Goal: Task Accomplishment & Management: Complete application form

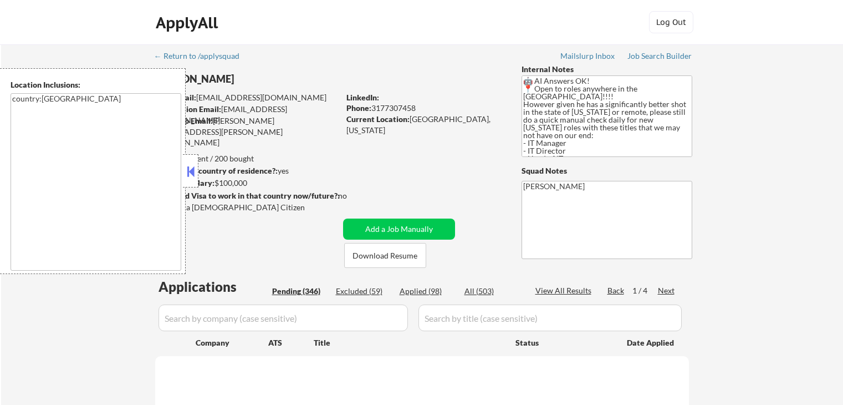
select select ""pending""
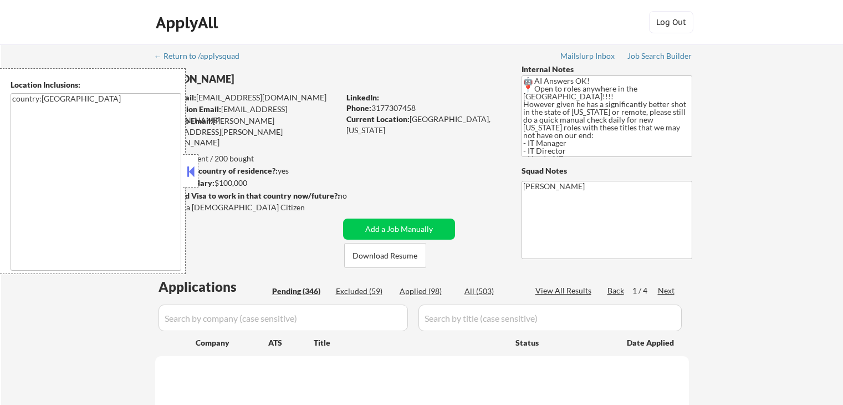
select select ""pending""
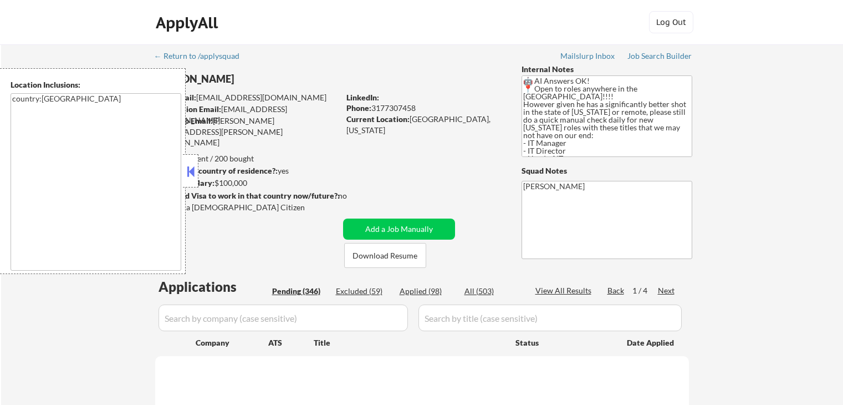
select select ""pending""
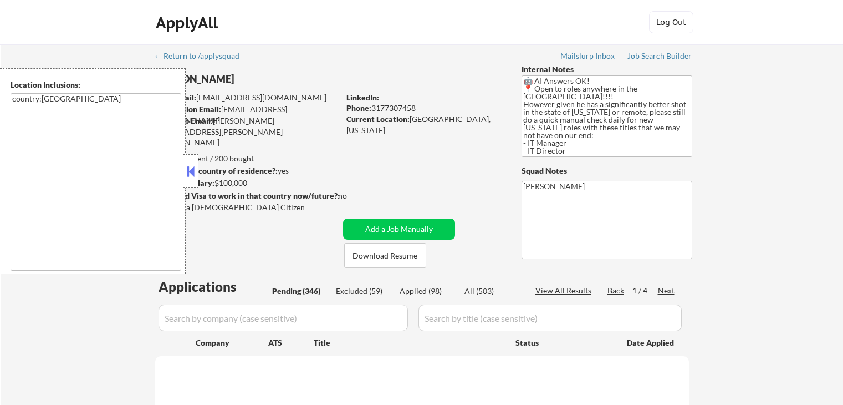
select select ""pending""
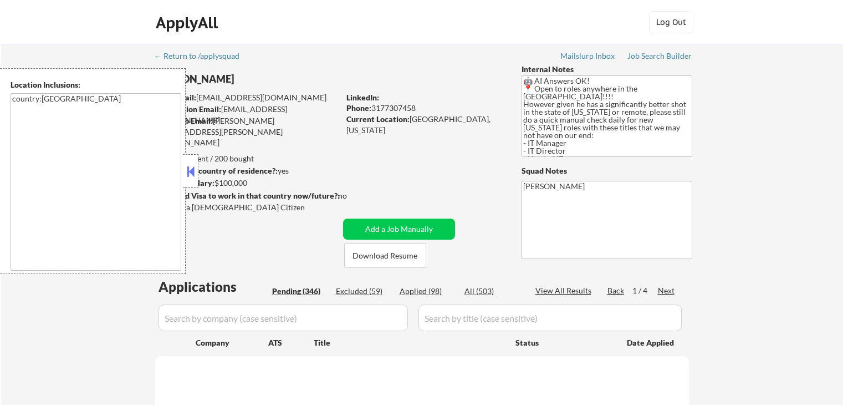
select select ""pending""
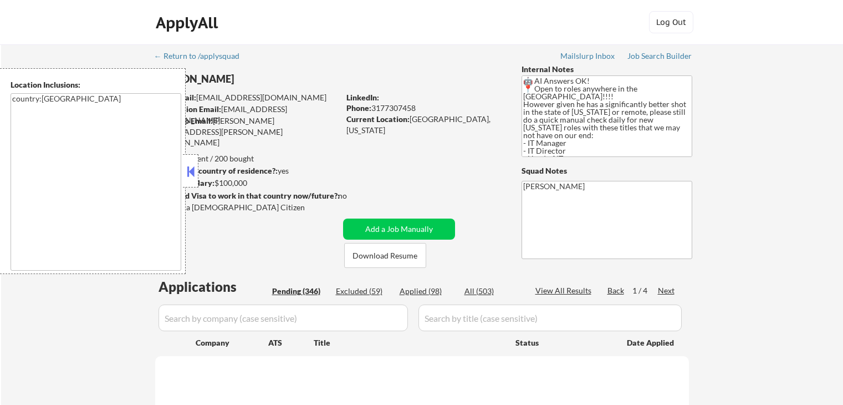
select select ""pending""
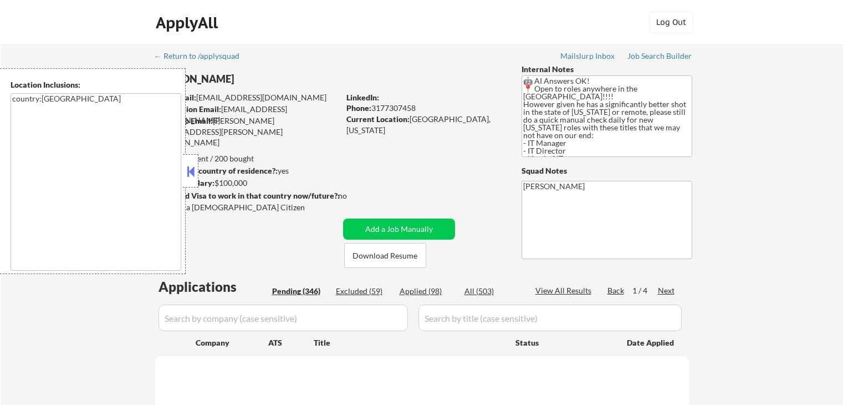
select select ""pending""
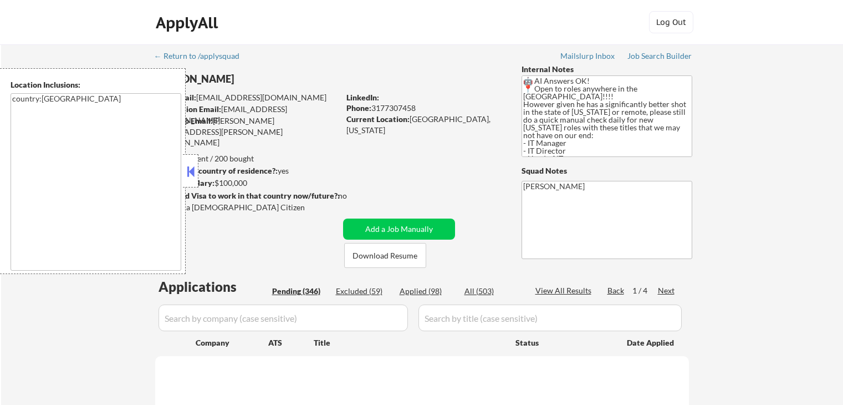
select select ""pending""
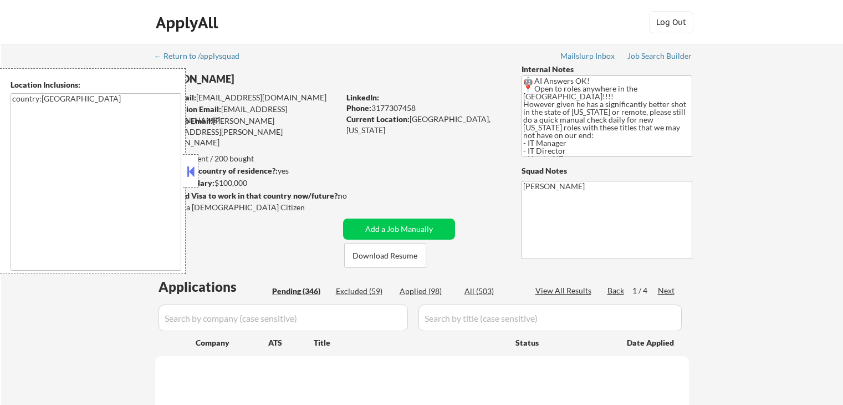
select select ""pending""
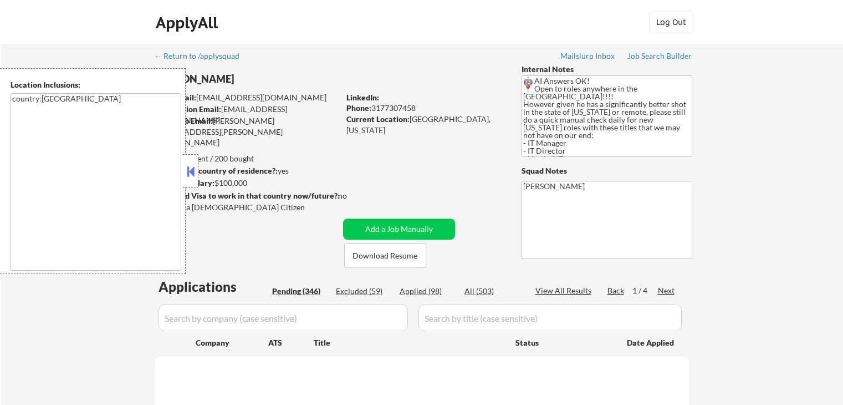
select select ""pending""
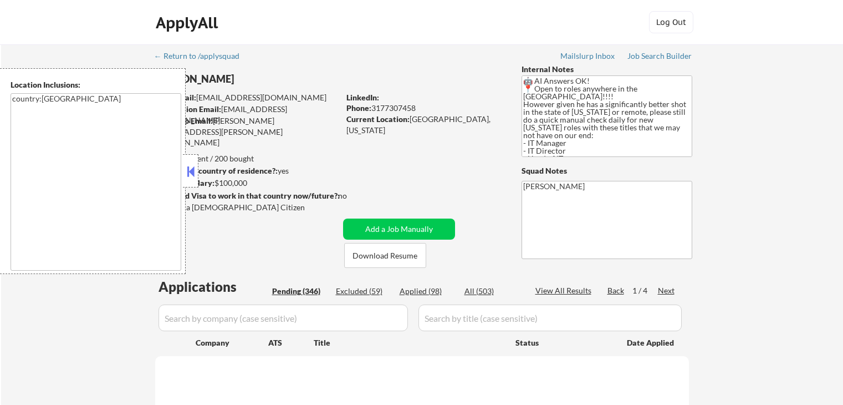
select select ""pending""
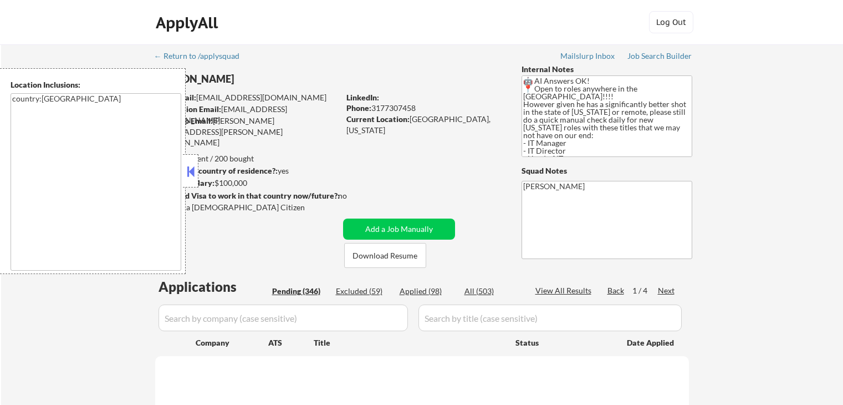
select select ""pending""
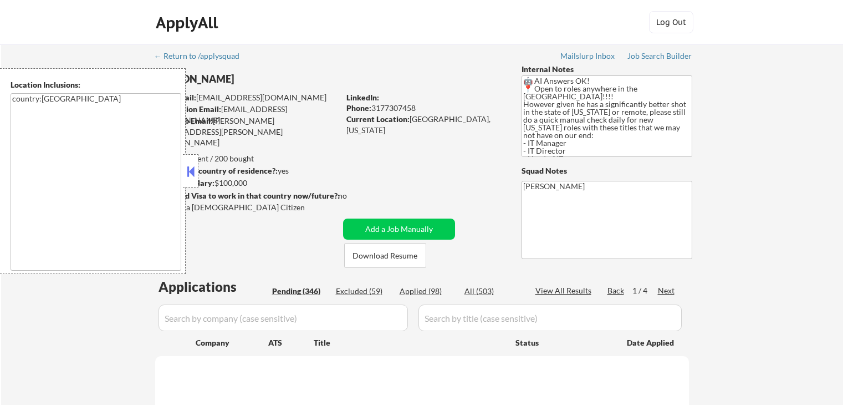
select select ""pending""
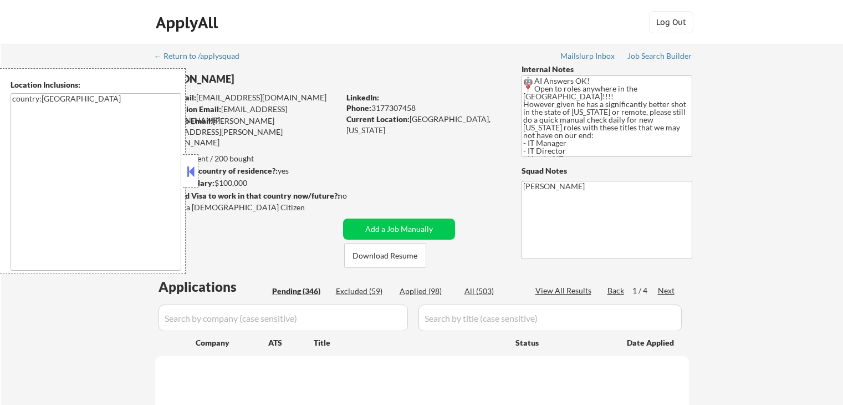
select select ""pending""
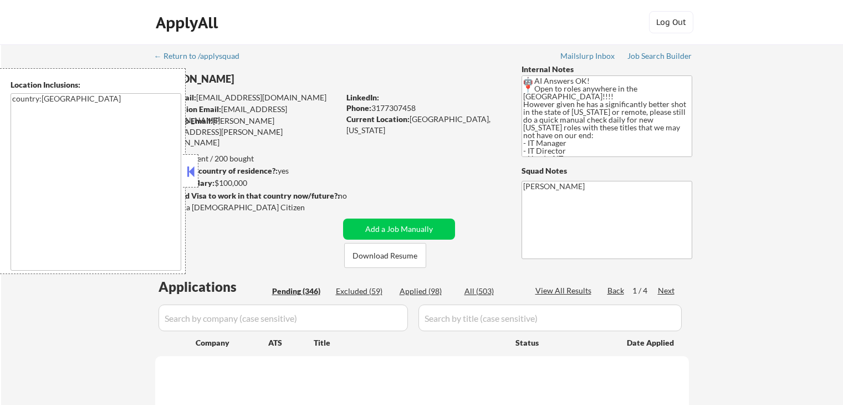
select select ""pending""
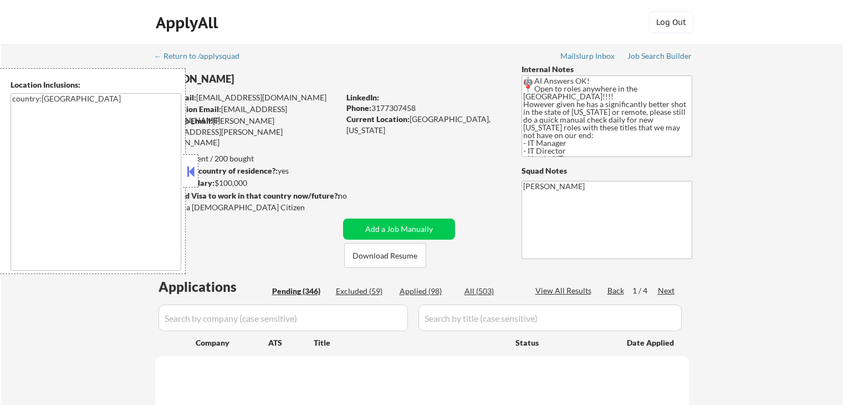
select select ""pending""
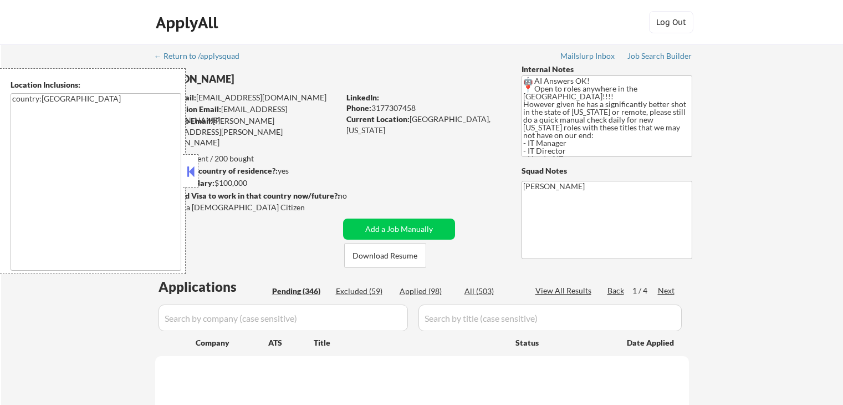
select select ""pending""
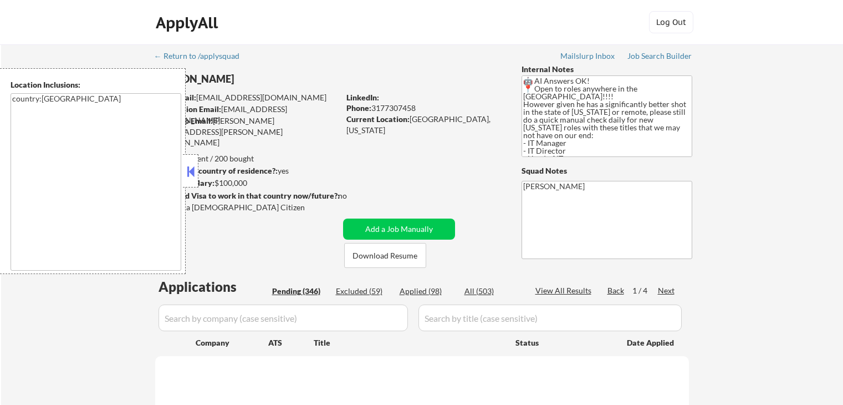
select select ""pending""
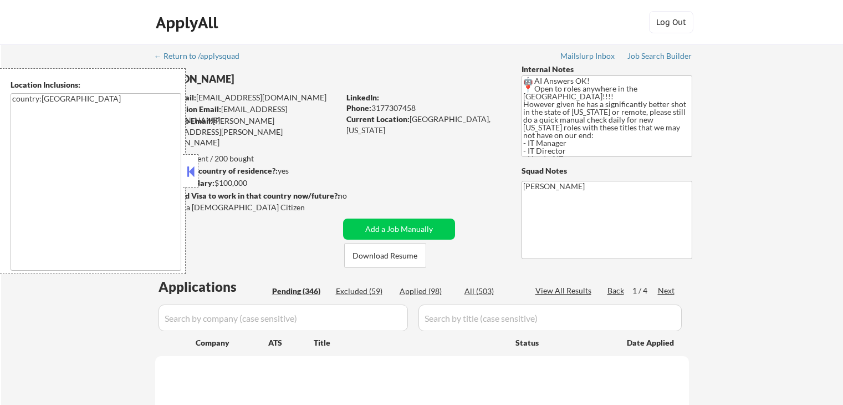
select select ""pending""
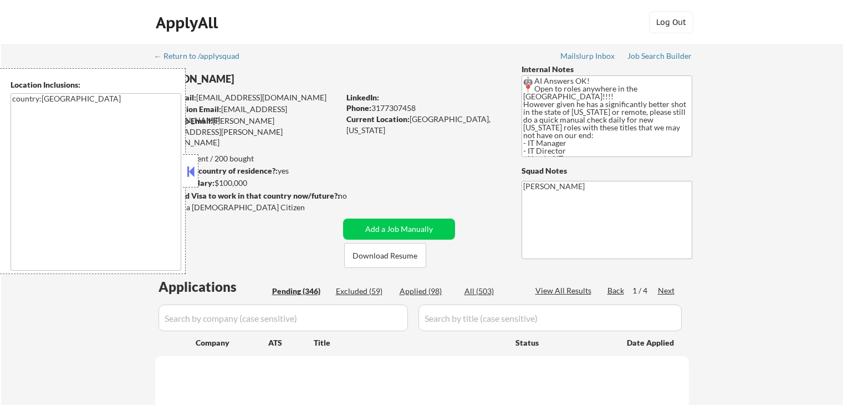
select select ""pending""
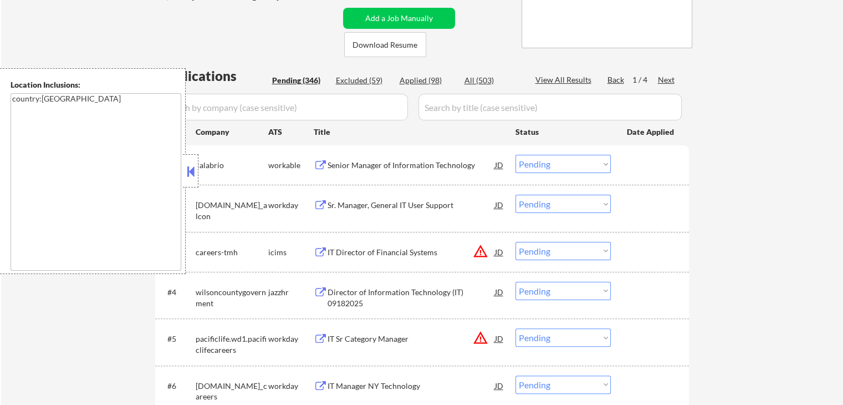
scroll to position [277, 0]
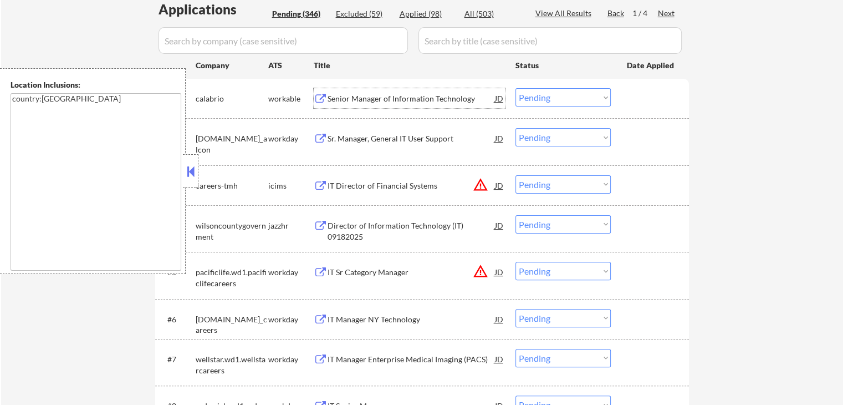
click at [431, 96] on div "Senior Manager of Information Technology" at bounding box center [411, 98] width 167 height 11
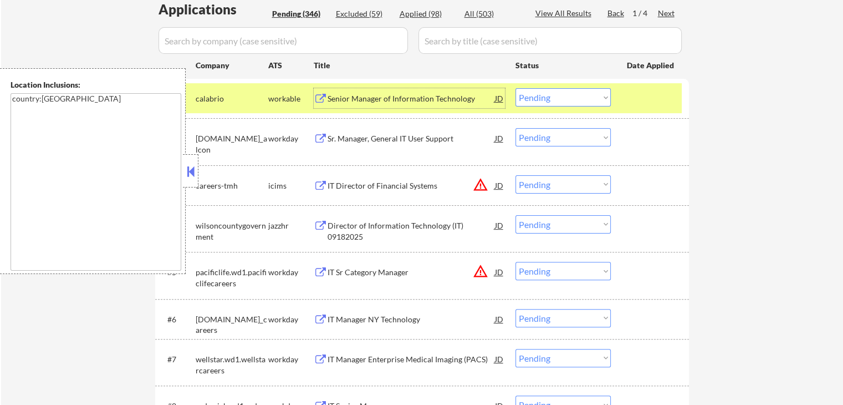
click at [426, 225] on div "Director of Information Technology (IT) 09182025" at bounding box center [411, 231] width 167 height 22
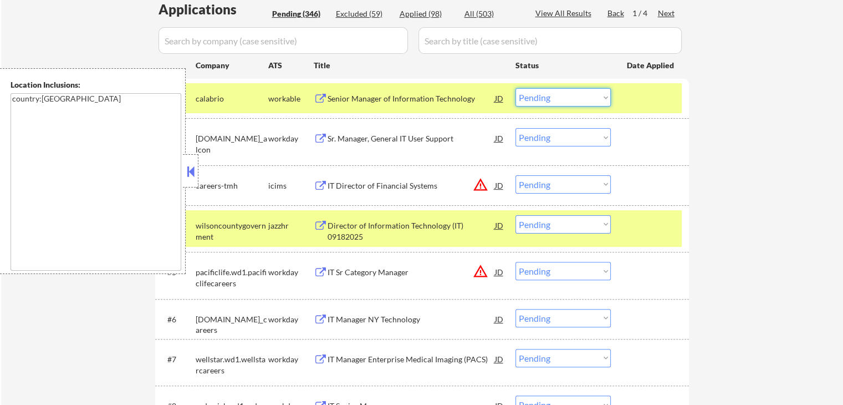
click at [551, 99] on select "Choose an option... Pending Applied Excluded (Questions) Excluded (Expired) Exc…" at bounding box center [562, 97] width 95 height 18
click at [515, 88] on select "Choose an option... Pending Applied Excluded (Questions) Excluded (Expired) Exc…" at bounding box center [562, 97] width 95 height 18
select select ""pending""
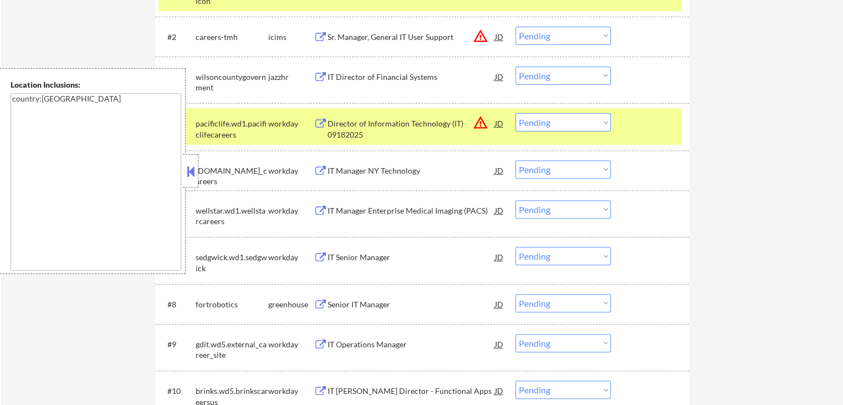
scroll to position [388, 0]
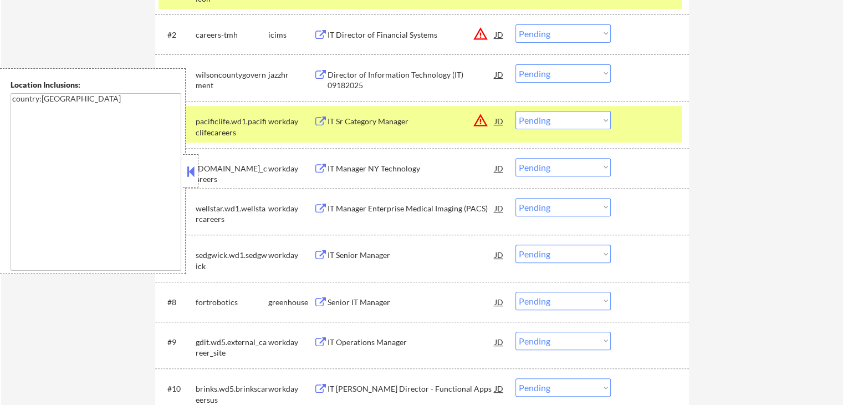
click at [388, 293] on div "Senior IT Manager" at bounding box center [411, 301] width 167 height 20
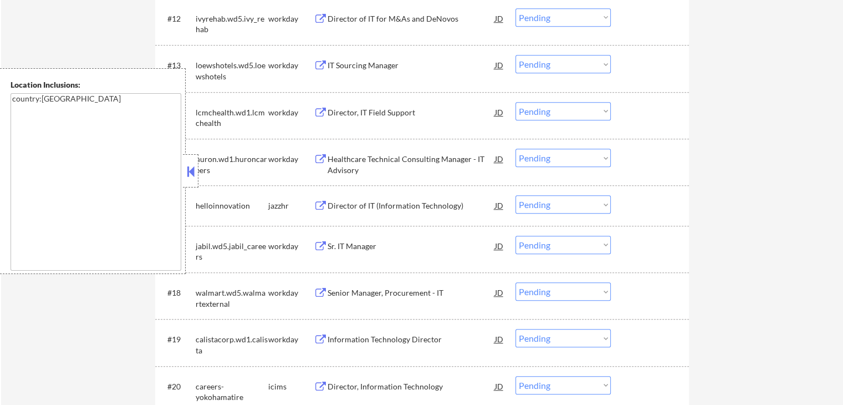
scroll to position [942, 0]
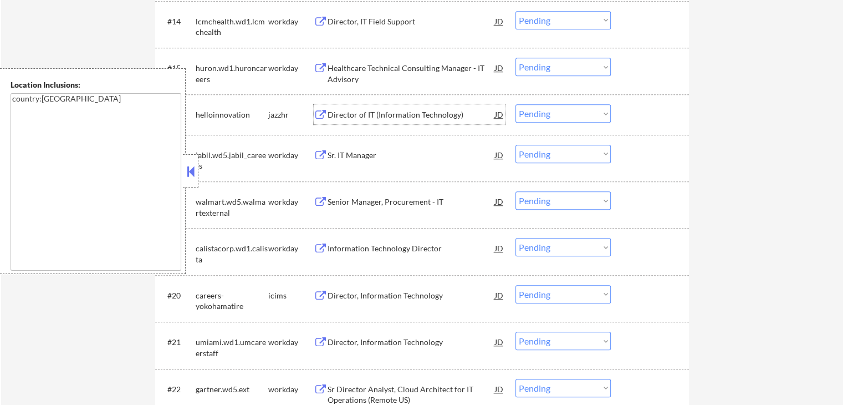
click at [444, 111] on div "Director of IT (Information Technology)" at bounding box center [411, 114] width 167 height 11
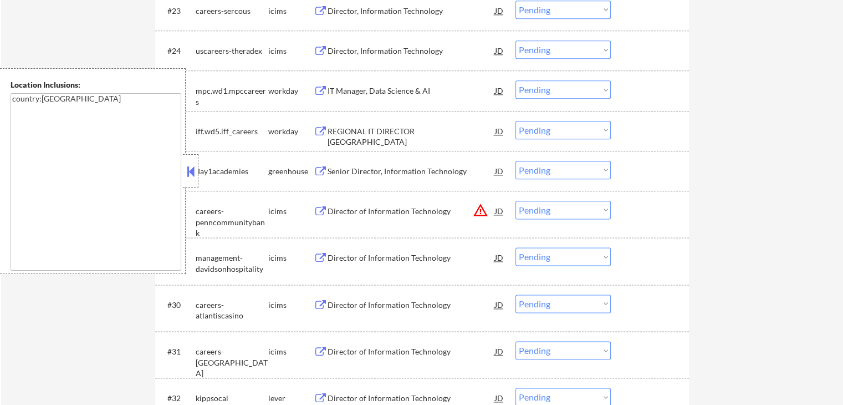
scroll to position [1385, 0]
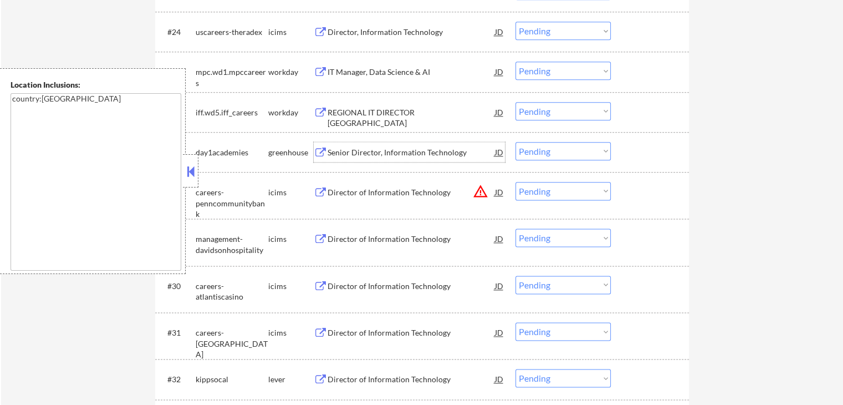
click at [441, 149] on div "Senior Director, Information Technology" at bounding box center [411, 152] width 167 height 11
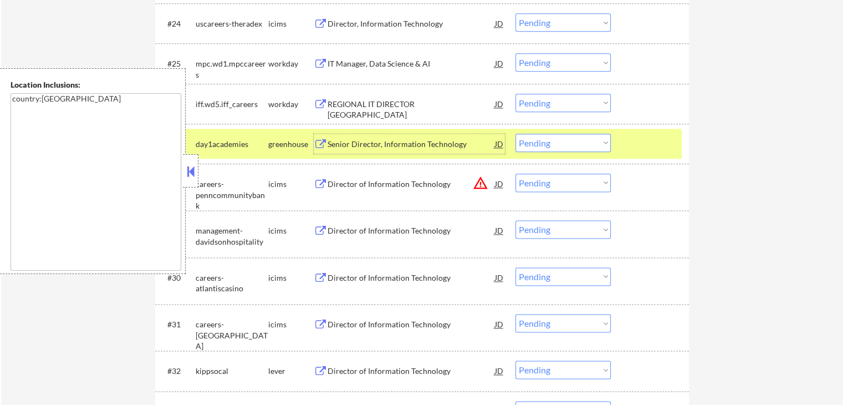
scroll to position [1552, 0]
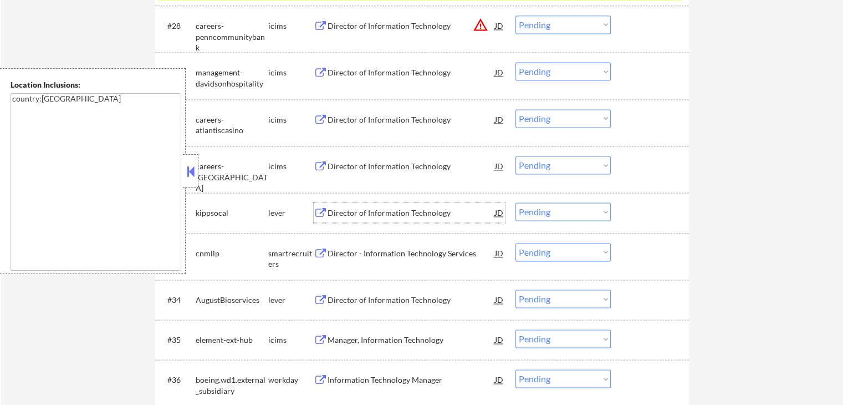
click at [420, 212] on div "Director of Information Technology" at bounding box center [411, 212] width 167 height 11
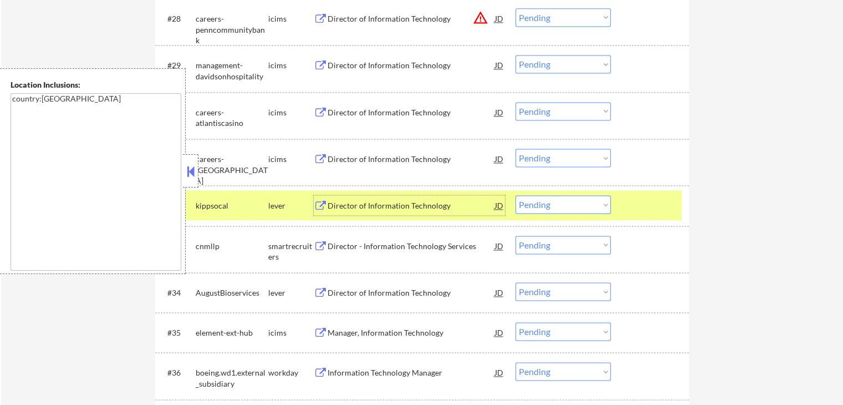
scroll to position [1663, 0]
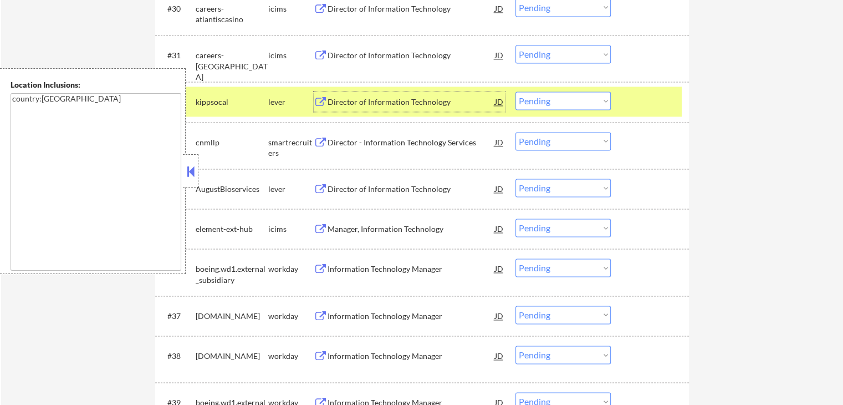
click at [429, 137] on div "Director - Information Technology Services" at bounding box center [411, 142] width 167 height 11
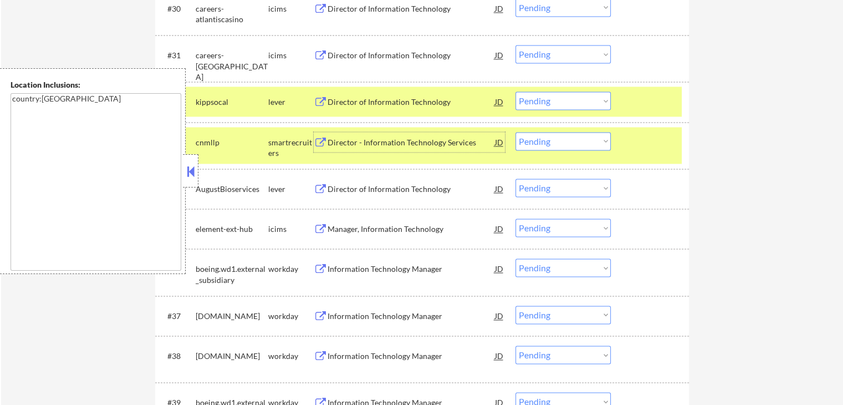
click at [410, 182] on div "Director of Information Technology" at bounding box center [411, 188] width 167 height 20
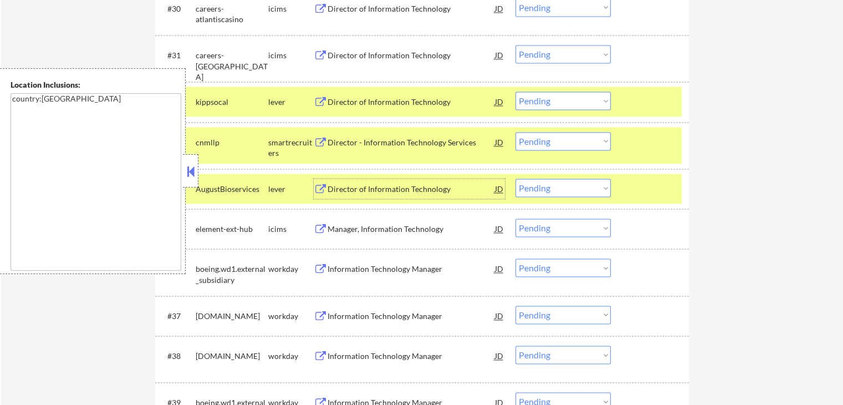
click at [543, 142] on select "Choose an option... Pending Applied Excluded (Questions) Excluded (Expired) Exc…" at bounding box center [562, 141] width 95 height 18
click at [515, 132] on select "Choose an option... Pending Applied Excluded (Questions) Excluded (Expired) Exc…" at bounding box center [562, 141] width 95 height 18
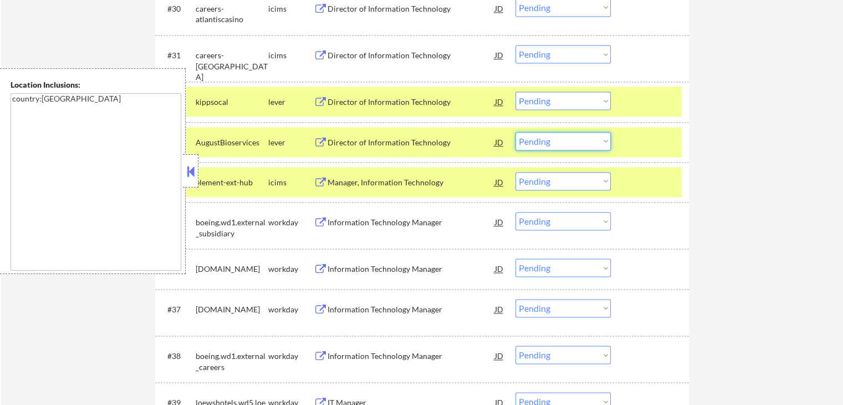
drag, startPoint x: 554, startPoint y: 142, endPoint x: 547, endPoint y: 149, distance: 9.4
click at [552, 145] on select "Choose an option... Pending Applied Excluded (Questions) Excluded (Expired) Exc…" at bounding box center [562, 141] width 95 height 18
click at [515, 132] on select "Choose an option... Pending Applied Excluded (Questions) Excluded (Expired) Exc…" at bounding box center [562, 141] width 95 height 18
select select ""pending""
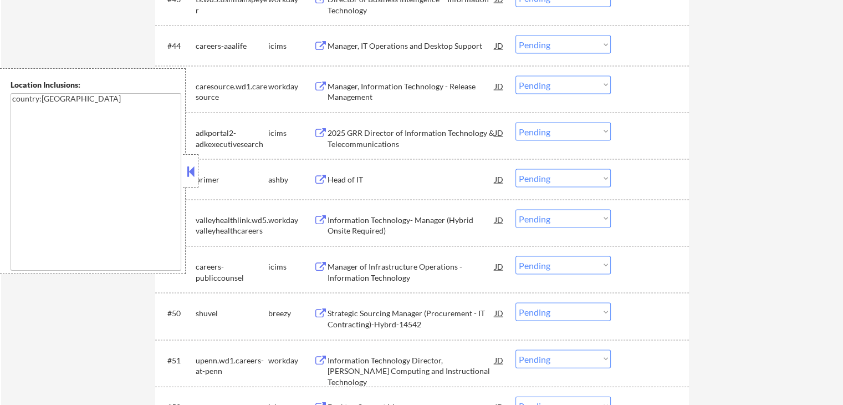
scroll to position [2328, 0]
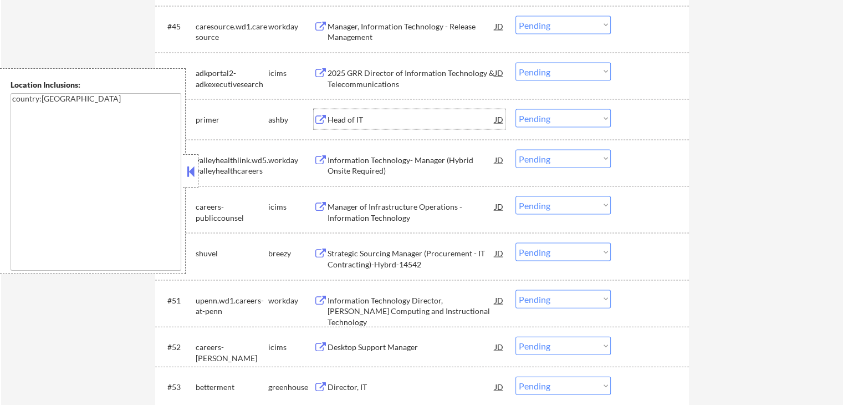
click at [403, 117] on div "Head of IT" at bounding box center [411, 119] width 167 height 11
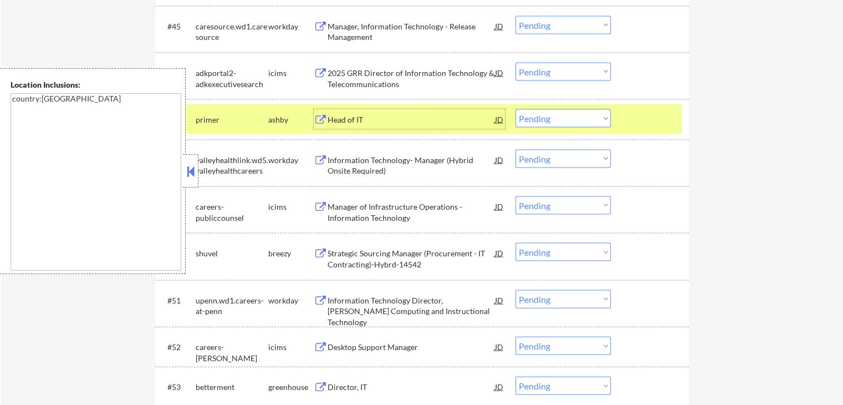
click at [420, 251] on div "Strategic Sourcing Manager (Procurement - IT Contracting)-Hybrd-14542" at bounding box center [411, 259] width 167 height 22
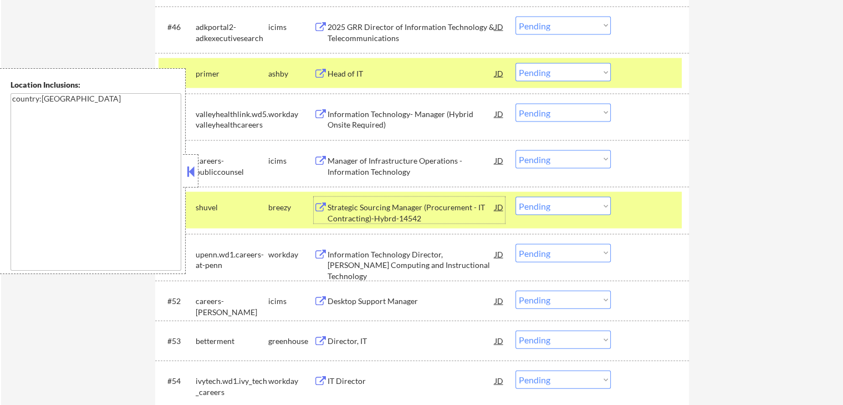
scroll to position [2438, 0]
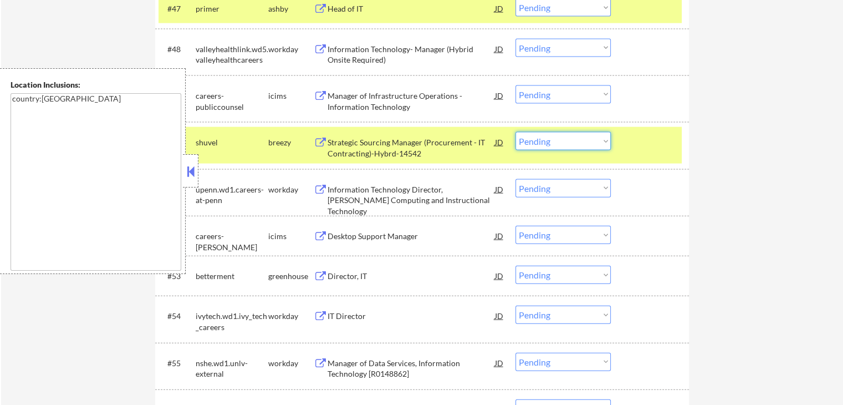
drag, startPoint x: 542, startPoint y: 135, endPoint x: 539, endPoint y: 149, distance: 14.2
click at [541, 136] on select "Choose an option... Pending Applied Excluded (Questions) Excluded (Expired) Exc…" at bounding box center [562, 141] width 95 height 18
click at [515, 132] on select "Choose an option... Pending Applied Excluded (Questions) Excluded (Expired) Exc…" at bounding box center [562, 141] width 95 height 18
select select ""pending""
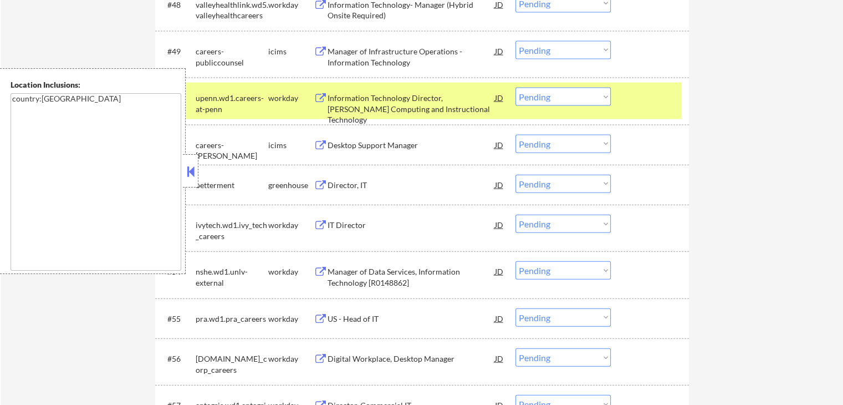
scroll to position [2549, 0]
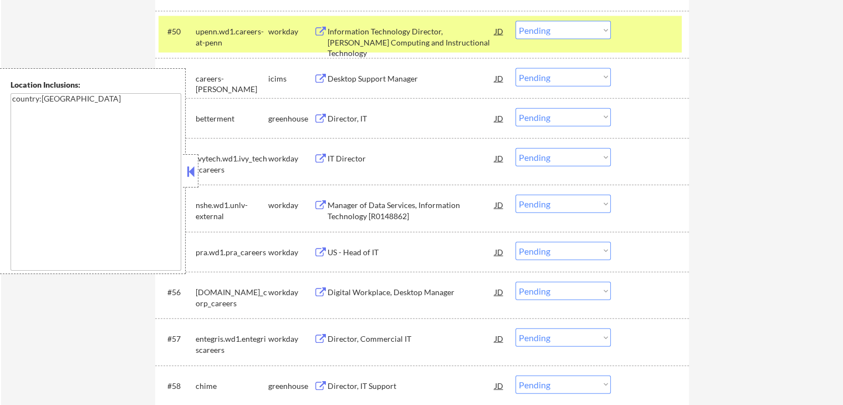
click at [356, 116] on div "Director, IT" at bounding box center [411, 118] width 167 height 11
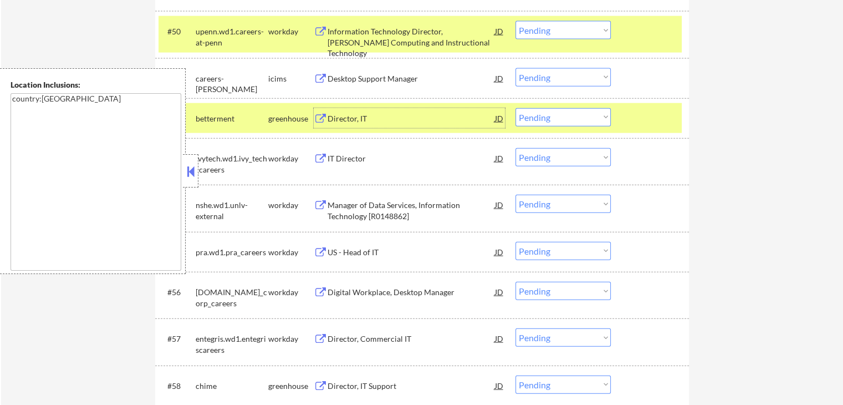
click at [390, 380] on div "Director, IT Support" at bounding box center [411, 385] width 167 height 11
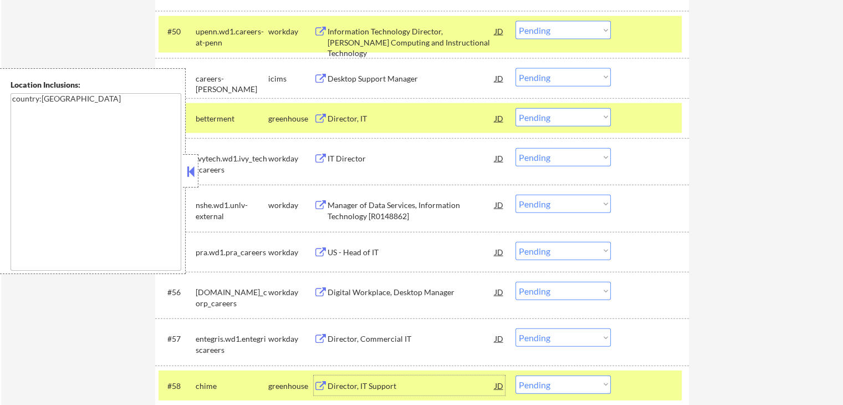
click at [550, 120] on select "Choose an option... Pending Applied Excluded (Questions) Excluded (Expired) Exc…" at bounding box center [562, 117] width 95 height 18
click at [515, 108] on select "Choose an option... Pending Applied Excluded (Questions) Excluded (Expired) Exc…" at bounding box center [562, 117] width 95 height 18
select select ""pending""
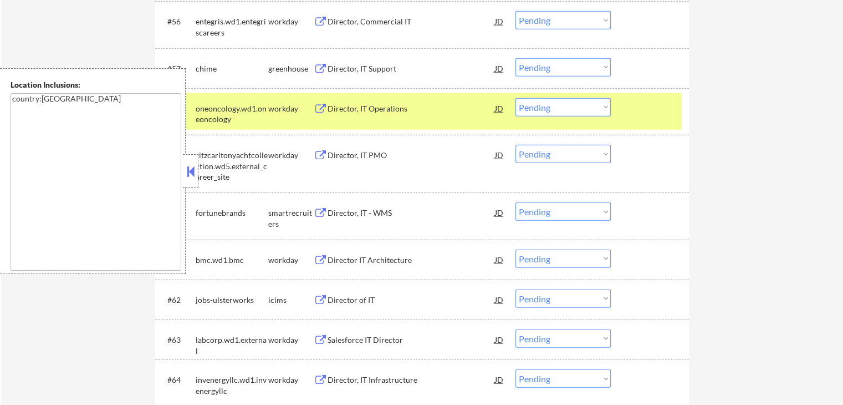
scroll to position [2937, 0]
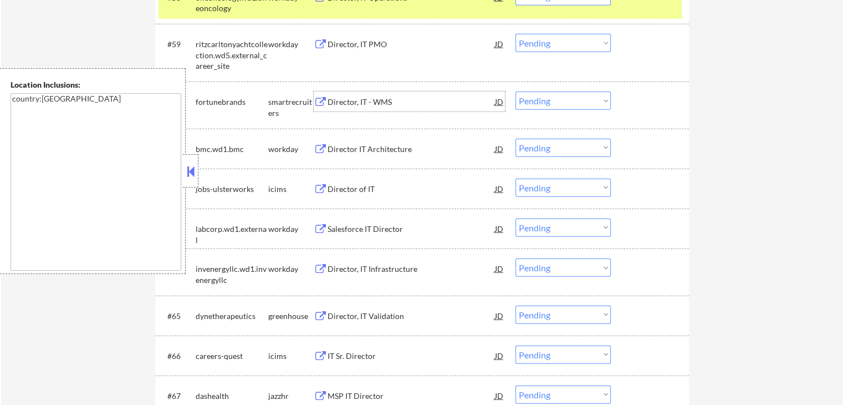
click at [389, 103] on div "Director, IT - WMS" at bounding box center [411, 101] width 167 height 11
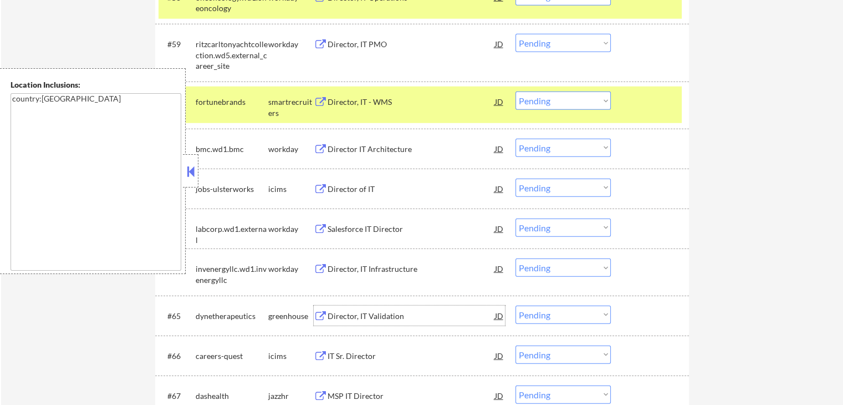
click at [395, 311] on div "Director, IT Validation" at bounding box center [411, 315] width 167 height 11
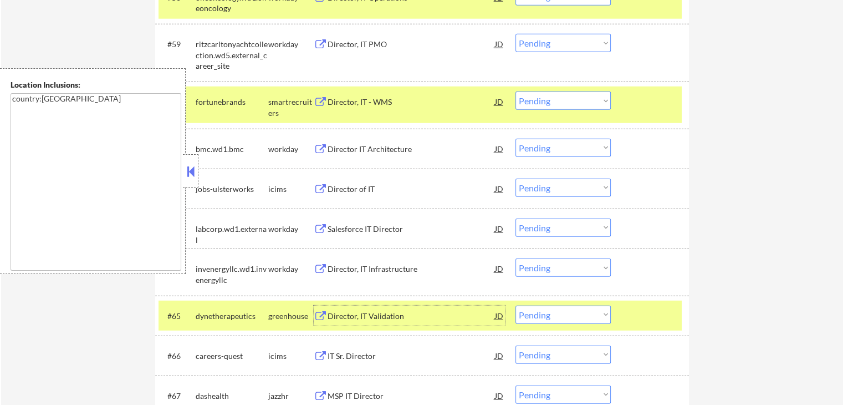
click at [562, 100] on select "Choose an option... Pending Applied Excluded (Questions) Excluded (Expired) Exc…" at bounding box center [562, 100] width 95 height 18
click at [515, 91] on select "Choose an option... Pending Applied Excluded (Questions) Excluded (Expired) Exc…" at bounding box center [562, 100] width 95 height 18
select select ""pending""
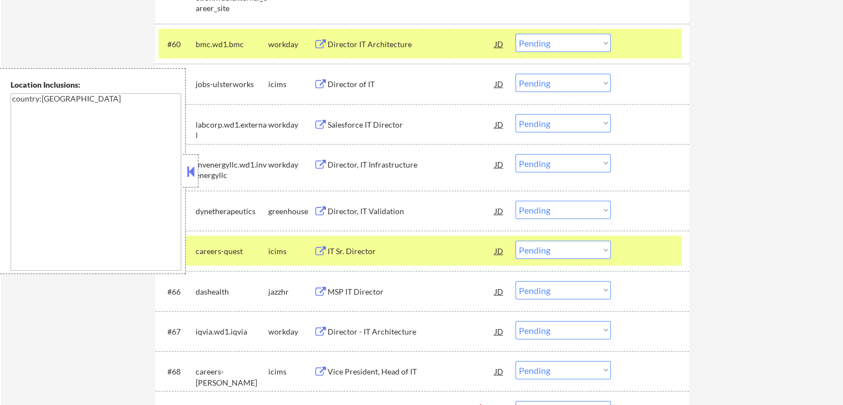
scroll to position [3048, 0]
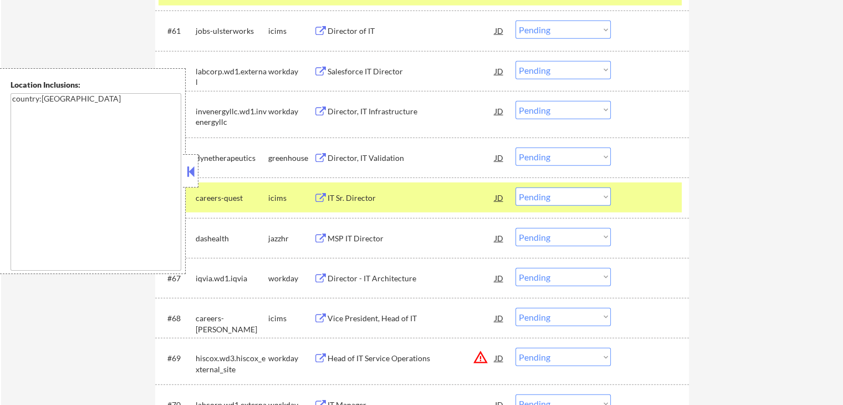
click at [562, 155] on select "Choose an option... Pending Applied Excluded (Questions) Excluded (Expired) Exc…" at bounding box center [562, 156] width 95 height 18
click at [515, 147] on select "Choose an option... Pending Applied Excluded (Questions) Excluded (Expired) Exc…" at bounding box center [562, 156] width 95 height 18
select select ""pending""
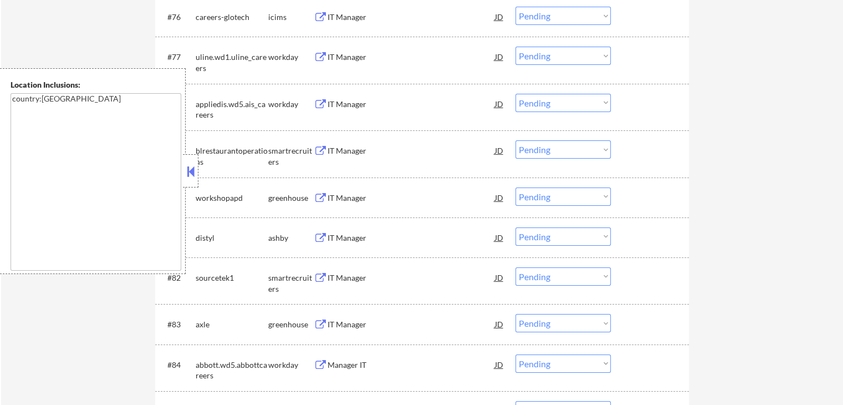
scroll to position [3713, 0]
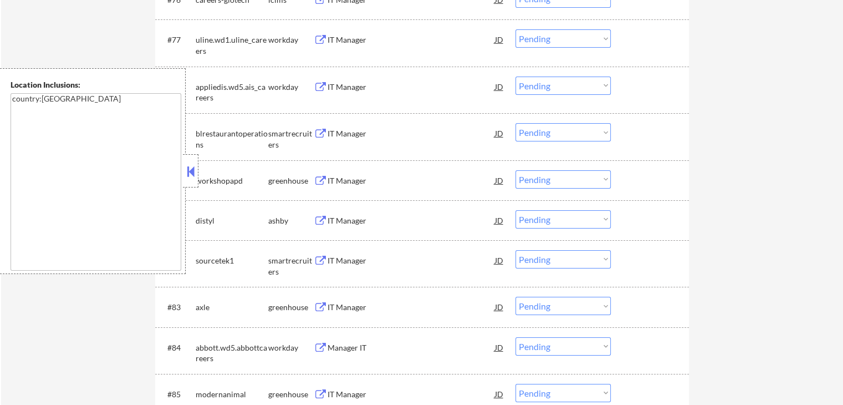
click at [366, 133] on div "IT Manager" at bounding box center [411, 133] width 167 height 11
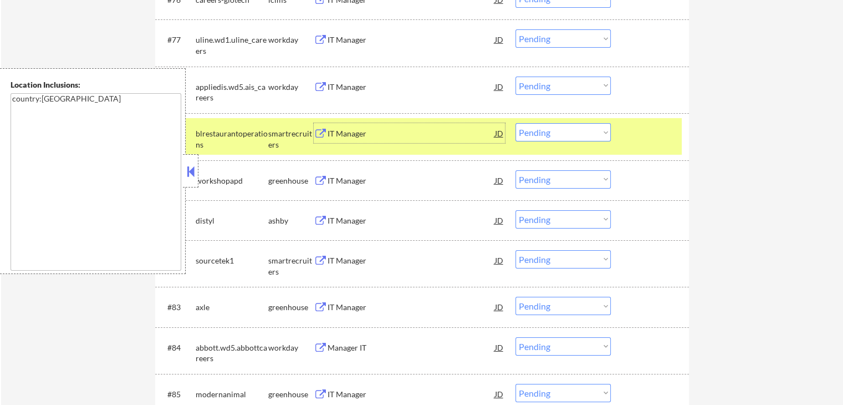
click at [380, 176] on div "IT Manager" at bounding box center [411, 180] width 167 height 11
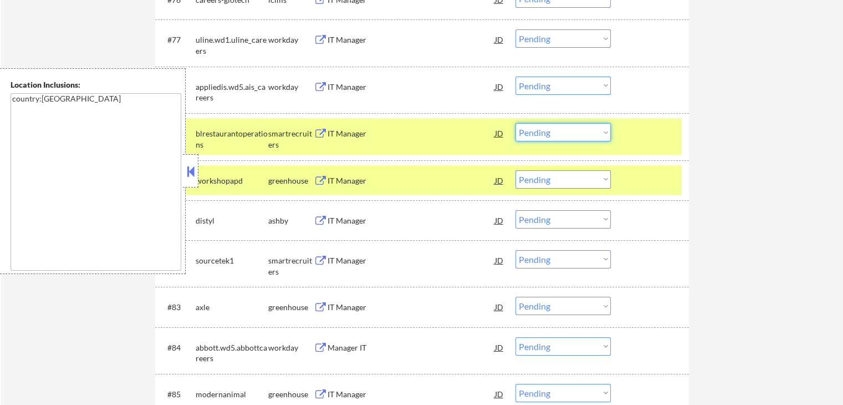
click at [569, 130] on select "Choose an option... Pending Applied Excluded (Questions) Excluded (Expired) Exc…" at bounding box center [562, 132] width 95 height 18
click at [515, 123] on select "Choose an option... Pending Applied Excluded (Questions) Excluded (Expired) Exc…" at bounding box center [562, 132] width 95 height 18
click at [372, 223] on div "IT Manager" at bounding box center [411, 220] width 167 height 11
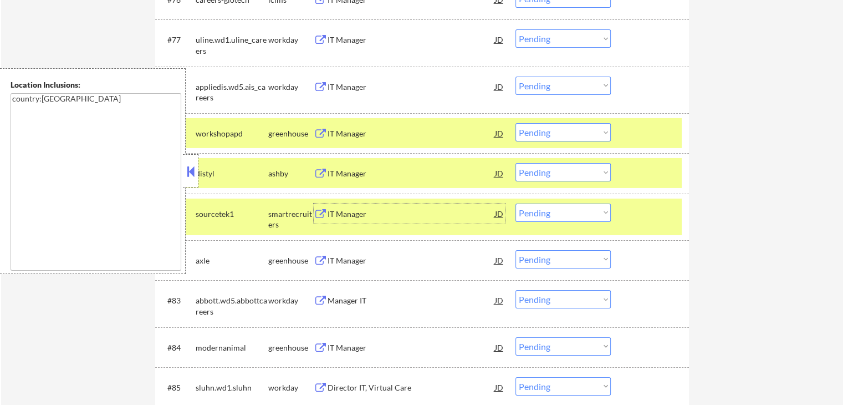
click at [538, 134] on select "Choose an option... Pending Applied Excluded (Questions) Excluded (Expired) Exc…" at bounding box center [562, 132] width 95 height 18
click at [515, 123] on select "Choose an option... Pending Applied Excluded (Questions) Excluded (Expired) Exc…" at bounding box center [562, 132] width 95 height 18
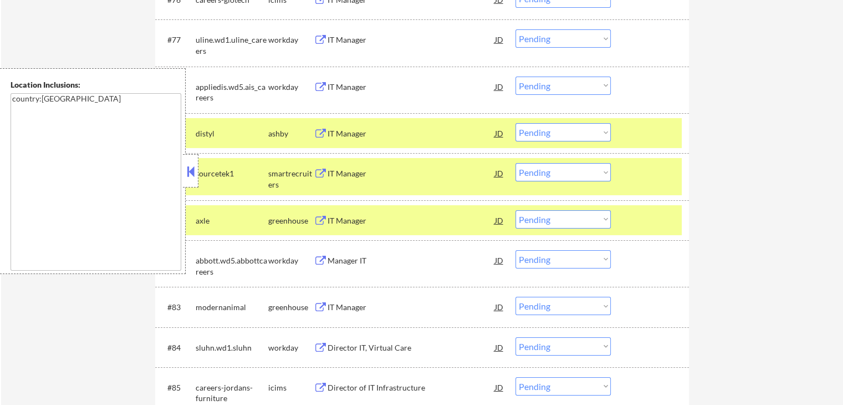
click at [387, 170] on div "IT Manager" at bounding box center [411, 173] width 167 height 11
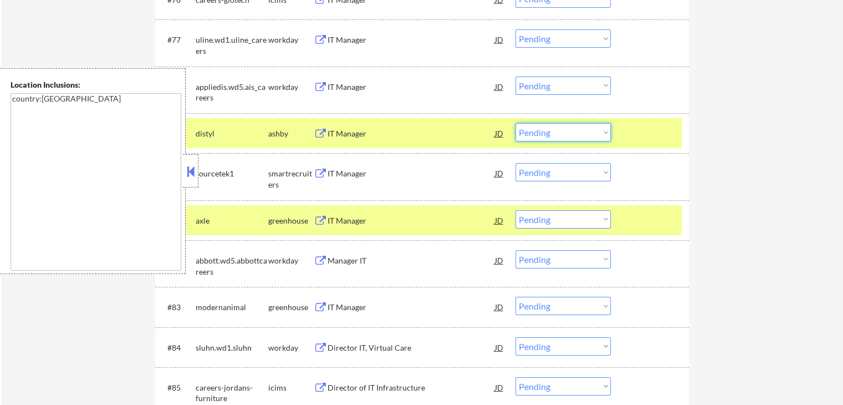
drag, startPoint x: 564, startPoint y: 124, endPoint x: 551, endPoint y: 130, distance: 14.1
click at [563, 125] on select "Choose an option... Pending Applied Excluded (Questions) Excluded (Expired) Exc…" at bounding box center [562, 132] width 95 height 18
click at [548, 136] on select "Choose an option... Pending Applied Excluded (Questions) Excluded (Expired) Exc…" at bounding box center [562, 132] width 95 height 18
click at [538, 136] on select "Choose an option... Pending Applied Excluded (Questions) Excluded (Expired) Exc…" at bounding box center [562, 132] width 95 height 18
click at [515, 123] on select "Choose an option... Pending Applied Excluded (Questions) Excluded (Expired) Exc…" at bounding box center [562, 132] width 95 height 18
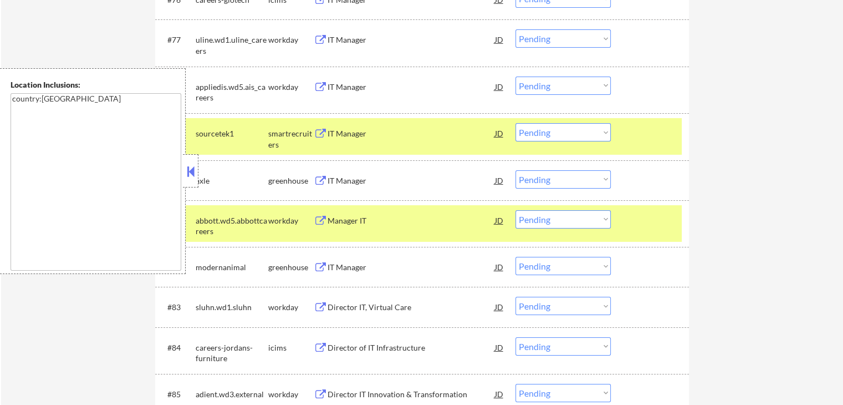
click at [381, 181] on div "IT Manager" at bounding box center [411, 180] width 167 height 11
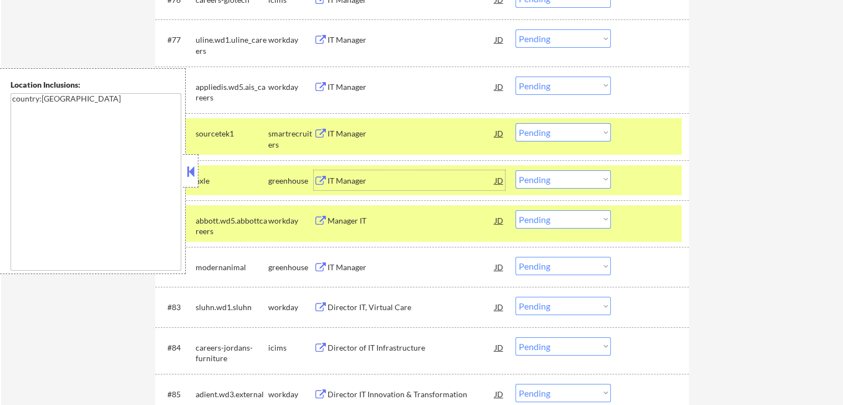
click at [543, 136] on select "Choose an option... Pending Applied Excluded (Questions) Excluded (Expired) Exc…" at bounding box center [562, 132] width 95 height 18
click at [515, 123] on select "Choose an option... Pending Applied Excluded (Questions) Excluded (Expired) Exc…" at bounding box center [562, 132] width 95 height 18
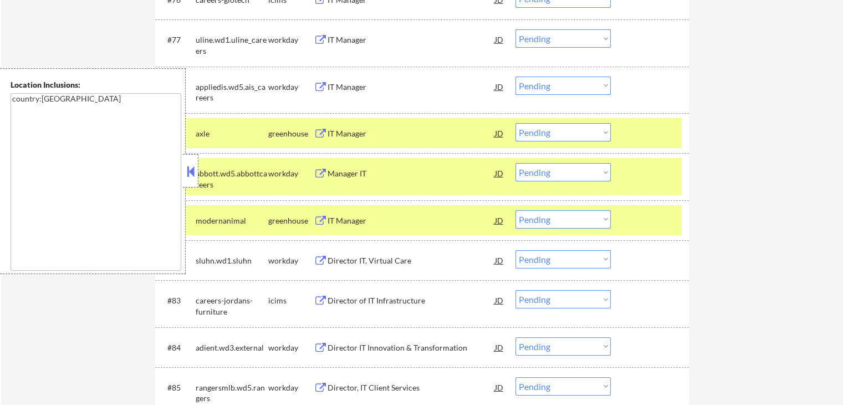
click at [393, 215] on div "IT Manager" at bounding box center [411, 220] width 167 height 11
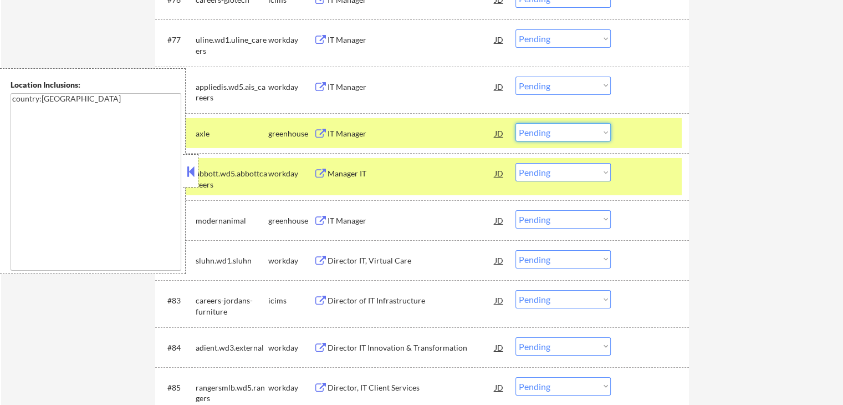
click at [537, 136] on select "Choose an option... Pending Applied Excluded (Questions) Excluded (Expired) Exc…" at bounding box center [562, 132] width 95 height 18
click at [515, 123] on select "Choose an option... Pending Applied Excluded (Questions) Excluded (Expired) Exc…" at bounding box center [562, 132] width 95 height 18
select select ""pending""
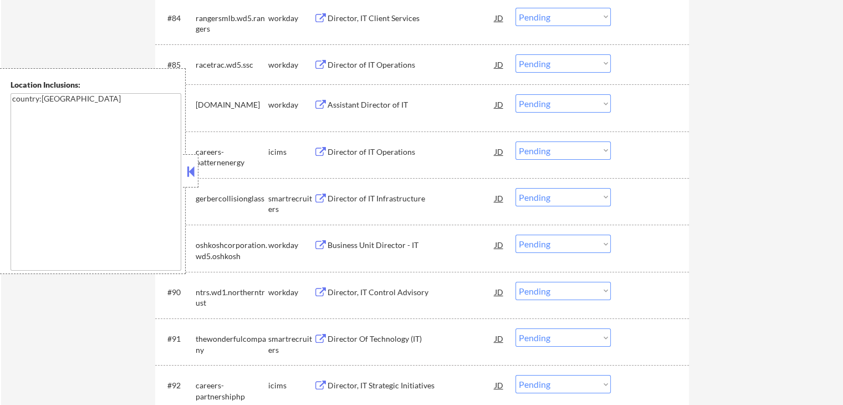
scroll to position [4101, 0]
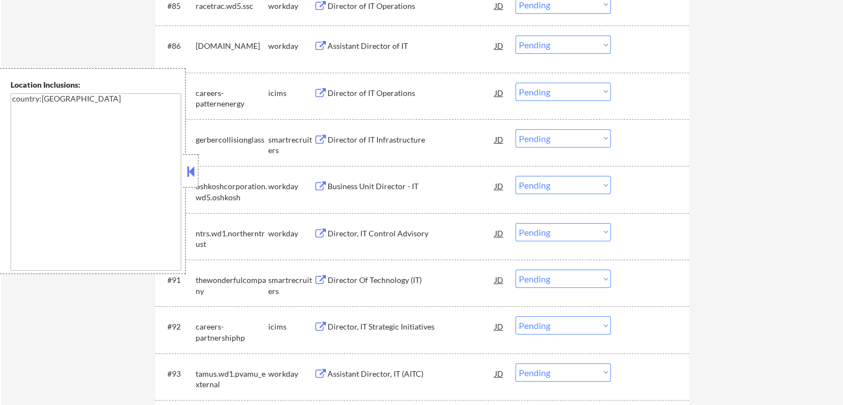
click at [405, 138] on div "Director of IT Infrastructure" at bounding box center [411, 139] width 167 height 11
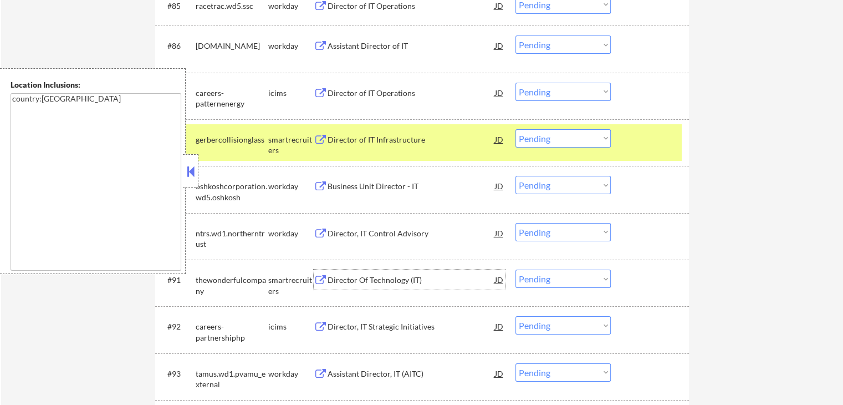
click at [378, 279] on div "Director Of Technology (IT)" at bounding box center [411, 279] width 167 height 11
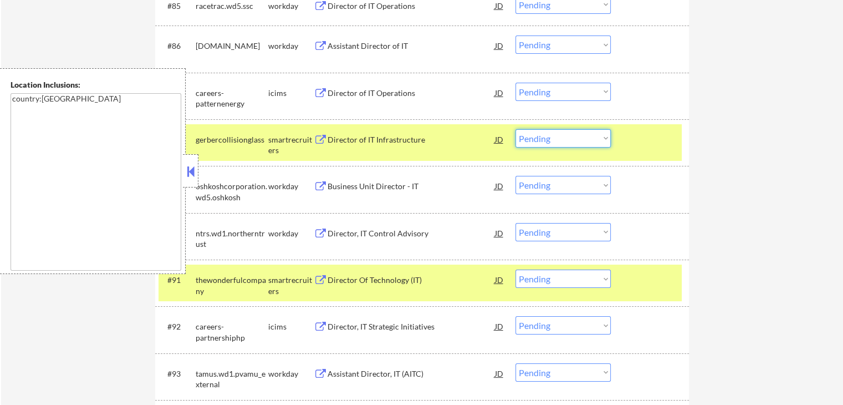
click at [541, 141] on select "Choose an option... Pending Applied Excluded (Questions) Excluded (Expired) Exc…" at bounding box center [562, 138] width 95 height 18
click at [515, 129] on select "Choose an option... Pending Applied Excluded (Questions) Excluded (Expired) Exc…" at bounding box center [562, 138] width 95 height 18
select select ""pending""
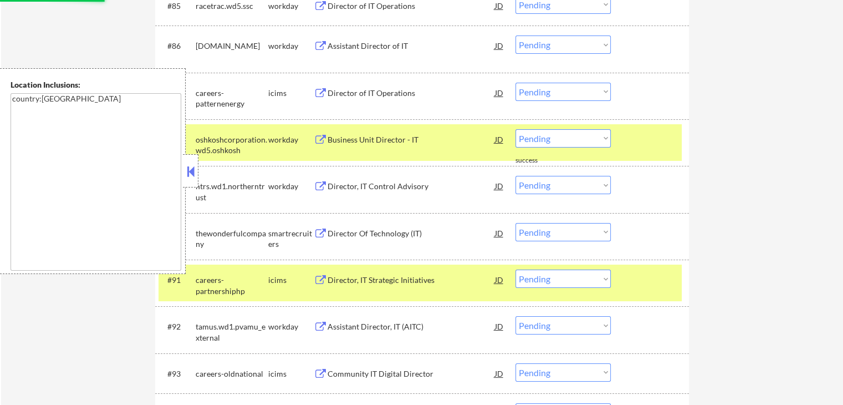
scroll to position [4212, 0]
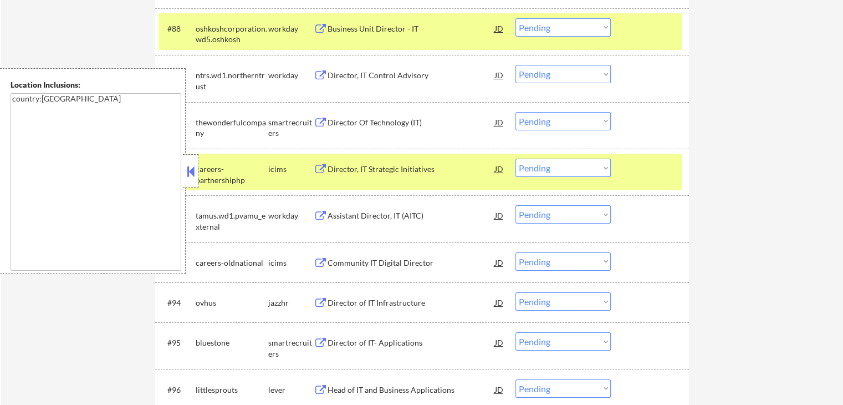
click at [412, 306] on div "Director of IT Infrastructure" at bounding box center [411, 302] width 167 height 11
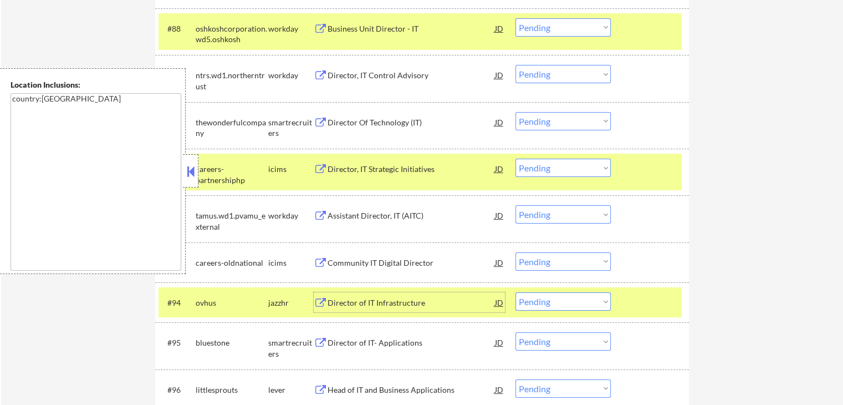
click at [536, 120] on select "Choose an option... Pending Applied Excluded (Questions) Excluded (Expired) Exc…" at bounding box center [562, 121] width 95 height 18
click at [515, 112] on select "Choose an option... Pending Applied Excluded (Questions) Excluded (Expired) Exc…" at bounding box center [562, 121] width 95 height 18
select select ""pending""
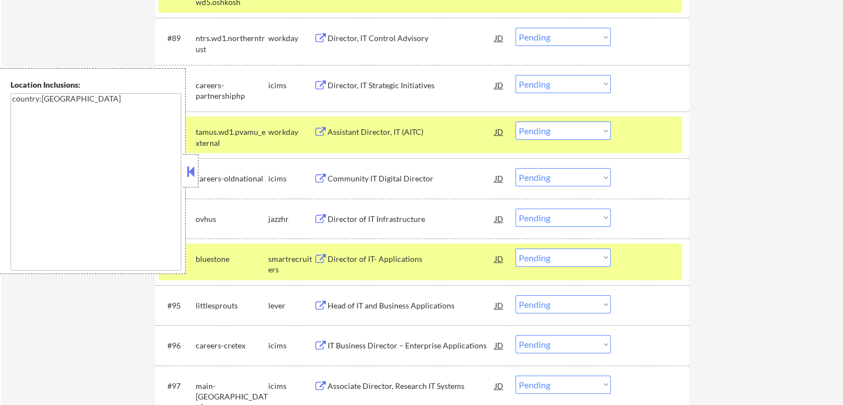
scroll to position [4323, 0]
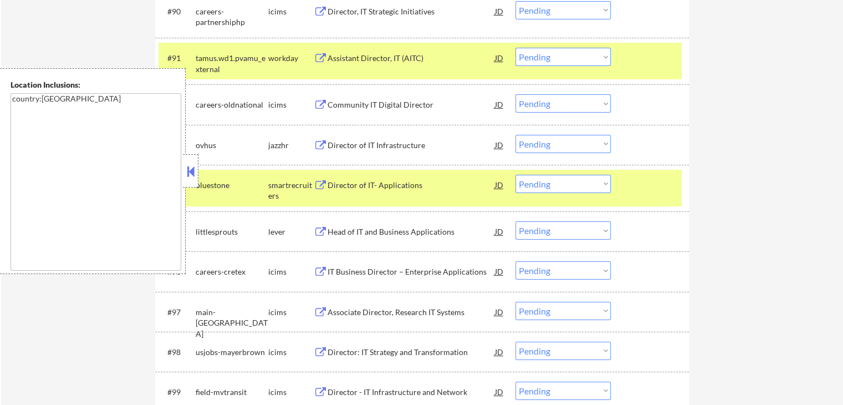
click at [561, 140] on select "Choose an option... Pending Applied Excluded (Questions) Excluded (Expired) Exc…" at bounding box center [562, 144] width 95 height 18
click at [515, 135] on select "Choose an option... Pending Applied Excluded (Questions) Excluded (Expired) Exc…" at bounding box center [562, 144] width 95 height 18
click at [426, 179] on div "Director of IT- Applications" at bounding box center [411, 185] width 167 height 20
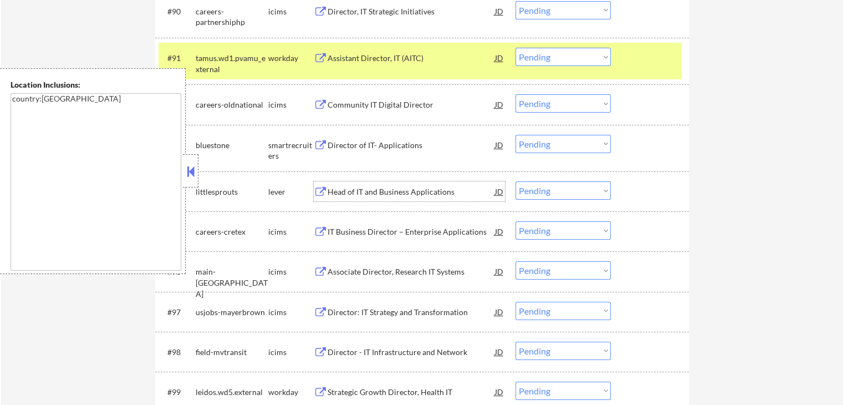
click at [415, 190] on div "Head of IT and Business Applications" at bounding box center [411, 191] width 167 height 11
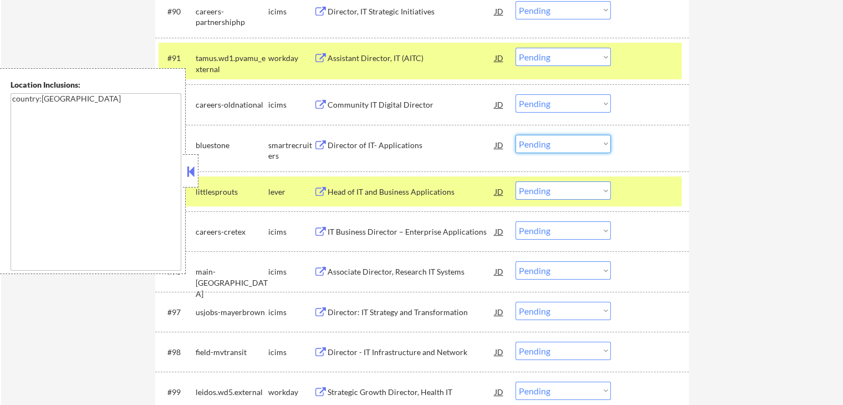
drag, startPoint x: 570, startPoint y: 140, endPoint x: 562, endPoint y: 151, distance: 13.2
click at [570, 141] on select "Choose an option... Pending Applied Excluded (Questions) Excluded (Expired) Exc…" at bounding box center [562, 144] width 95 height 18
click at [515, 135] on select "Choose an option... Pending Applied Excluded (Questions) Excluded (Expired) Exc…" at bounding box center [562, 144] width 95 height 18
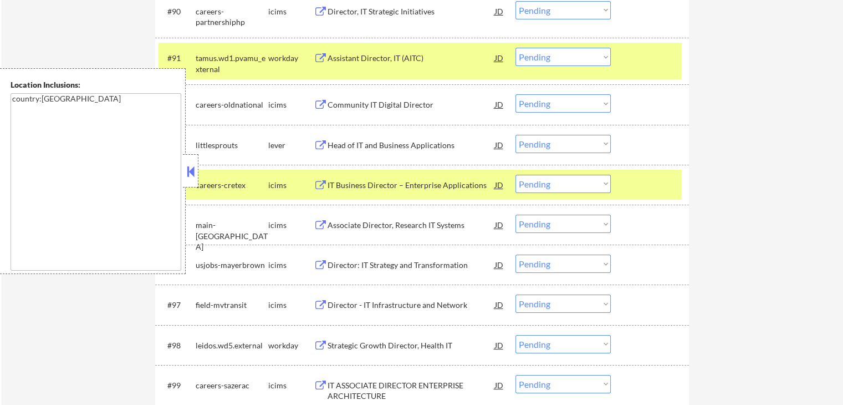
click at [545, 147] on select "Choose an option... Pending Applied Excluded (Questions) Excluded (Expired) Exc…" at bounding box center [562, 144] width 95 height 18
click at [515, 135] on select "Choose an option... Pending Applied Excluded (Questions) Excluded (Expired) Exc…" at bounding box center [562, 144] width 95 height 18
select select ""pending""
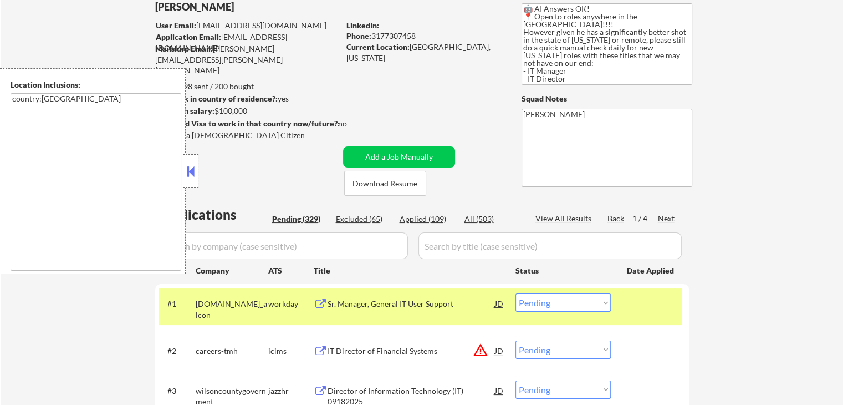
scroll to position [139, 0]
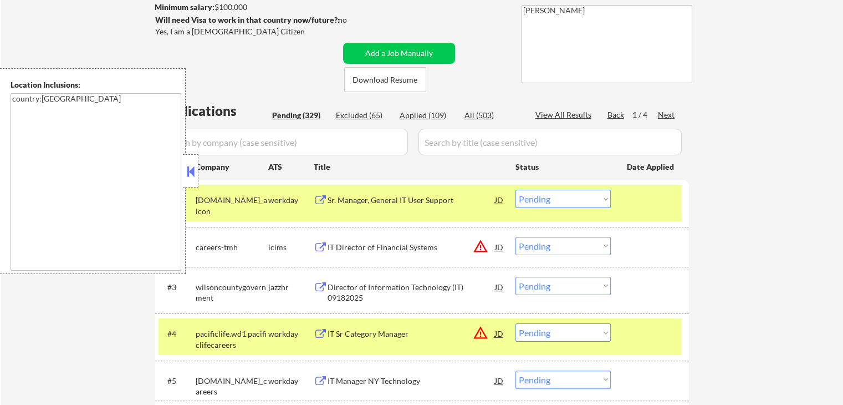
scroll to position [195, 0]
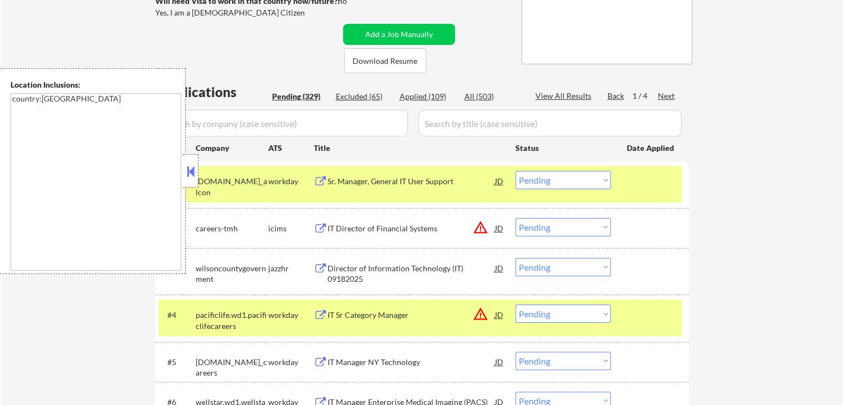
click at [660, 91] on div "Next" at bounding box center [667, 95] width 18 height 11
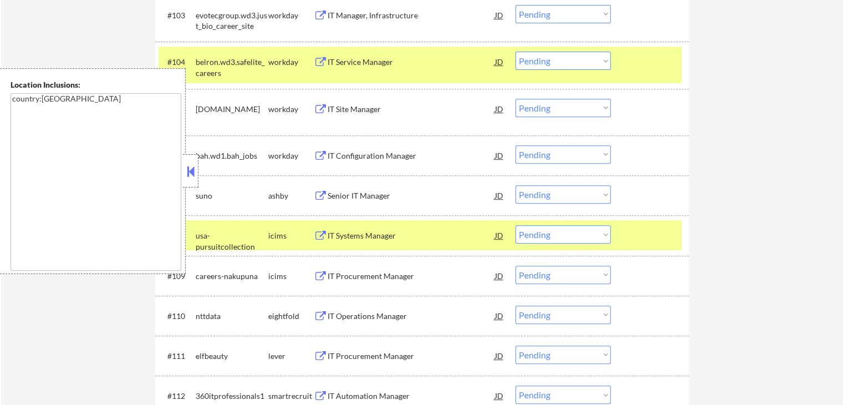
scroll to position [472, 0]
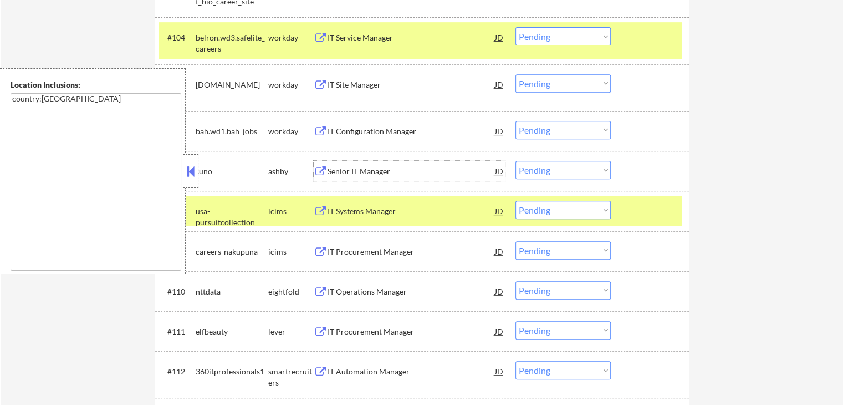
click at [374, 172] on div "Senior IT Manager" at bounding box center [411, 171] width 167 height 11
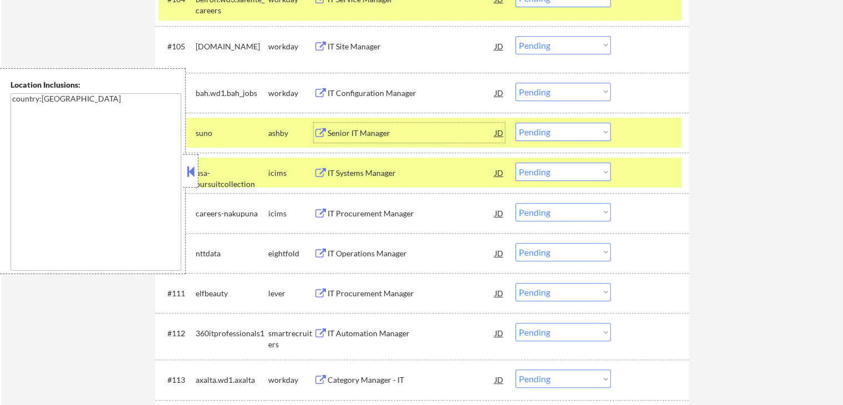
scroll to position [527, 0]
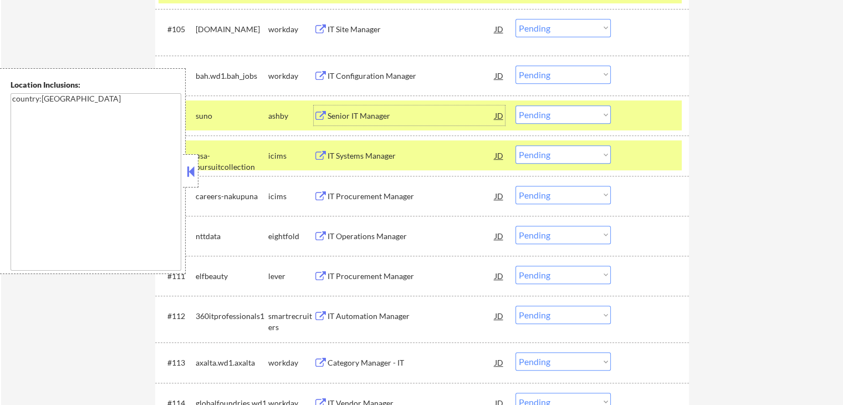
click at [401, 273] on div "IT Procurement Manager" at bounding box center [411, 275] width 167 height 11
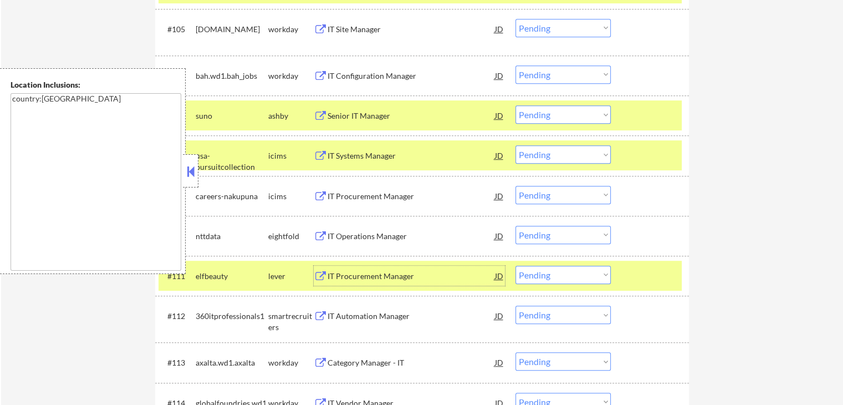
click at [579, 117] on select "Choose an option... Pending Applied Excluded (Questions) Excluded (Expired) Exc…" at bounding box center [562, 114] width 95 height 18
click at [515, 105] on select "Choose an option... Pending Applied Excluded (Questions) Excluded (Expired) Exc…" at bounding box center [562, 114] width 95 height 18
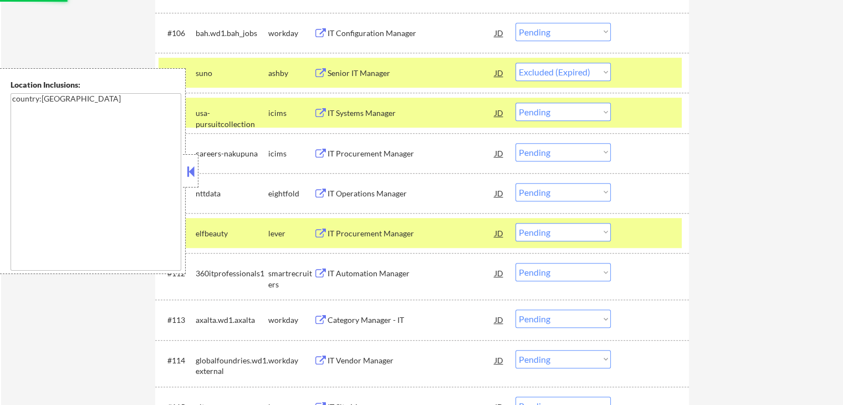
scroll to position [638, 0]
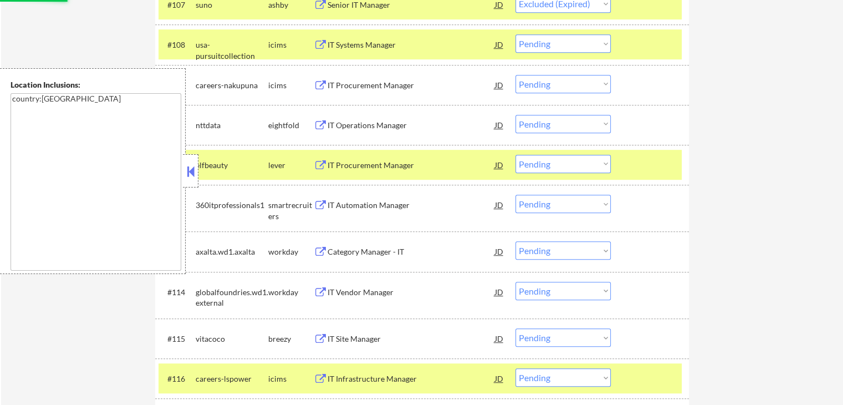
click at [394, 206] on div "IT Automation Manager" at bounding box center [411, 205] width 167 height 11
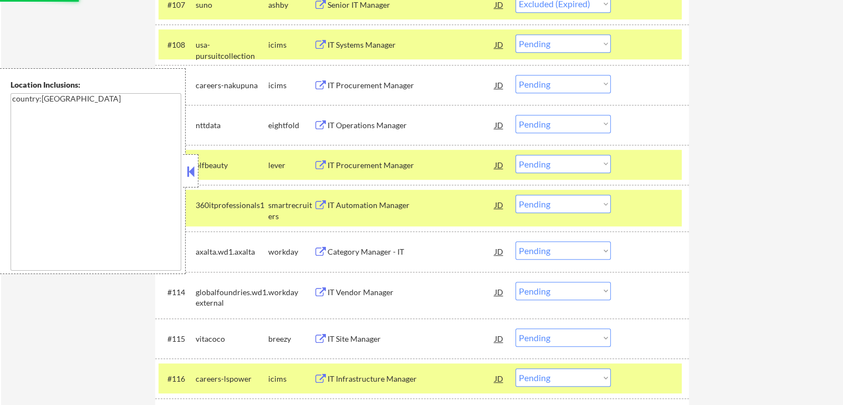
select select ""pending""
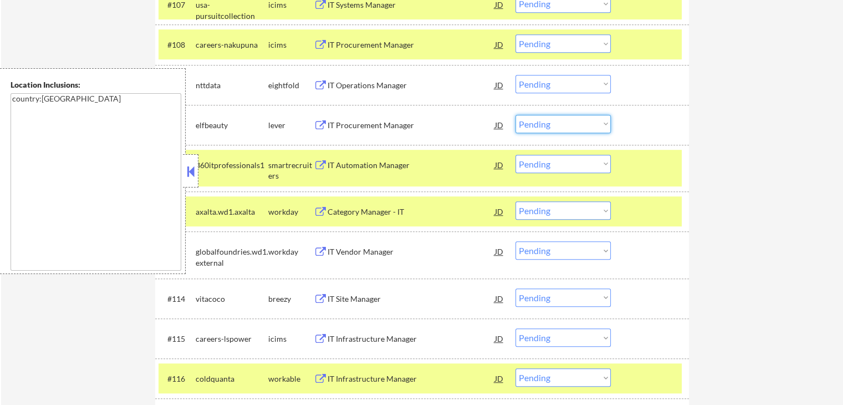
click at [556, 122] on select "Choose an option... Pending Applied Excluded (Questions) Excluded (Expired) Exc…" at bounding box center [562, 124] width 95 height 18
click at [515, 115] on select "Choose an option... Pending Applied Excluded (Questions) Excluded (Expired) Exc…" at bounding box center [562, 124] width 95 height 18
click at [381, 304] on div "IT Site Manager" at bounding box center [411, 298] width 167 height 20
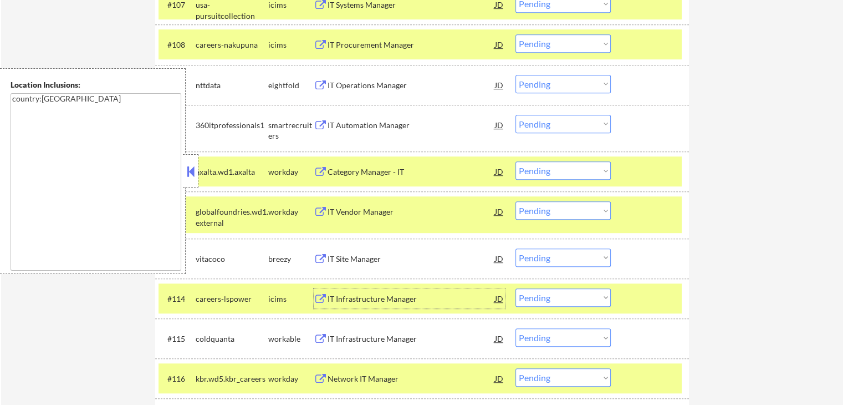
click at [554, 122] on select "Choose an option... Pending Applied Excluded (Questions) Excluded (Expired) Exc…" at bounding box center [562, 124] width 95 height 18
click at [515, 115] on select "Choose an option... Pending Applied Excluded (Questions) Excluded (Expired) Exc…" at bounding box center [562, 124] width 95 height 18
select select ""pending""
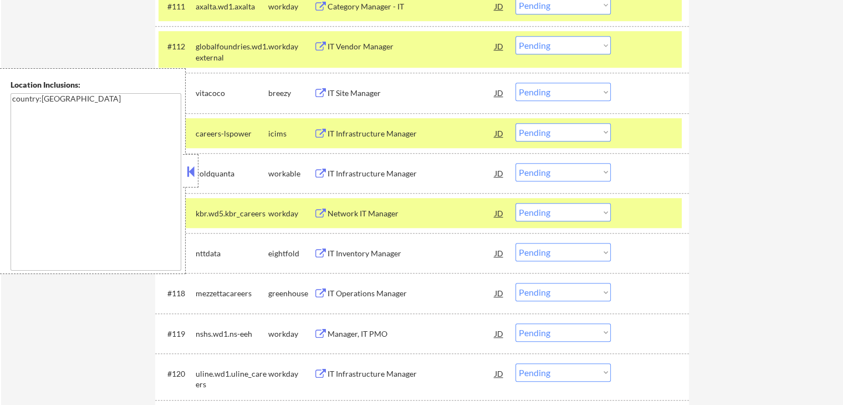
scroll to position [804, 0]
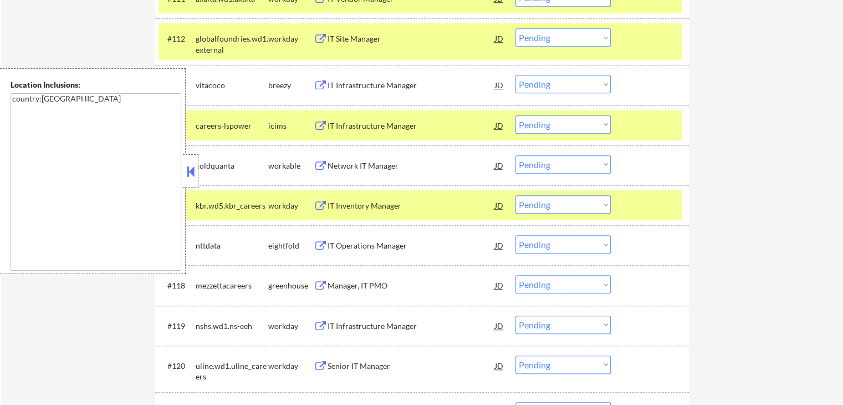
click at [544, 88] on select "Choose an option... Pending Applied Excluded (Questions) Excluded (Expired) Exc…" at bounding box center [562, 84] width 95 height 18
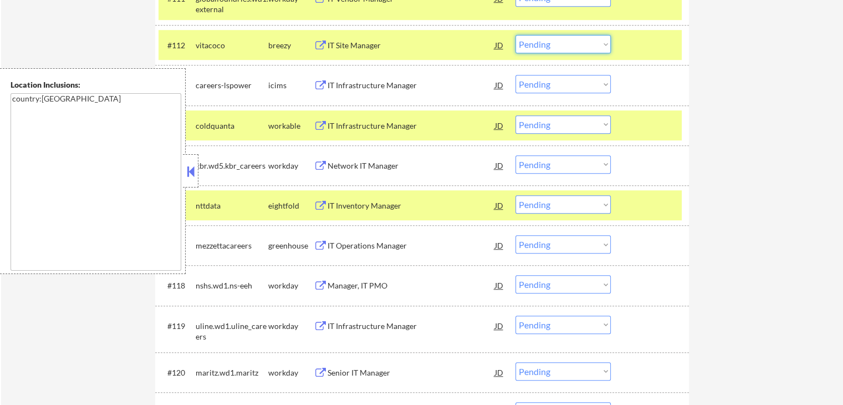
drag, startPoint x: 546, startPoint y: 45, endPoint x: 550, endPoint y: 52, distance: 8.2
click at [546, 45] on select "Choose an option... Pending Applied Excluded (Questions) Excluded (Expired) Exc…" at bounding box center [562, 44] width 95 height 18
click at [515, 35] on select "Choose an option... Pending Applied Excluded (Questions) Excluded (Expired) Exc…" at bounding box center [562, 44] width 95 height 18
click at [425, 128] on div "IT Infrastructure Manager" at bounding box center [411, 125] width 167 height 11
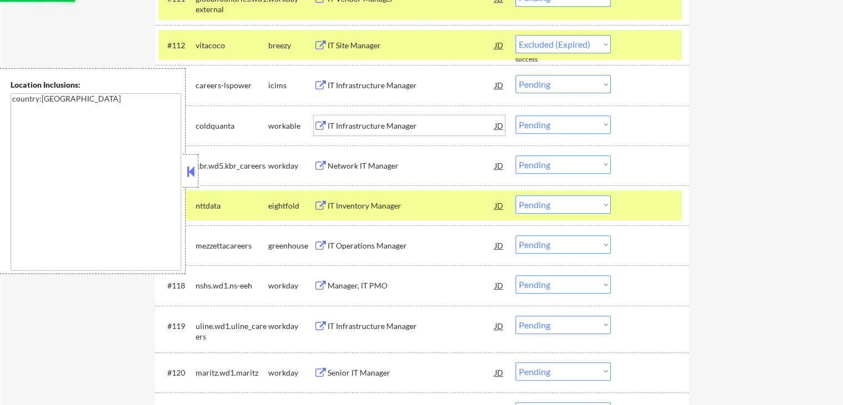
select select ""pending""
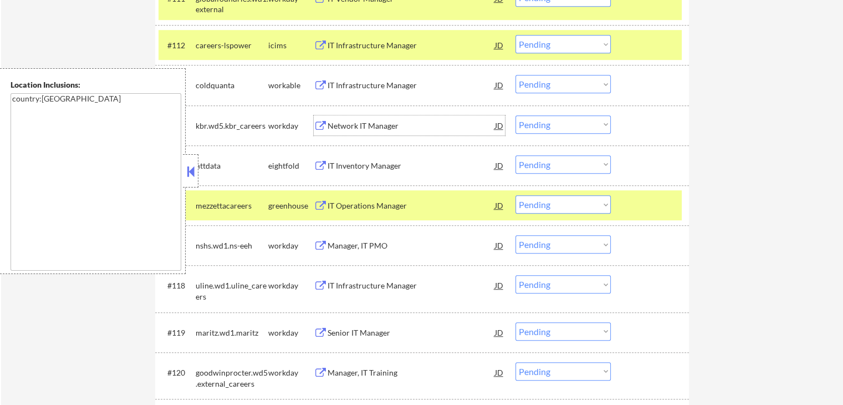
click at [410, 208] on div "IT Operations Manager" at bounding box center [411, 205] width 167 height 11
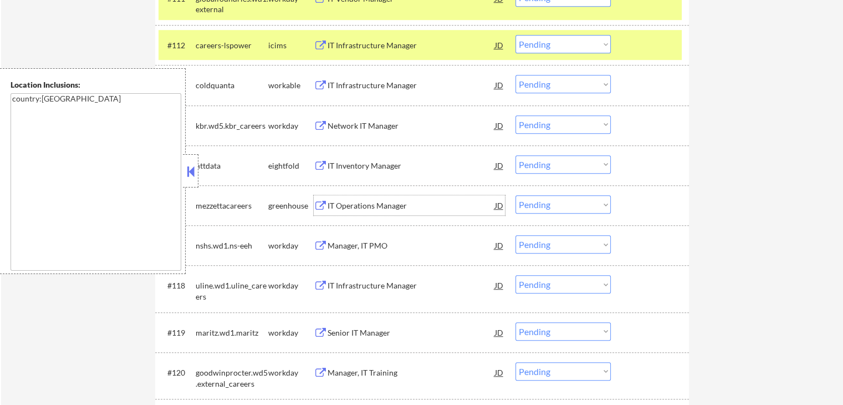
scroll to position [860, 0]
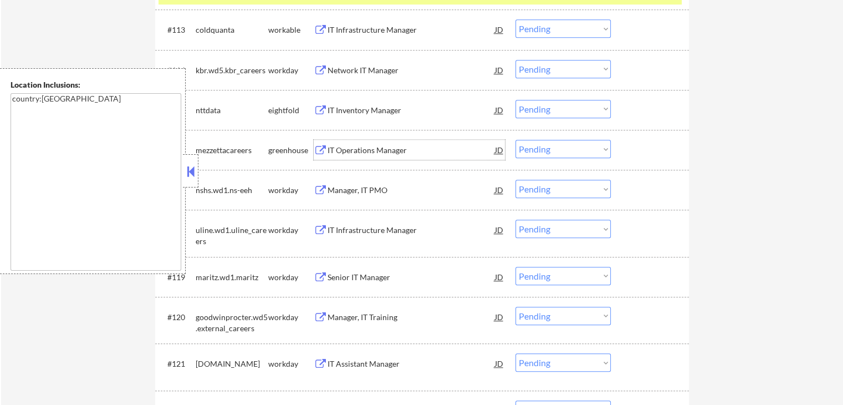
click at [533, 27] on select "Choose an option... Pending Applied Excluded (Questions) Excluded (Expired) Exc…" at bounding box center [562, 28] width 95 height 18
click at [515, 19] on select "Choose an option... Pending Applied Excluded (Questions) Excluded (Expired) Exc…" at bounding box center [562, 28] width 95 height 18
select select ""pending""
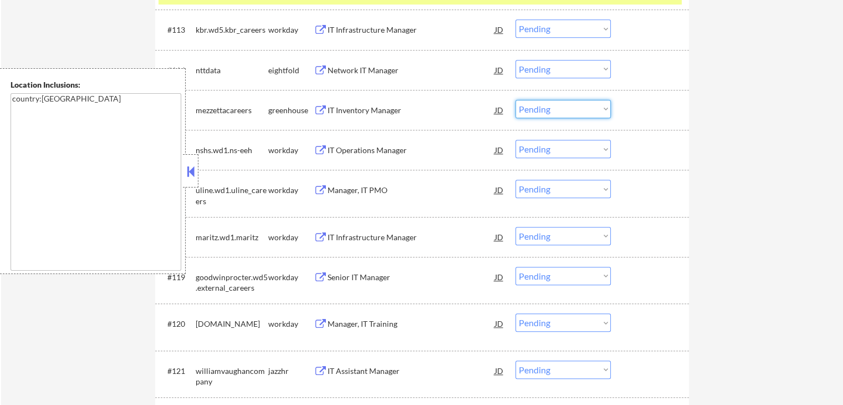
click at [541, 107] on select "Choose an option... Pending Applied Excluded (Questions) Excluded (Expired) Exc…" at bounding box center [562, 109] width 95 height 18
click at [515, 100] on select "Choose an option... Pending Applied Excluded (Questions) Excluded (Expired) Exc…" at bounding box center [562, 109] width 95 height 18
select select ""pending""
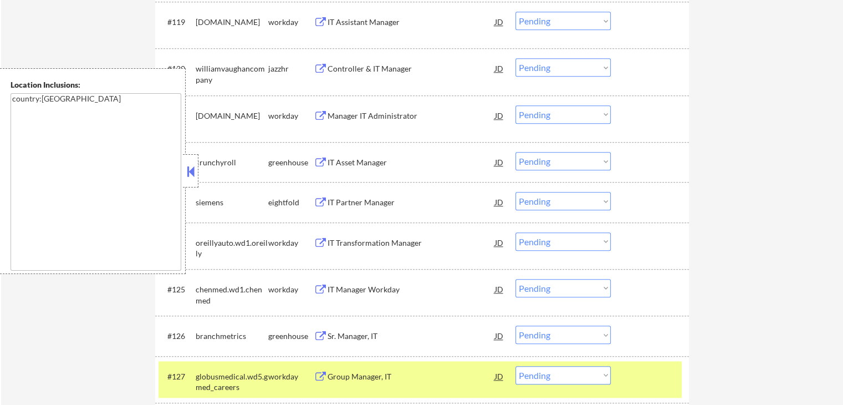
scroll to position [1137, 0]
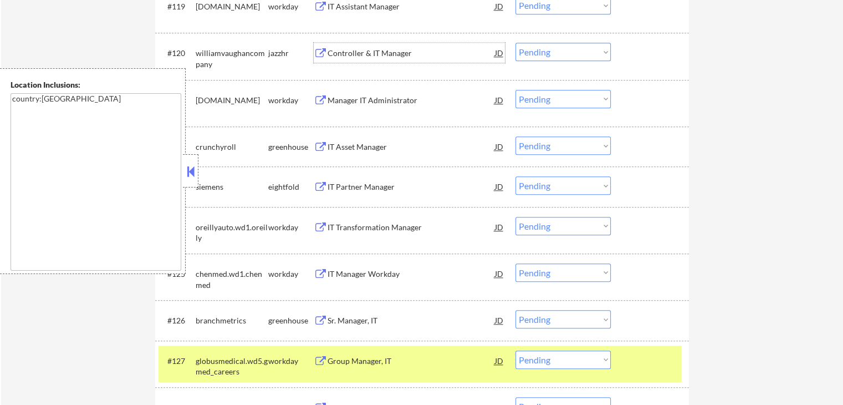
click at [411, 54] on div "Controller & IT Manager" at bounding box center [411, 53] width 167 height 11
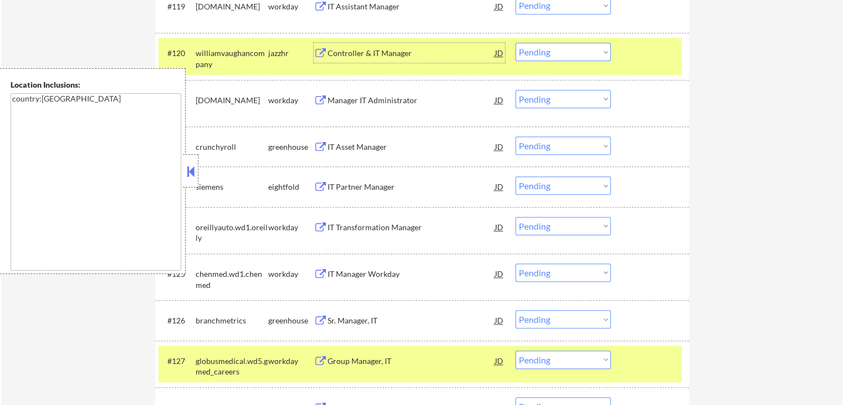
click at [383, 149] on div "IT Asset Manager" at bounding box center [411, 146] width 167 height 11
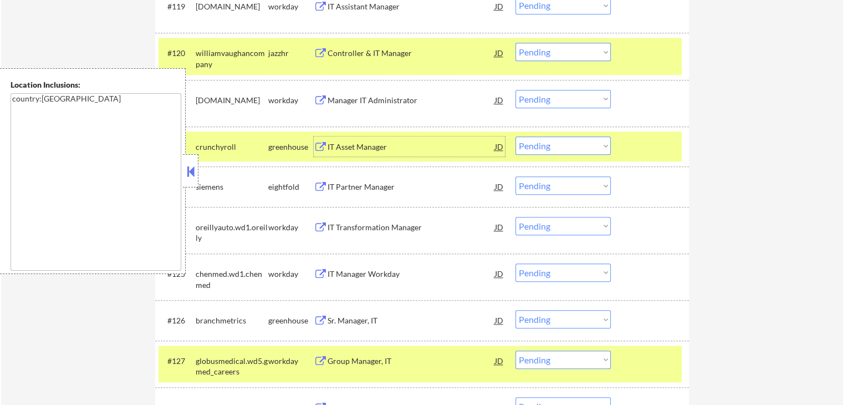
click at [542, 52] on select "Choose an option... Pending Applied Excluded (Questions) Excluded (Expired) Exc…" at bounding box center [562, 52] width 95 height 18
click at [515, 43] on select "Choose an option... Pending Applied Excluded (Questions) Excluded (Expired) Exc…" at bounding box center [562, 52] width 95 height 18
click at [381, 314] on div "Sr. Manager, IT" at bounding box center [411, 320] width 167 height 20
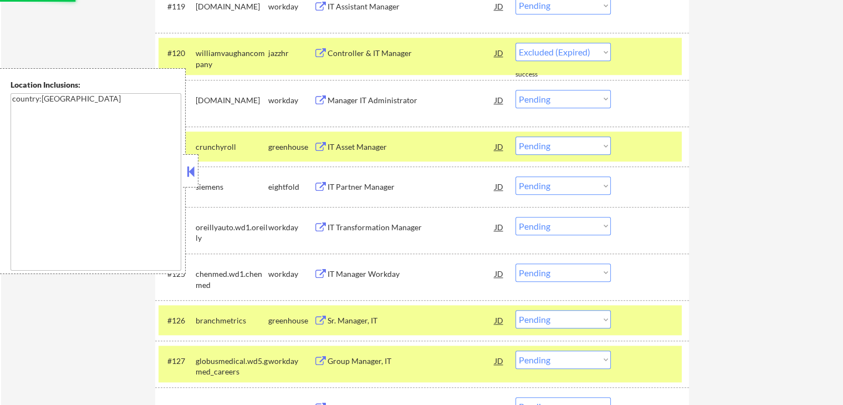
select select ""pending""
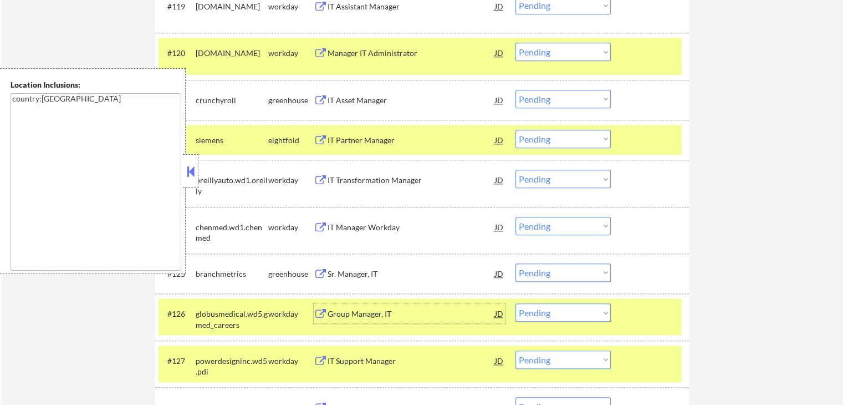
click at [549, 103] on select "Choose an option... Pending Applied Excluded (Questions) Excluded (Expired) Exc…" at bounding box center [562, 99] width 95 height 18
click at [515, 90] on select "Choose an option... Pending Applied Excluded (Questions) Excluded (Expired) Exc…" at bounding box center [562, 99] width 95 height 18
select select ""pending""
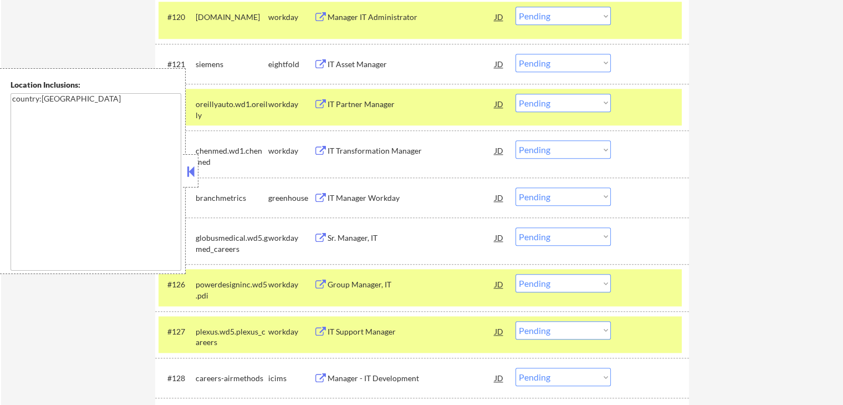
scroll to position [1192, 0]
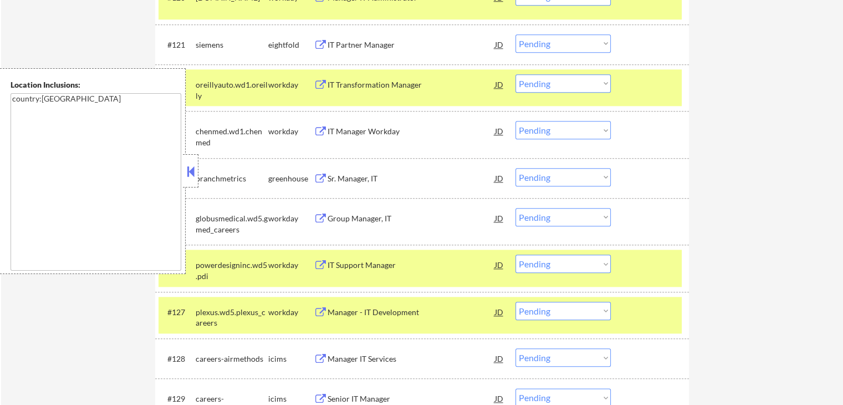
click at [559, 178] on select "Choose an option... Pending Applied Excluded (Questions) Excluded (Expired) Exc…" at bounding box center [562, 177] width 95 height 18
click at [515, 168] on select "Choose an option... Pending Applied Excluded (Questions) Excluded (Expired) Exc…" at bounding box center [562, 177] width 95 height 18
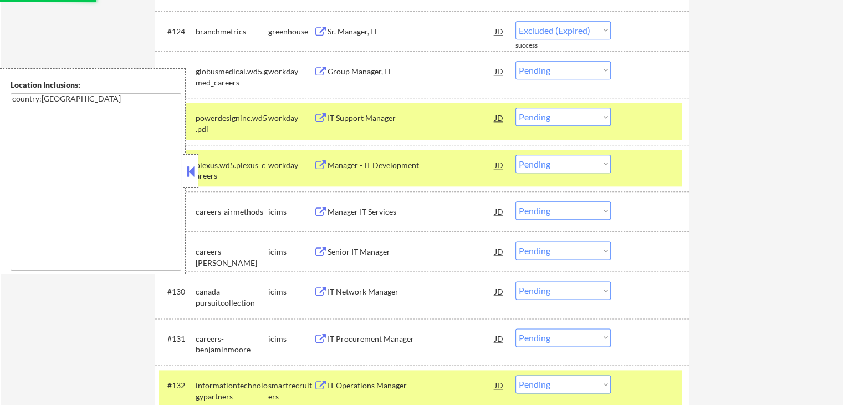
select select ""pending""
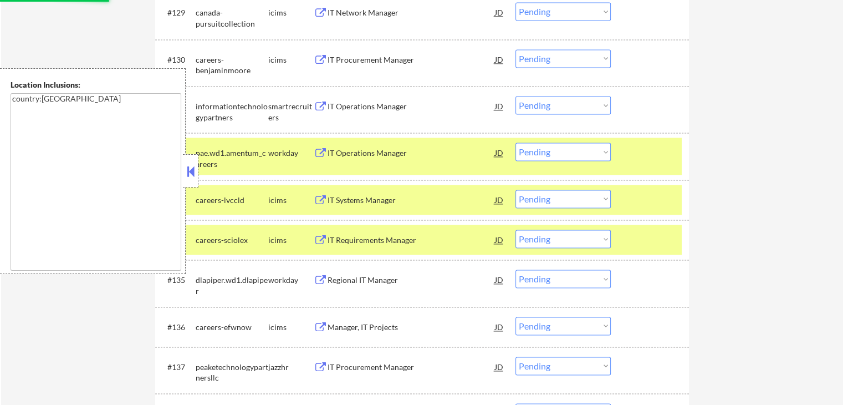
scroll to position [1580, 0]
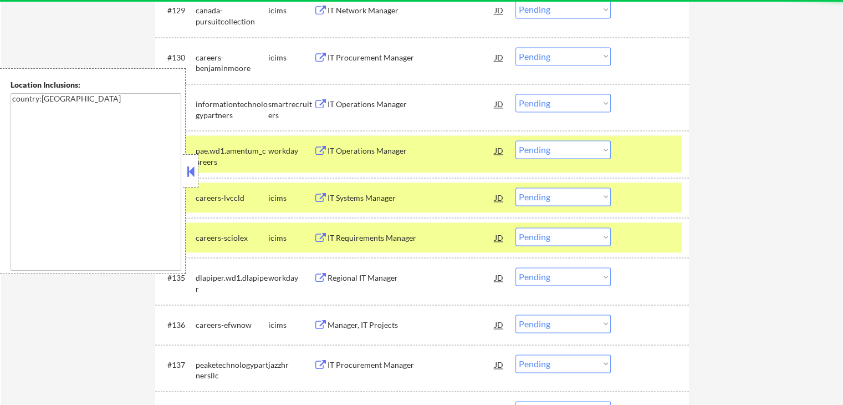
click at [398, 107] on div "IT Operations Manager" at bounding box center [411, 104] width 167 height 11
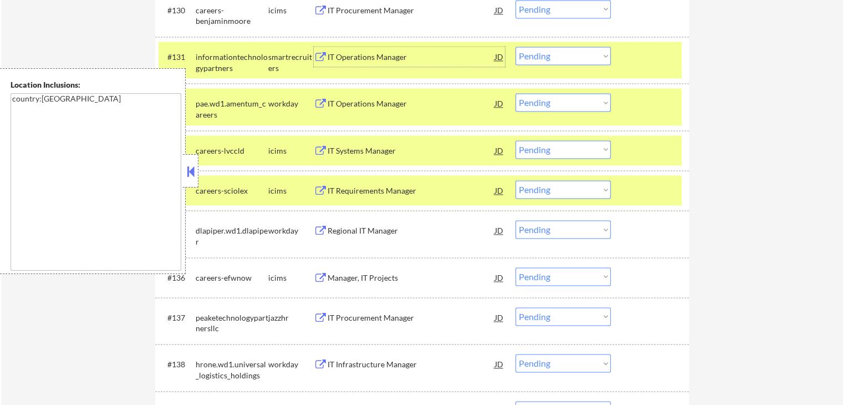
scroll to position [1691, 0]
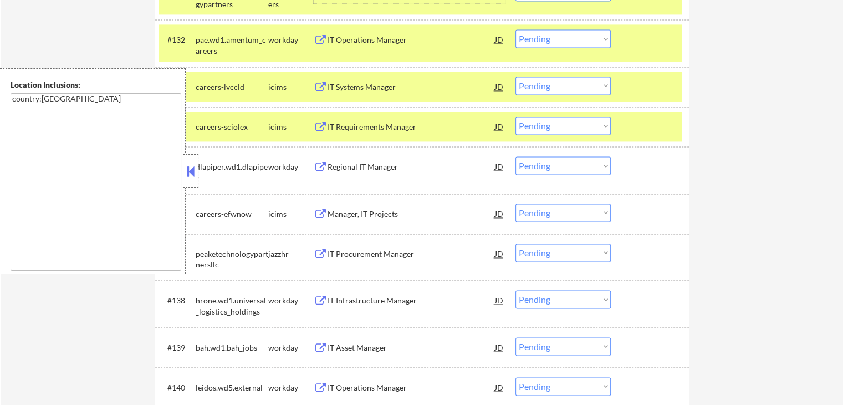
click at [399, 256] on div "IT Procurement Manager" at bounding box center [411, 253] width 167 height 11
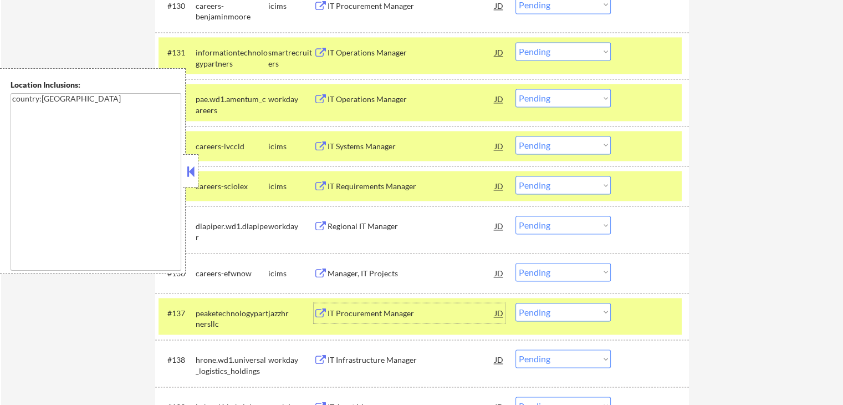
scroll to position [1580, 0]
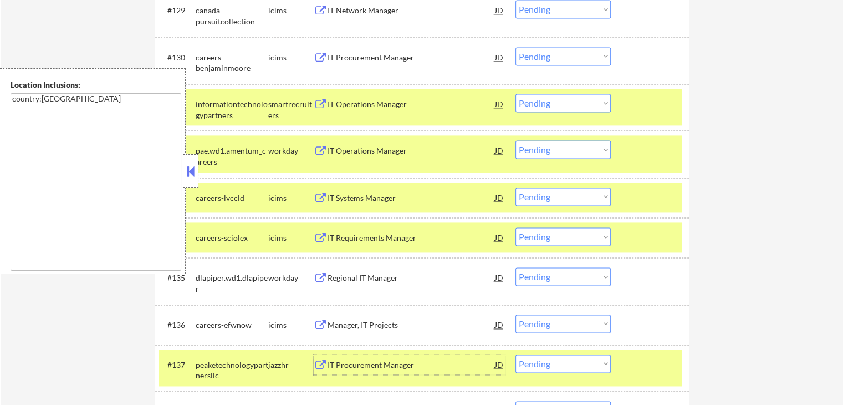
click at [556, 107] on select "Choose an option... Pending Applied Excluded (Questions) Excluded (Expired) Exc…" at bounding box center [562, 103] width 95 height 18
click at [515, 94] on select "Choose an option... Pending Applied Excluded (Questions) Excluded (Expired) Exc…" at bounding box center [562, 103] width 95 height 18
select select ""pending""
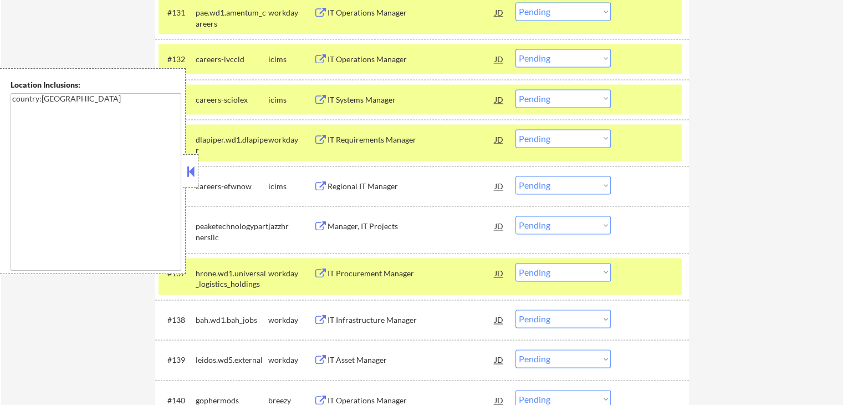
scroll to position [1746, 0]
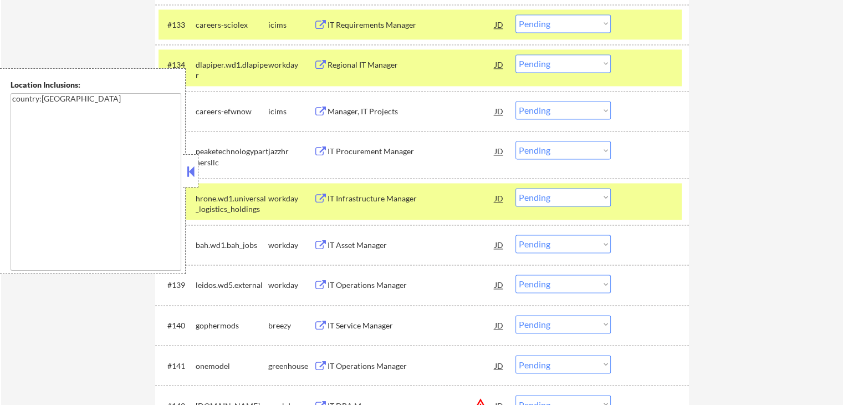
drag, startPoint x: 537, startPoint y: 151, endPoint x: 541, endPoint y: 157, distance: 7.5
click at [537, 151] on select "Choose an option... Pending Applied Excluded (Questions) Excluded (Expired) Exc…" at bounding box center [562, 150] width 95 height 18
click at [515, 141] on select "Choose an option... Pending Applied Excluded (Questions) Excluded (Expired) Exc…" at bounding box center [562, 150] width 95 height 18
select select ""pending""
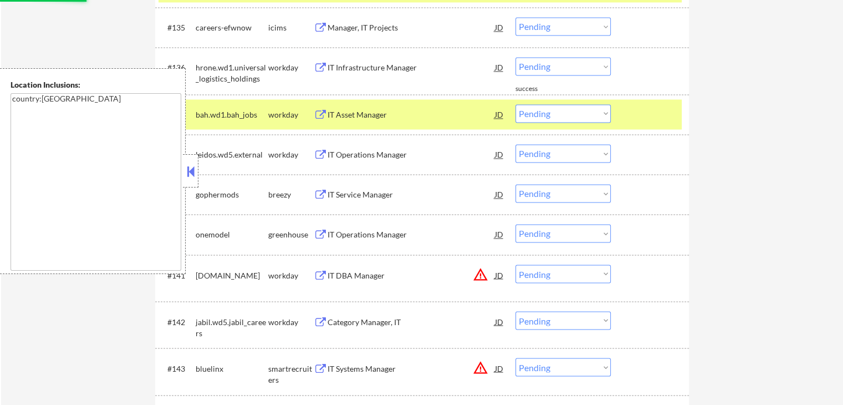
scroll to position [1857, 0]
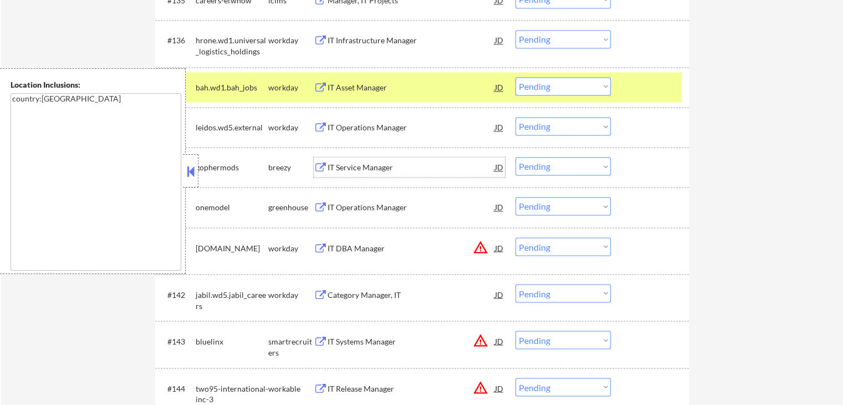
click at [387, 167] on div "IT Service Manager" at bounding box center [411, 167] width 167 height 11
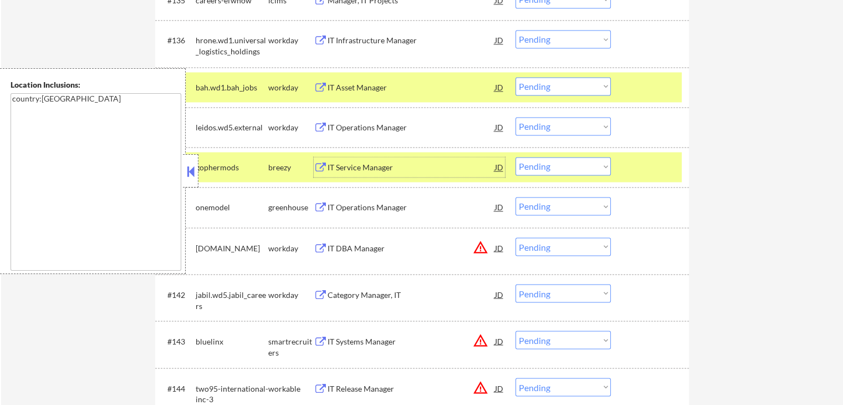
click at [392, 207] on div "IT Operations Manager" at bounding box center [411, 207] width 167 height 11
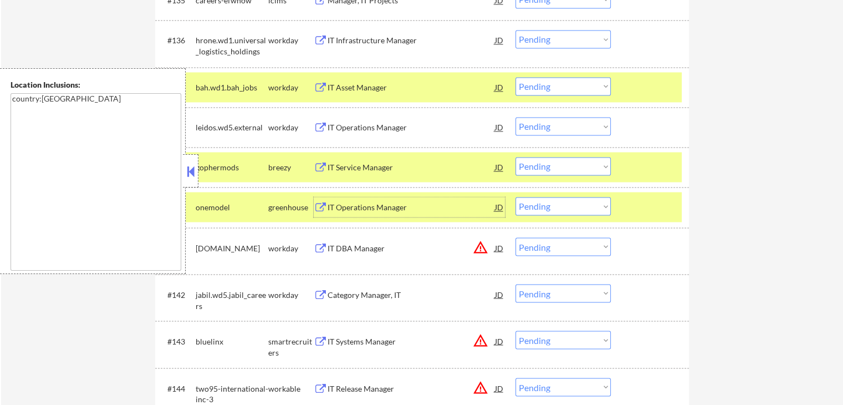
click at [548, 166] on select "Choose an option... Pending Applied Excluded (Questions) Excluded (Expired) Exc…" at bounding box center [562, 166] width 95 height 18
click at [515, 157] on select "Choose an option... Pending Applied Excluded (Questions) Excluded (Expired) Exc…" at bounding box center [562, 166] width 95 height 18
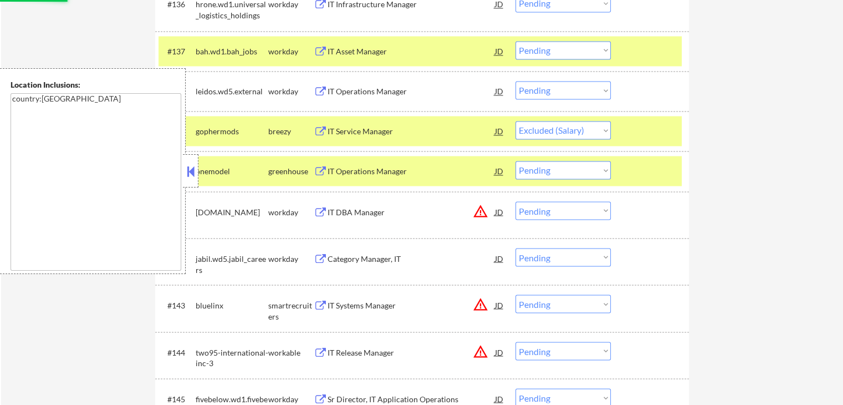
scroll to position [1912, 0]
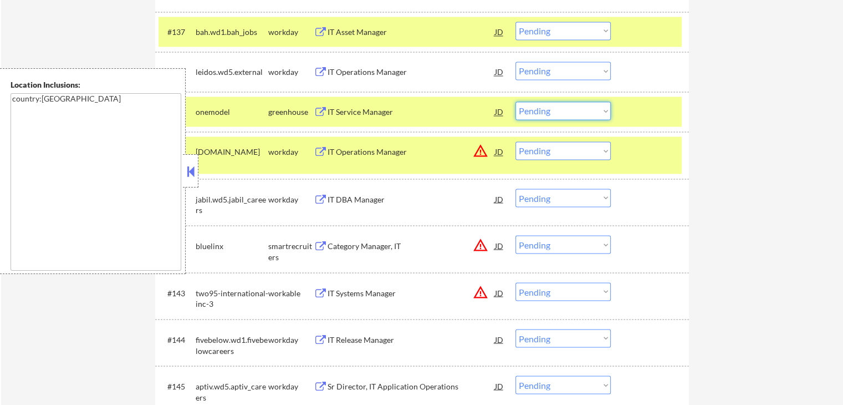
drag, startPoint x: 555, startPoint y: 110, endPoint x: 553, endPoint y: 117, distance: 7.0
click at [554, 114] on select "Choose an option... Pending Applied Excluded (Questions) Excluded (Expired) Exc…" at bounding box center [562, 110] width 95 height 18
click at [515, 101] on select "Choose an option... Pending Applied Excluded (Questions) Excluded (Expired) Exc…" at bounding box center [562, 110] width 95 height 18
select select ""pending""
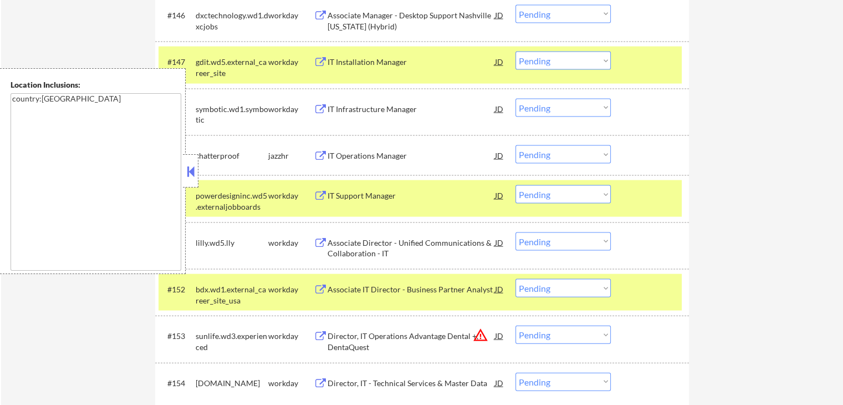
scroll to position [2356, 0]
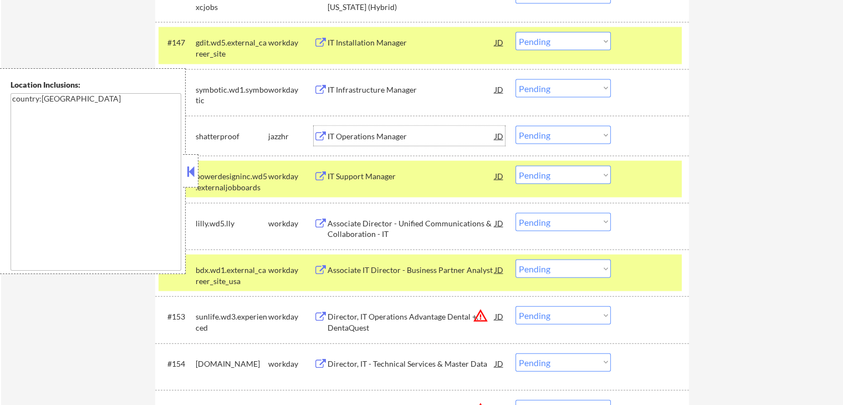
click at [400, 136] on div "IT Operations Manager" at bounding box center [411, 136] width 167 height 11
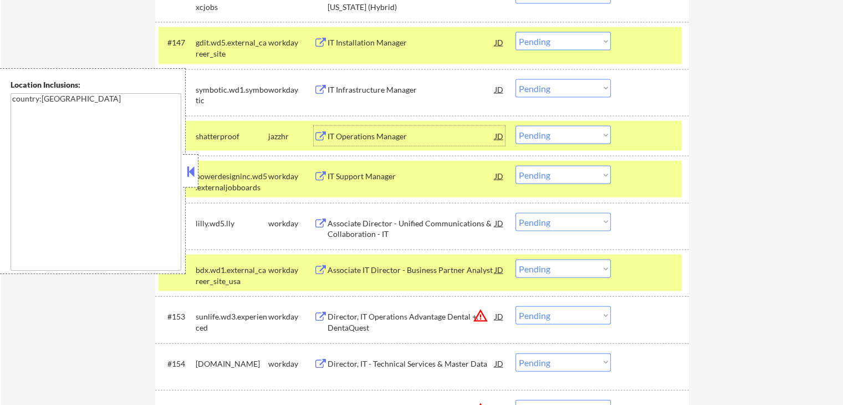
scroll to position [2411, 0]
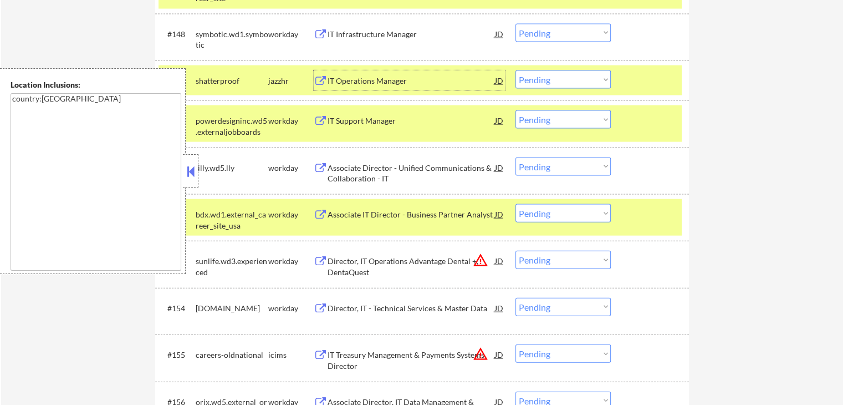
click at [535, 83] on select "Choose an option... Pending Applied Excluded (Questions) Excluded (Expired) Exc…" at bounding box center [562, 79] width 95 height 18
click at [515, 70] on select "Choose an option... Pending Applied Excluded (Questions) Excluded (Expired) Exc…" at bounding box center [562, 79] width 95 height 18
click at [740, 134] on div "← Return to /applysquad Mailslurp Inbox Job Search Builder [PERSON_NAME] User E…" at bounding box center [422, 8] width 842 height 4750
select select ""pending""
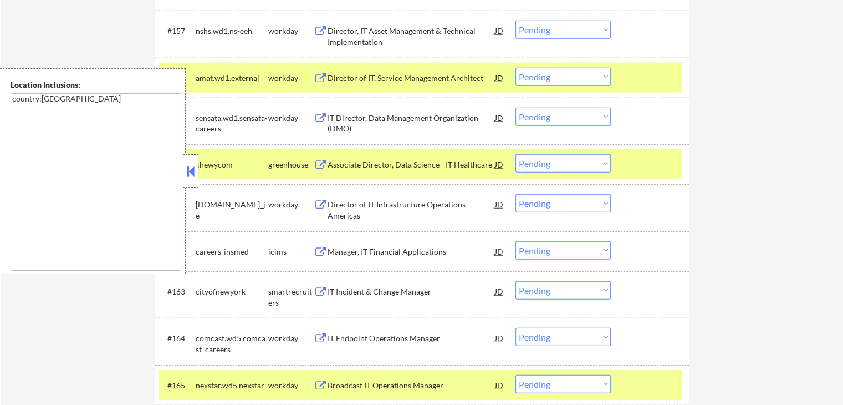
scroll to position [2855, 0]
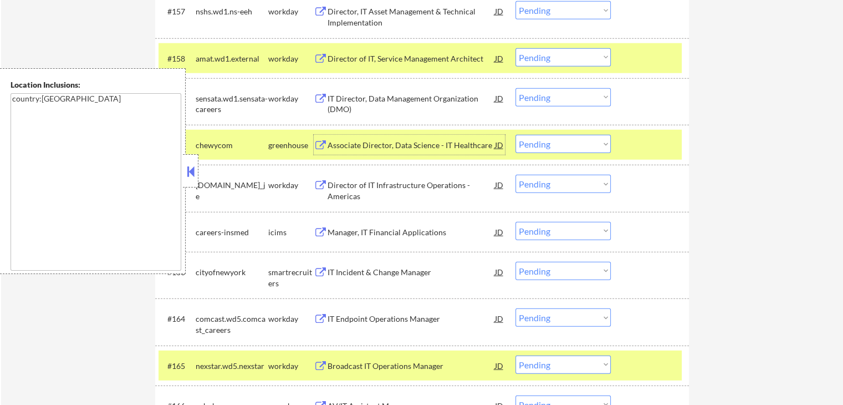
click at [452, 144] on div "Associate Director, Data Science - IT Healthcare" at bounding box center [411, 145] width 167 height 11
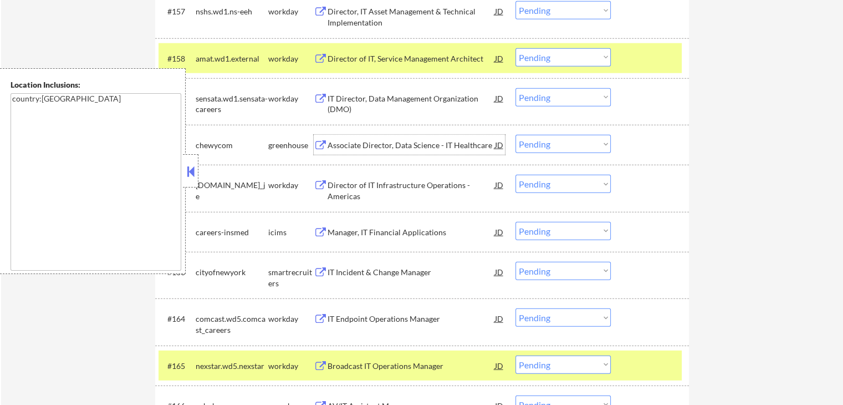
click at [416, 272] on div "IT Incident & Change Manager" at bounding box center [411, 272] width 167 height 11
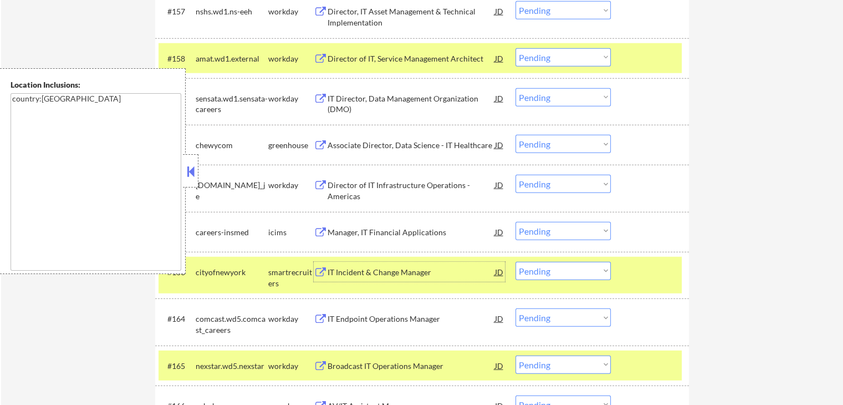
click at [190, 170] on button at bounding box center [191, 171] width 12 height 17
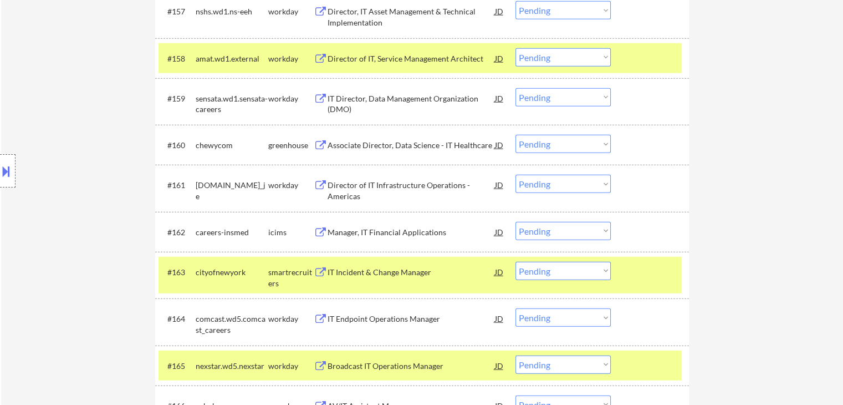
click at [542, 140] on select "Choose an option... Pending Applied Excluded (Questions) Excluded (Expired) Exc…" at bounding box center [562, 144] width 95 height 18
click at [515, 135] on select "Choose an option... Pending Applied Excluded (Questions) Excluded (Expired) Exc…" at bounding box center [562, 144] width 95 height 18
select select ""pending""
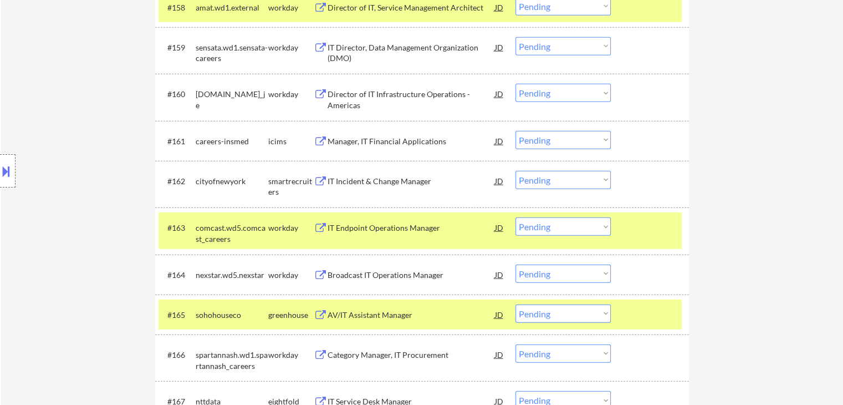
scroll to position [2965, 0]
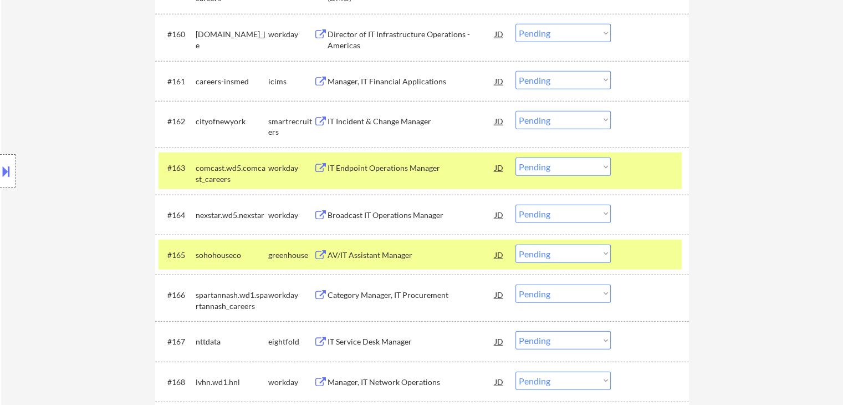
click at [536, 118] on select "Choose an option... Pending Applied Excluded (Questions) Excluded (Expired) Exc…" at bounding box center [562, 120] width 95 height 18
click at [515, 111] on select "Choose an option... Pending Applied Excluded (Questions) Excluded (Expired) Exc…" at bounding box center [562, 120] width 95 height 18
select select ""pending""
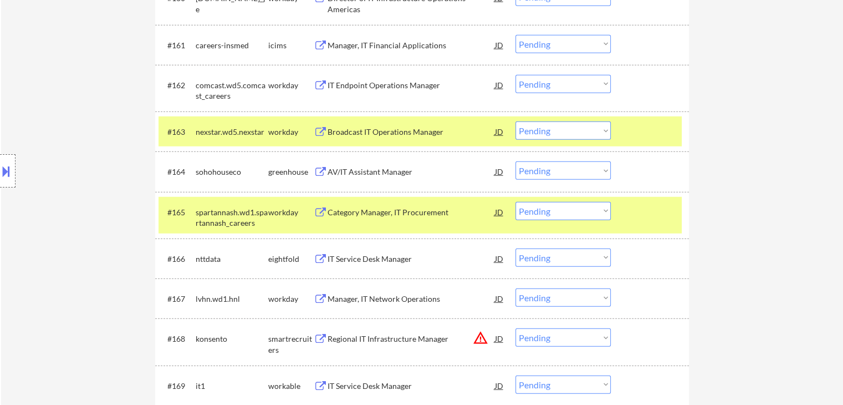
scroll to position [3021, 0]
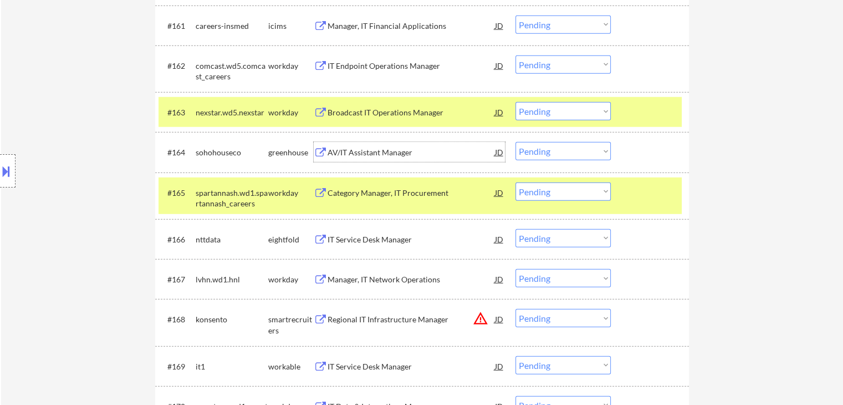
click at [386, 150] on div "AV/IT Assistant Manager" at bounding box center [411, 152] width 167 height 11
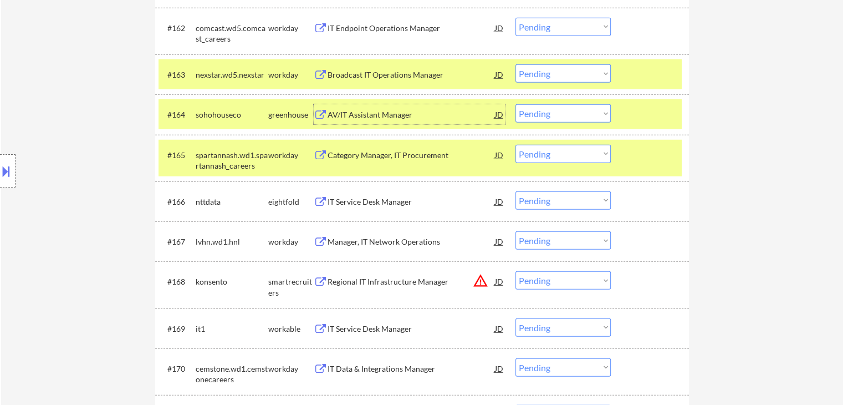
scroll to position [3076, 0]
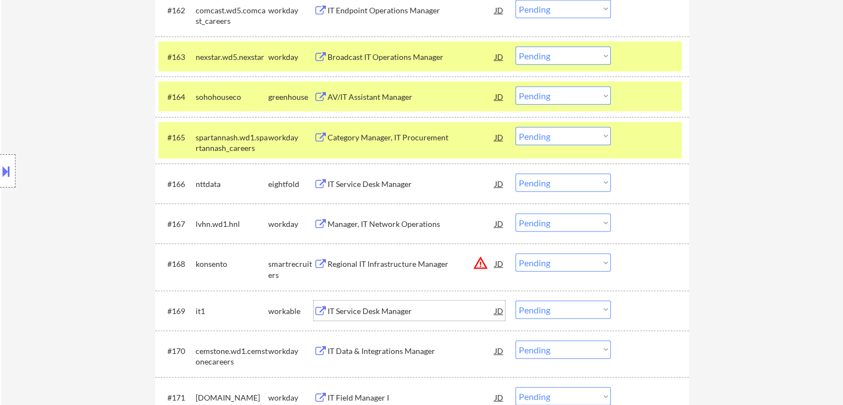
click at [399, 311] on div "IT Service Desk Manager" at bounding box center [411, 310] width 167 height 11
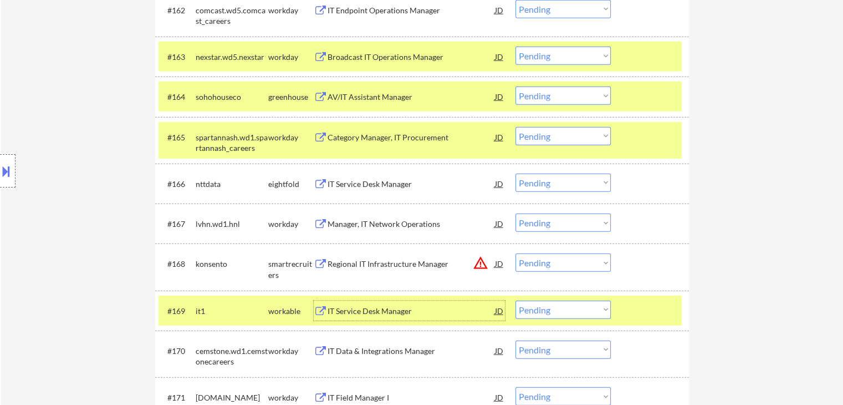
click at [538, 97] on select "Choose an option... Pending Applied Excluded (Questions) Excluded (Expired) Exc…" at bounding box center [562, 95] width 95 height 18
click at [515, 86] on select "Choose an option... Pending Applied Excluded (Questions) Excluded (Expired) Exc…" at bounding box center [562, 95] width 95 height 18
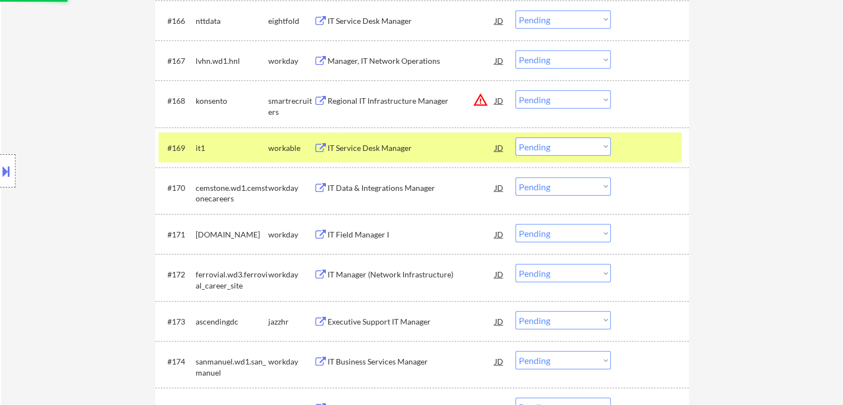
scroll to position [3242, 0]
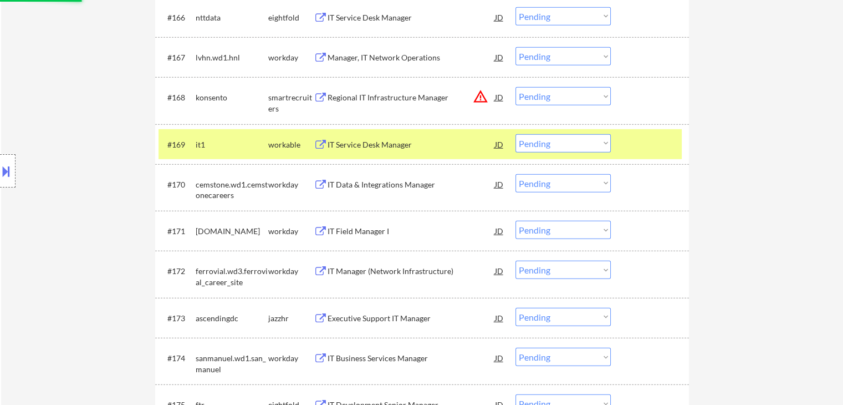
select select ""pending""
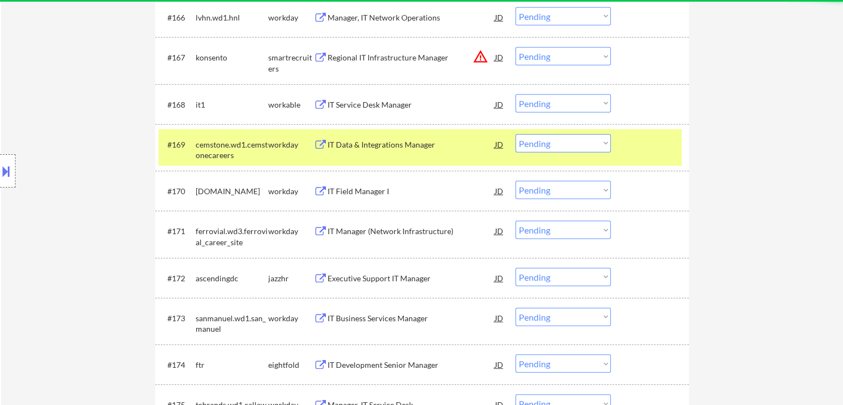
click at [421, 277] on div "Executive Support IT Manager" at bounding box center [411, 278] width 167 height 11
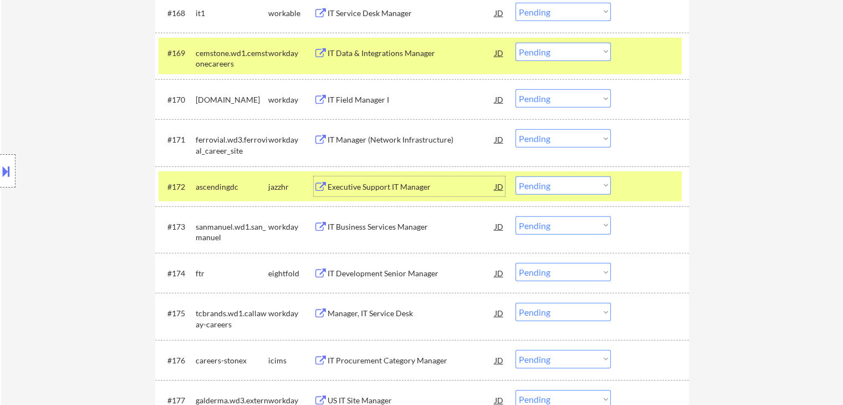
scroll to position [3353, 0]
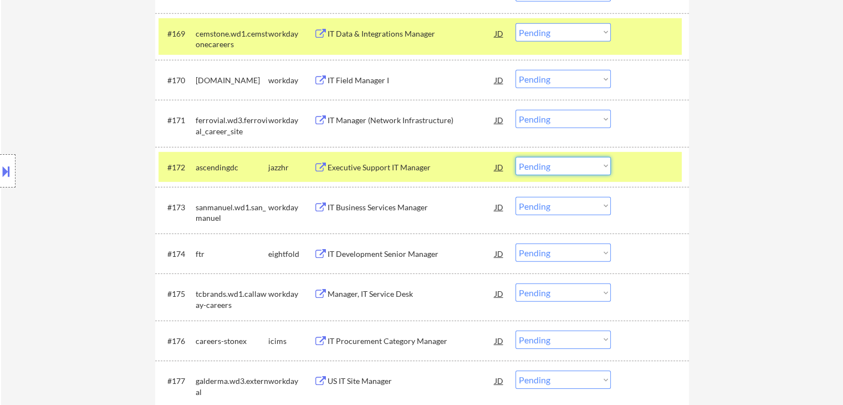
drag, startPoint x: 548, startPoint y: 164, endPoint x: 544, endPoint y: 174, distance: 10.5
click at [548, 164] on select "Choose an option... Pending Applied Excluded (Questions) Excluded (Expired) Exc…" at bounding box center [562, 166] width 95 height 18
click at [515, 157] on select "Choose an option... Pending Applied Excluded (Questions) Excluded (Expired) Exc…" at bounding box center [562, 166] width 95 height 18
select select ""pending""
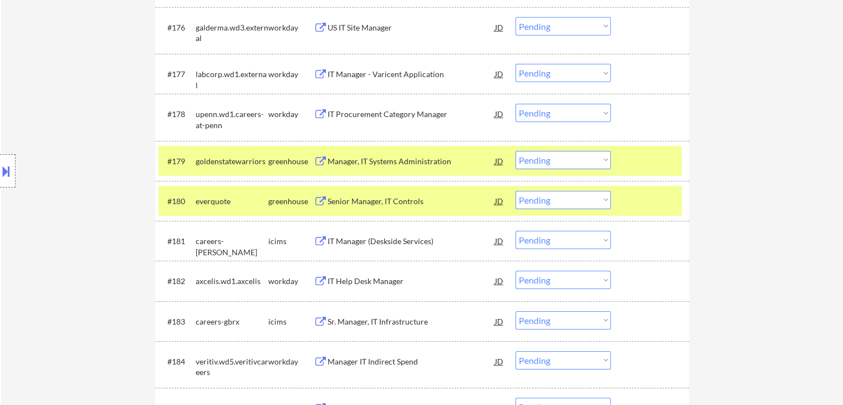
scroll to position [3686, 0]
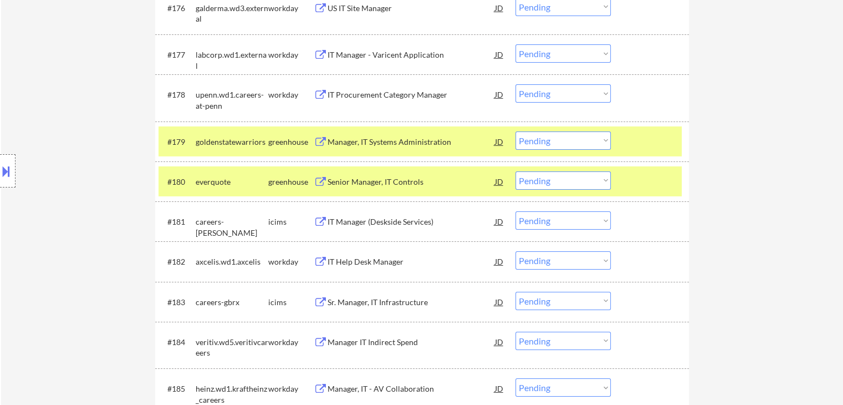
click at [420, 141] on div "Manager, IT Systems Administration" at bounding box center [411, 141] width 167 height 11
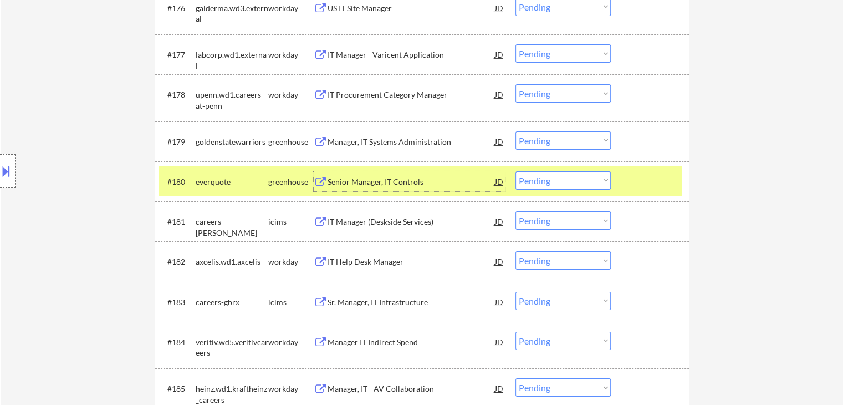
click at [427, 178] on div "Senior Manager, IT Controls" at bounding box center [411, 181] width 167 height 11
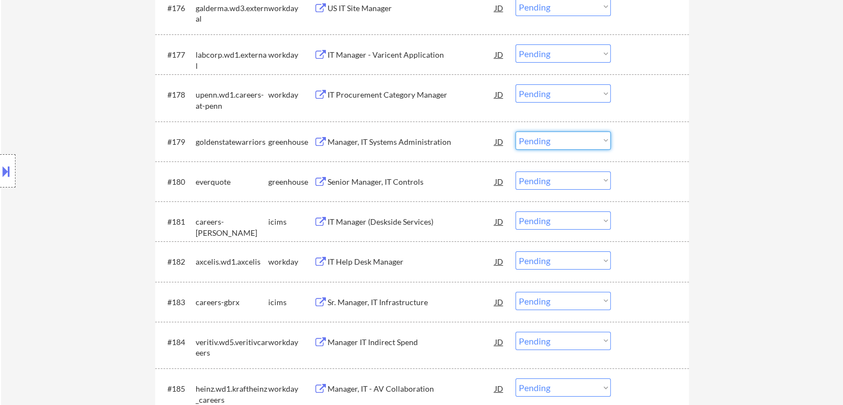
click at [557, 145] on select "Choose an option... Pending Applied Excluded (Questions) Excluded (Expired) Exc…" at bounding box center [562, 140] width 95 height 18
click at [515, 131] on select "Choose an option... Pending Applied Excluded (Questions) Excluded (Expired) Exc…" at bounding box center [562, 140] width 95 height 18
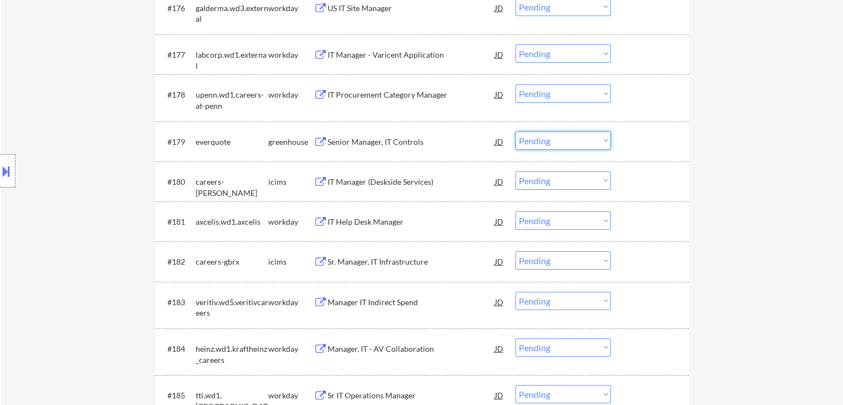
drag, startPoint x: 549, startPoint y: 138, endPoint x: 546, endPoint y: 149, distance: 10.9
click at [549, 139] on select "Choose an option... Pending Applied Excluded (Questions) Excluded (Expired) Exc…" at bounding box center [562, 140] width 95 height 18
click at [515, 131] on select "Choose an option... Pending Applied Excluded (Questions) Excluded (Expired) Exc…" at bounding box center [562, 140] width 95 height 18
select select ""pending""
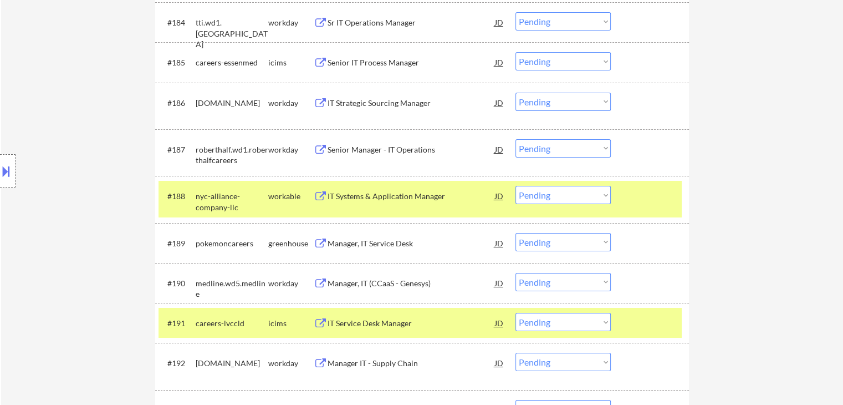
scroll to position [4129, 0]
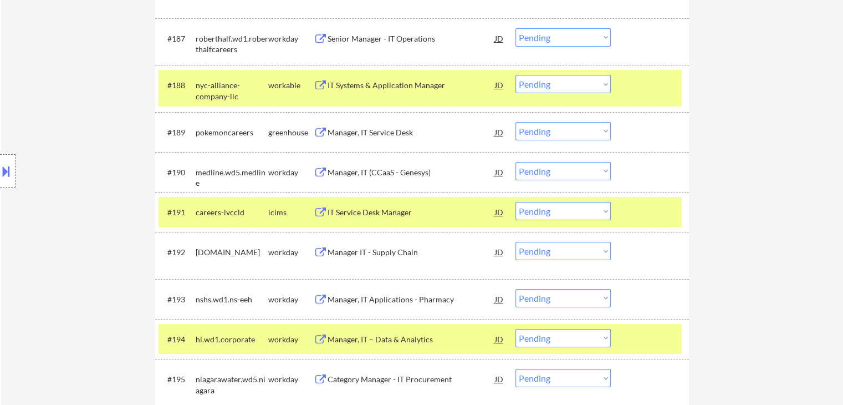
click at [413, 88] on div "IT Systems & Application Manager" at bounding box center [411, 85] width 167 height 11
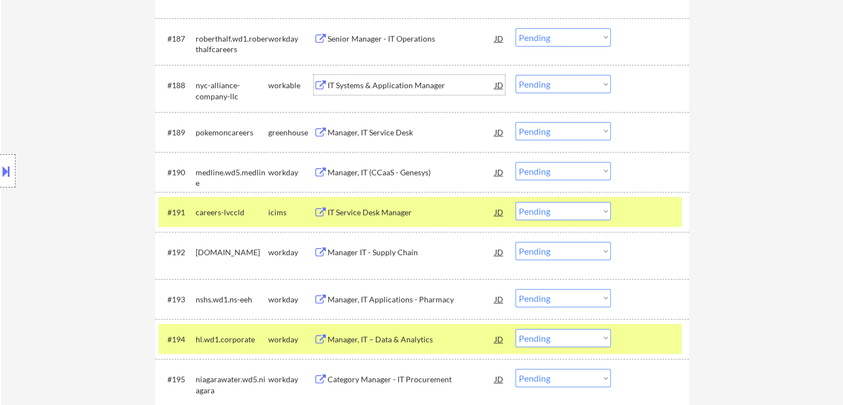
click at [411, 130] on div "Manager, IT Service Desk" at bounding box center [411, 132] width 167 height 11
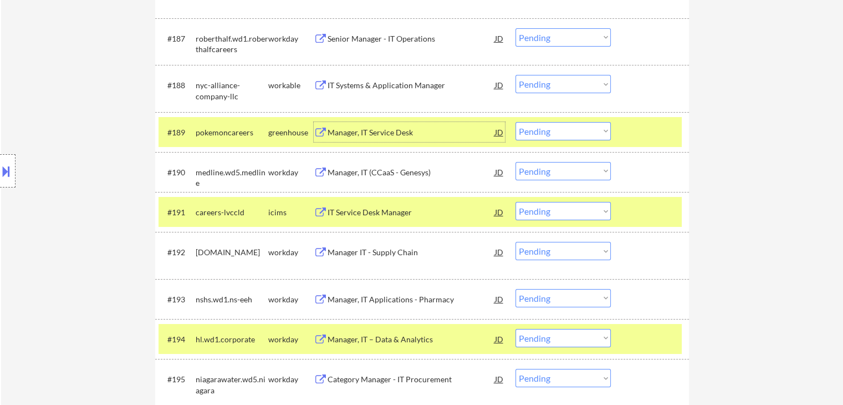
click at [533, 88] on select "Choose an option... Pending Applied Excluded (Questions) Excluded (Expired) Exc…" at bounding box center [562, 84] width 95 height 18
click at [515, 75] on select "Choose an option... Pending Applied Excluded (Questions) Excluded (Expired) Exc…" at bounding box center [562, 84] width 95 height 18
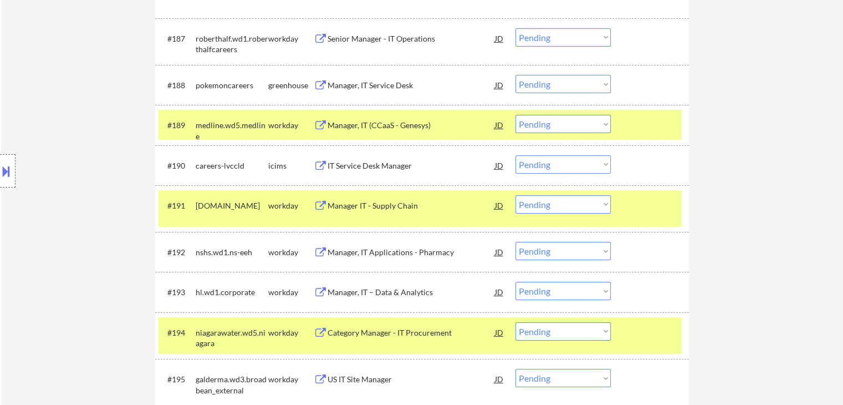
drag, startPoint x: 535, startPoint y: 85, endPoint x: 535, endPoint y: 91, distance: 6.7
click at [535, 85] on select "Choose an option... Pending Applied Excluded (Questions) Excluded (Expired) Exc…" at bounding box center [562, 84] width 95 height 18
click at [515, 75] on select "Choose an option... Pending Applied Excluded (Questions) Excluded (Expired) Exc…" at bounding box center [562, 84] width 95 height 18
select select ""pending""
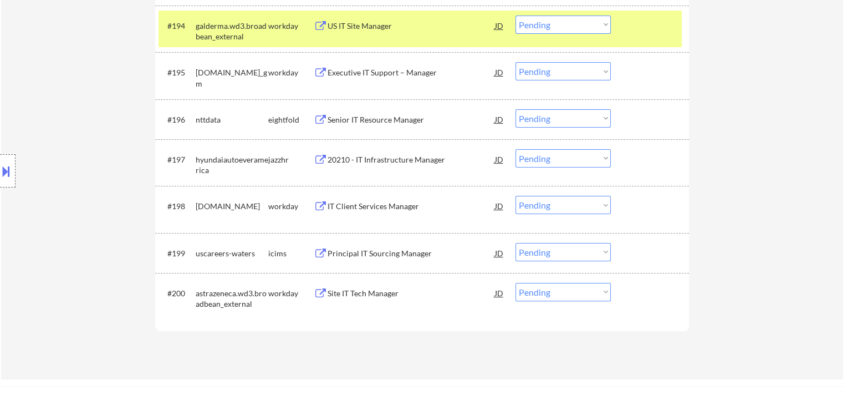
scroll to position [4462, 0]
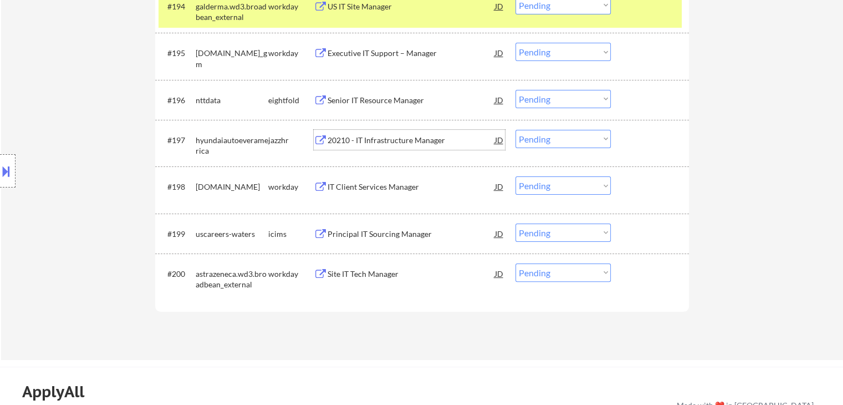
click at [386, 137] on div "20210 - IT Infrastructure Manager" at bounding box center [411, 140] width 167 height 11
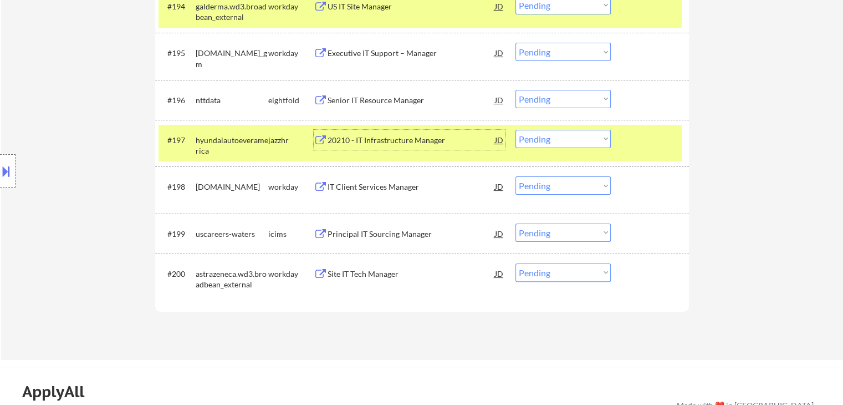
click at [552, 140] on select "Choose an option... Pending Applied Excluded (Questions) Excluded (Expired) Exc…" at bounding box center [562, 139] width 95 height 18
click at [515, 130] on select "Choose an option... Pending Applied Excluded (Questions) Excluded (Expired) Exc…" at bounding box center [562, 139] width 95 height 18
select select ""pending""
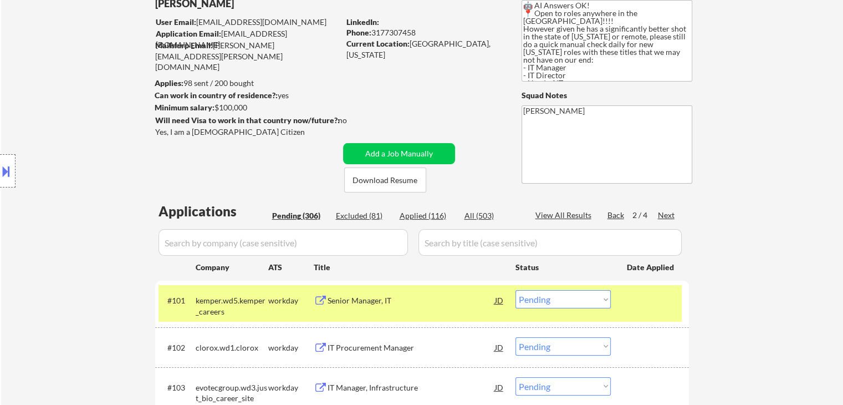
scroll to position [166, 0]
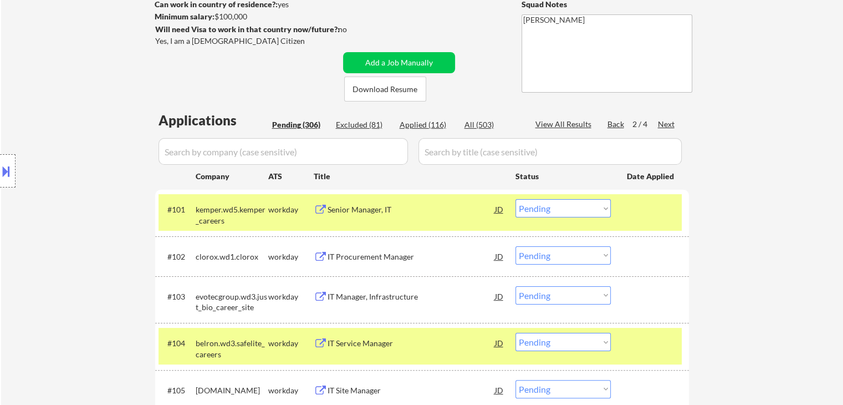
click at [662, 124] on div "Next" at bounding box center [667, 124] width 18 height 11
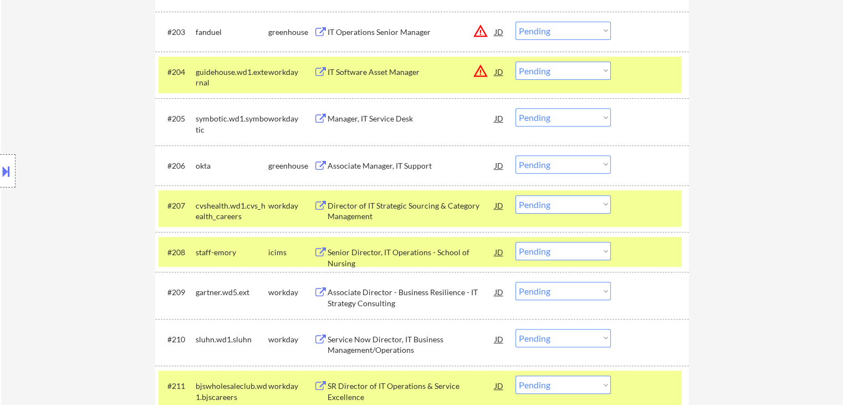
scroll to position [443, 0]
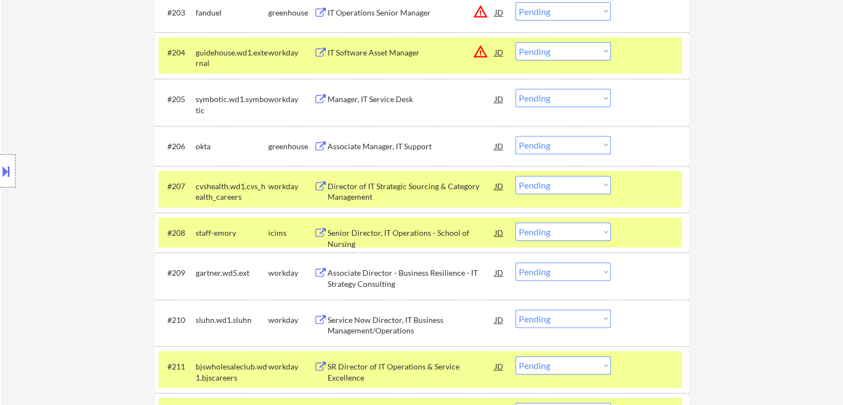
click at [396, 145] on div "Associate Manager, IT Support" at bounding box center [411, 146] width 167 height 11
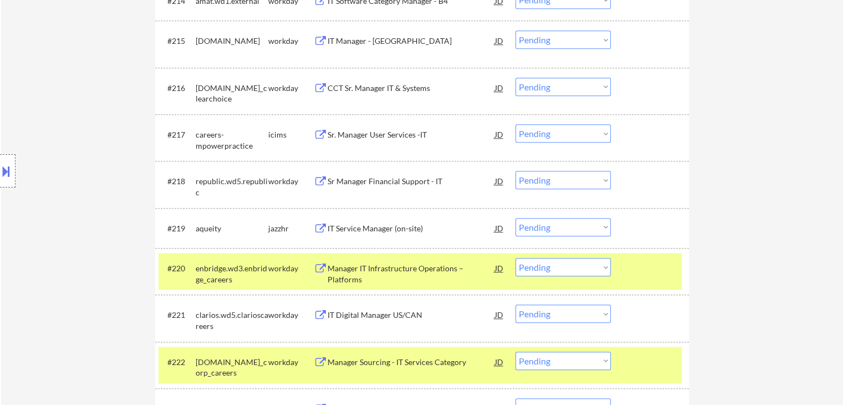
scroll to position [998, 0]
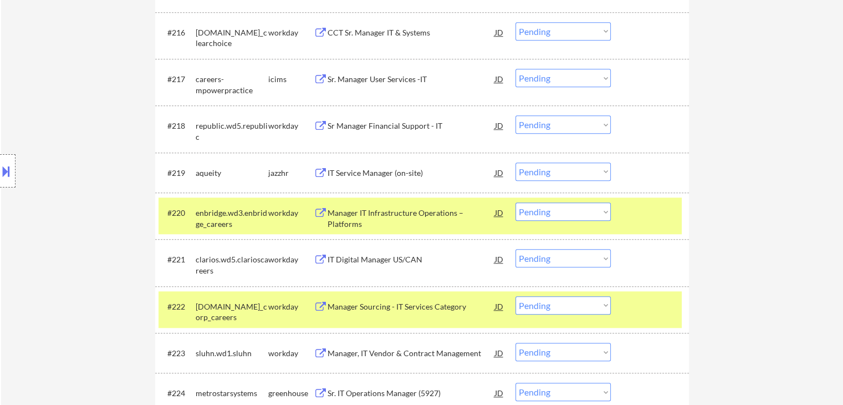
click at [415, 168] on div "IT Service Manager (on-site)" at bounding box center [411, 172] width 167 height 11
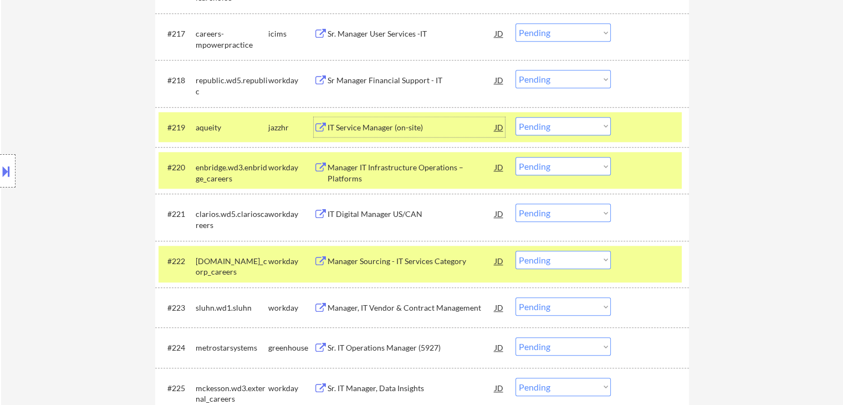
scroll to position [1108, 0]
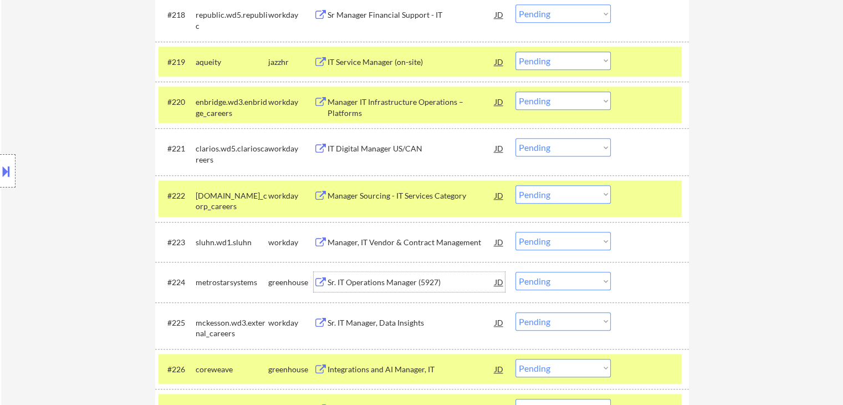
click at [416, 279] on div "Sr. IT Operations Manager (5927)" at bounding box center [411, 282] width 167 height 11
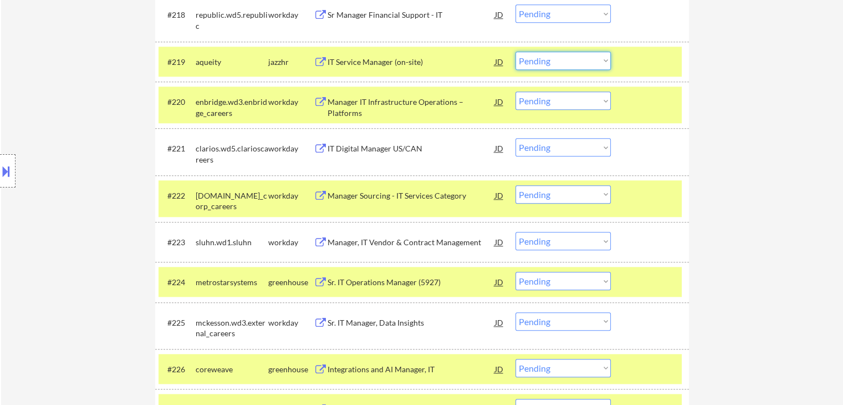
click at [552, 60] on select "Choose an option... Pending Applied Excluded (Questions) Excluded (Expired) Exc…" at bounding box center [562, 61] width 95 height 18
click at [515, 52] on select "Choose an option... Pending Applied Excluded (Questions) Excluded (Expired) Exc…" at bounding box center [562, 61] width 95 height 18
select select ""pending""
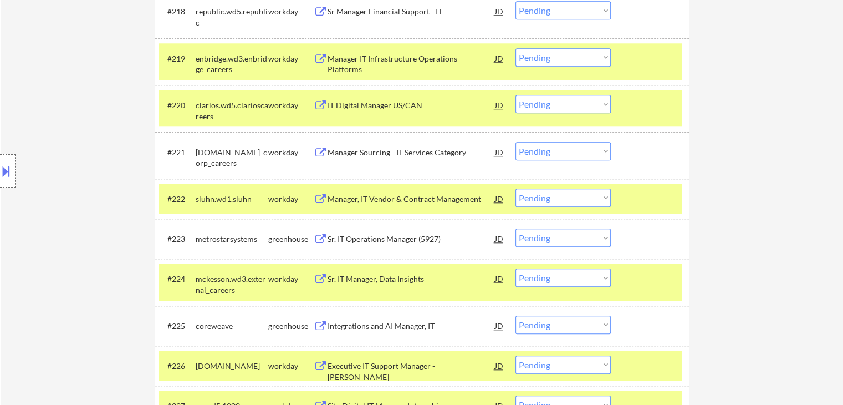
scroll to position [1219, 0]
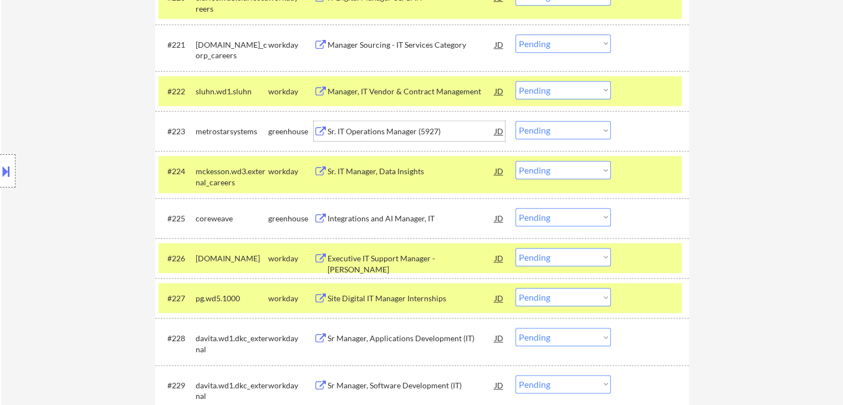
click at [421, 126] on div "Sr. IT Operations Manager (5927)" at bounding box center [411, 131] width 167 height 11
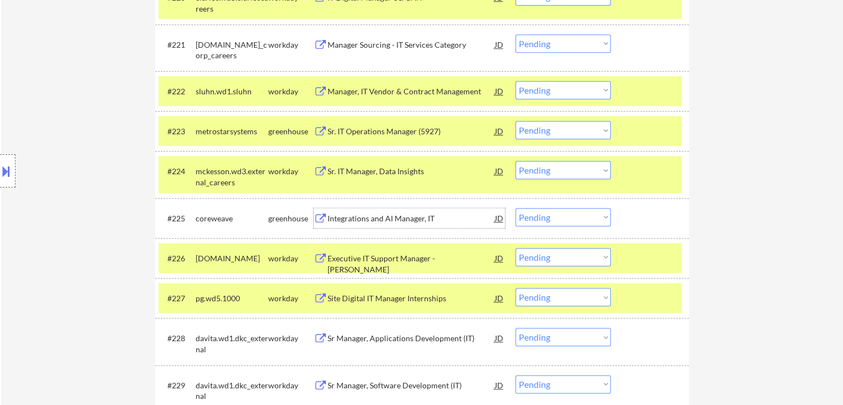
click at [406, 215] on div "Integrations and AI Manager, IT" at bounding box center [411, 218] width 167 height 11
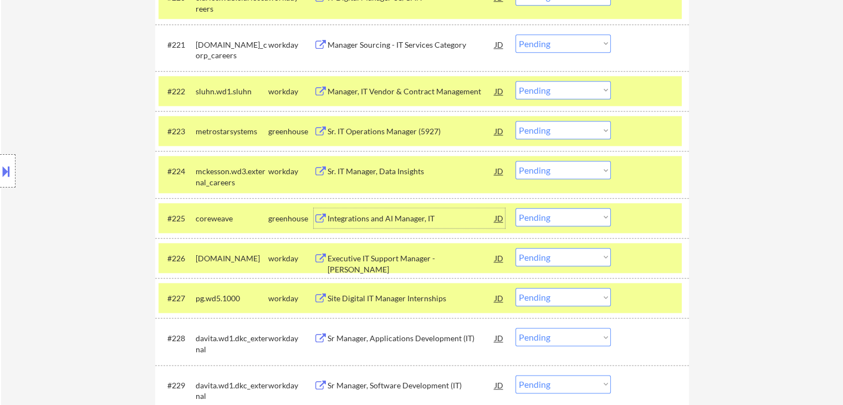
click at [201, 90] on div "sluhn.wd1.sluhn" at bounding box center [232, 91] width 73 height 11
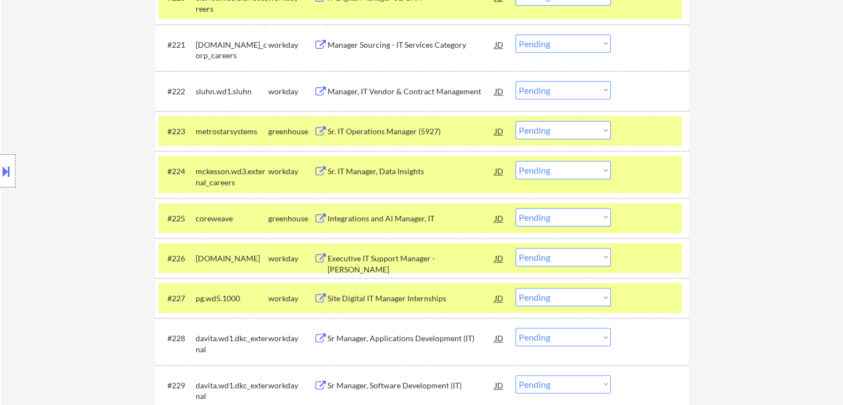
drag, startPoint x: 213, startPoint y: 119, endPoint x: 216, endPoint y: 127, distance: 8.8
click at [213, 120] on div "#223 metrostarsystems greenhouse Sr. IT Operations Manager (5927) JD Choose an …" at bounding box center [419, 131] width 523 height 30
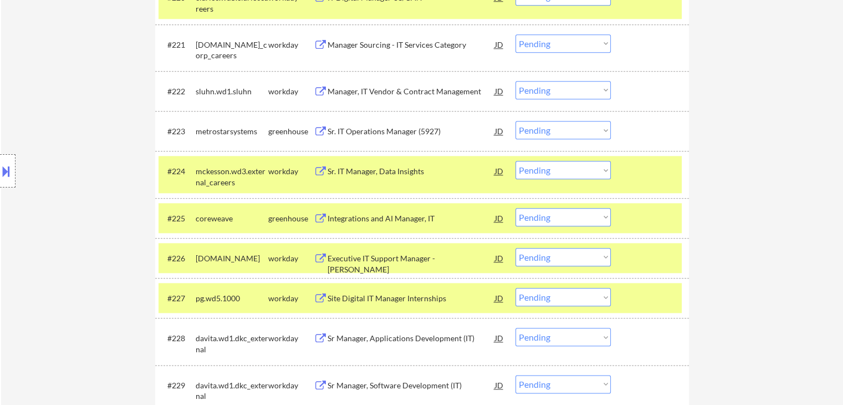
drag, startPoint x: 219, startPoint y: 162, endPoint x: 221, endPoint y: 176, distance: 14.0
click at [219, 162] on div "mckesson.wd3.external_careers" at bounding box center [232, 174] width 73 height 27
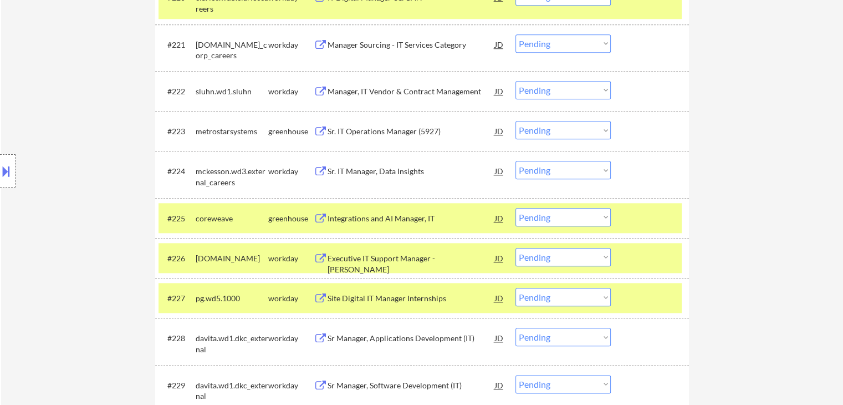
click at [228, 213] on div "coreweave" at bounding box center [232, 218] width 73 height 11
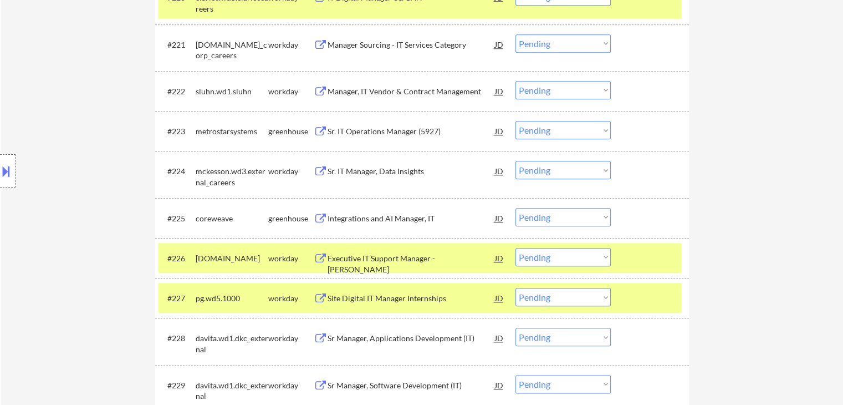
click at [224, 242] on div "#226 [DOMAIN_NAME] workday Executive IT Support Manager - [PERSON_NAME] [PERSON…" at bounding box center [422, 258] width 534 height 40
click at [228, 264] on div "[DOMAIN_NAME]" at bounding box center [232, 258] width 73 height 20
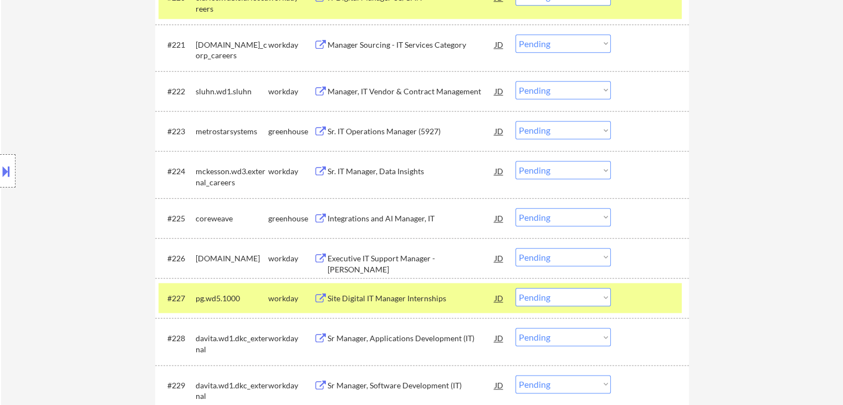
click at [233, 291] on div "pg.wd5.1000" at bounding box center [232, 298] width 73 height 20
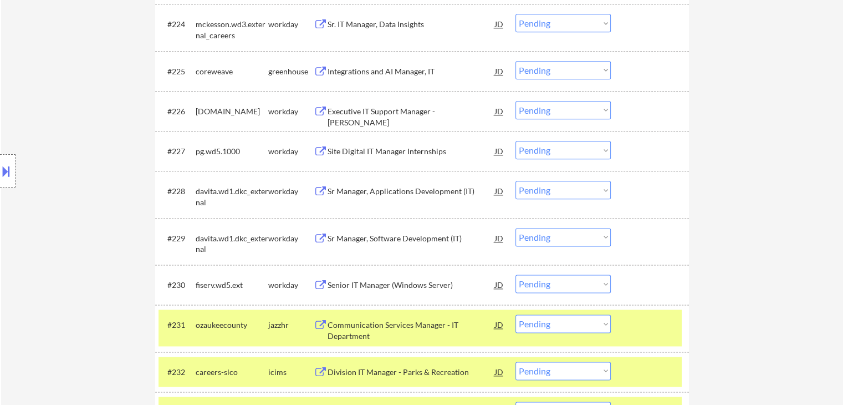
scroll to position [1385, 0]
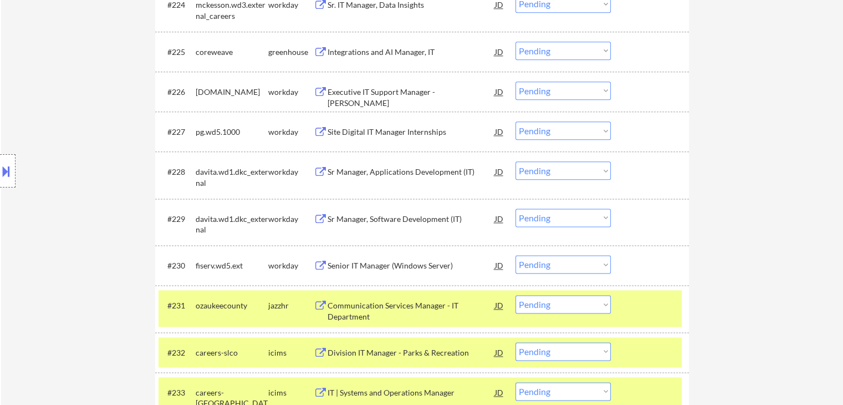
click at [395, 307] on div "Communication Services Manager - IT Department" at bounding box center [411, 311] width 167 height 22
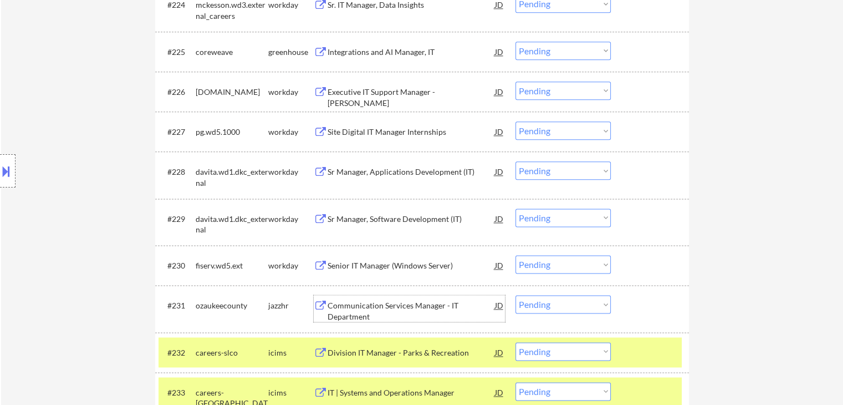
click at [540, 50] on select "Choose an option... Pending Applied Excluded (Questions) Excluded (Expired) Exc…" at bounding box center [562, 51] width 95 height 18
click at [515, 42] on select "Choose an option... Pending Applied Excluded (Questions) Excluded (Expired) Exc…" at bounding box center [562, 51] width 95 height 18
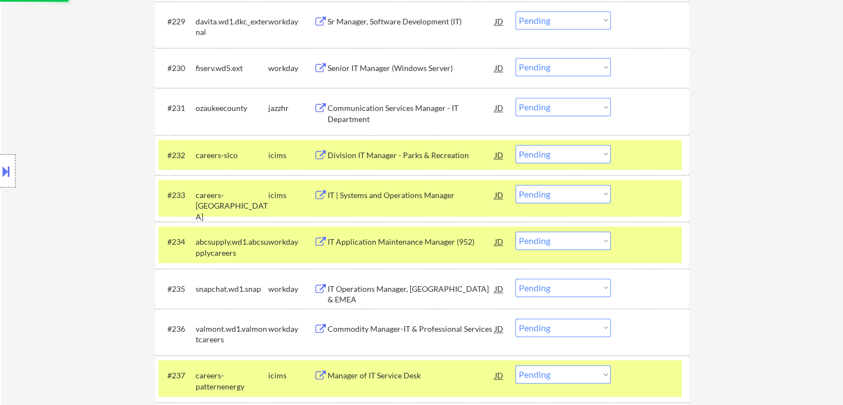
scroll to position [1552, 0]
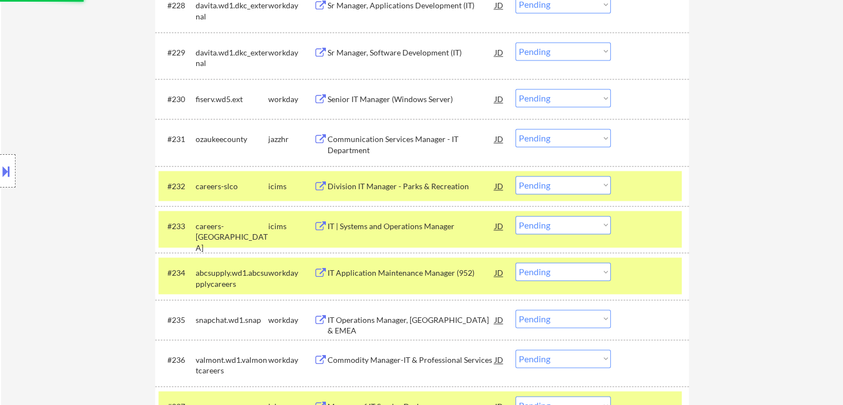
select select ""pending""
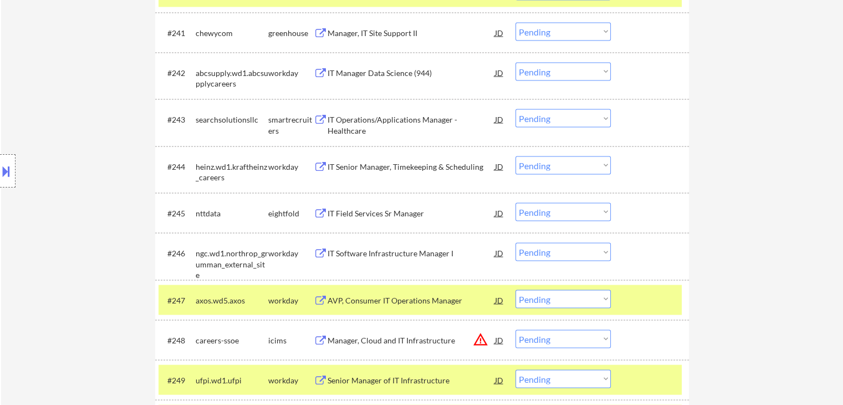
scroll to position [2050, 0]
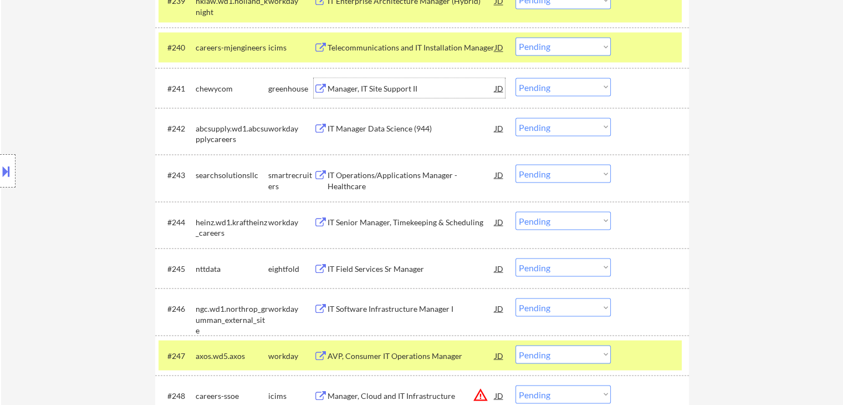
click at [403, 88] on div "Manager, IT Site Support II" at bounding box center [411, 88] width 167 height 11
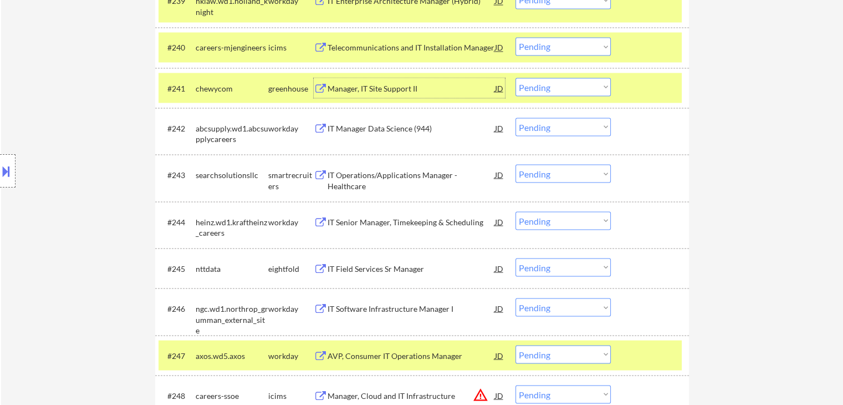
click at [405, 176] on div "IT Operations/Applications Manager - Healthcare" at bounding box center [411, 180] width 167 height 22
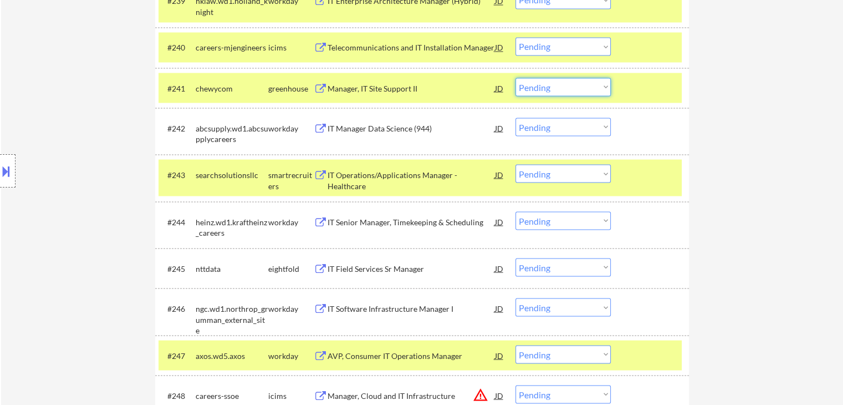
drag, startPoint x: 549, startPoint y: 86, endPoint x: 544, endPoint y: 91, distance: 7.1
click at [545, 89] on select "Choose an option... Pending Applied Excluded (Questions) Excluded (Expired) Exc…" at bounding box center [562, 87] width 95 height 18
click at [515, 78] on select "Choose an option... Pending Applied Excluded (Questions) Excluded (Expired) Exc…" at bounding box center [562, 87] width 95 height 18
select select ""pending""
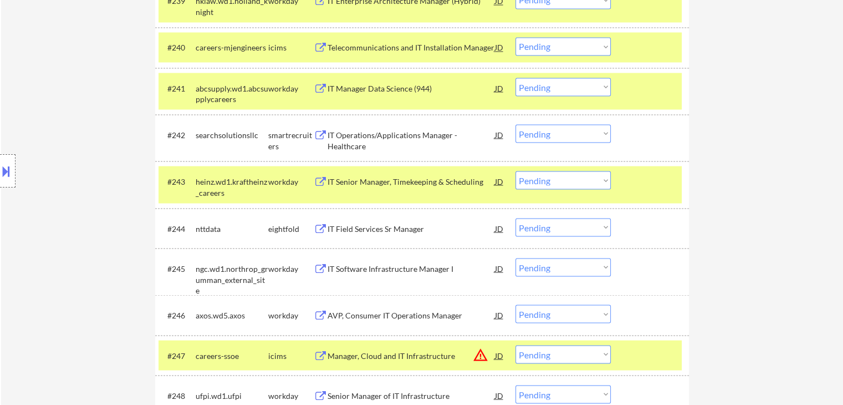
click at [567, 132] on select "Choose an option... Pending Applied Excluded (Questions) Excluded (Expired) Exc…" at bounding box center [562, 133] width 95 height 18
click at [515, 124] on select "Choose an option... Pending Applied Excluded (Questions) Excluded (Expired) Exc…" at bounding box center [562, 133] width 95 height 18
select select ""pending""
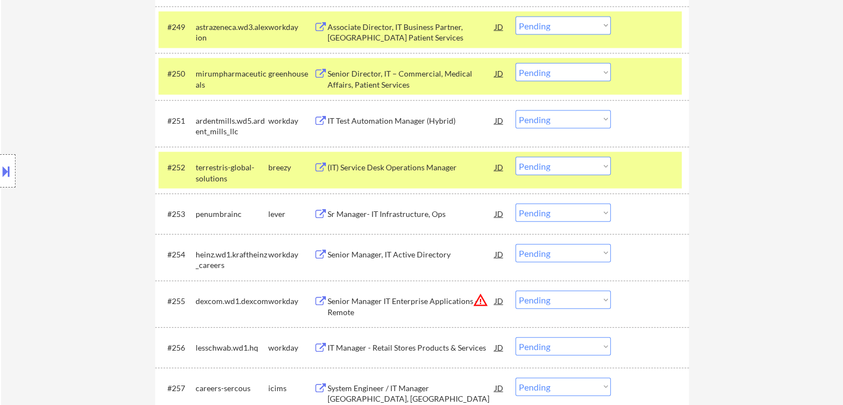
scroll to position [2494, 0]
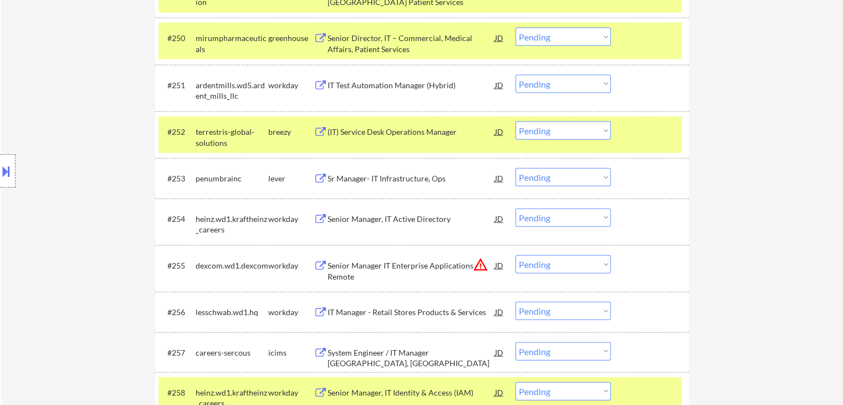
click at [433, 131] on div "(IT) Service Desk Operations Manager" at bounding box center [411, 131] width 167 height 11
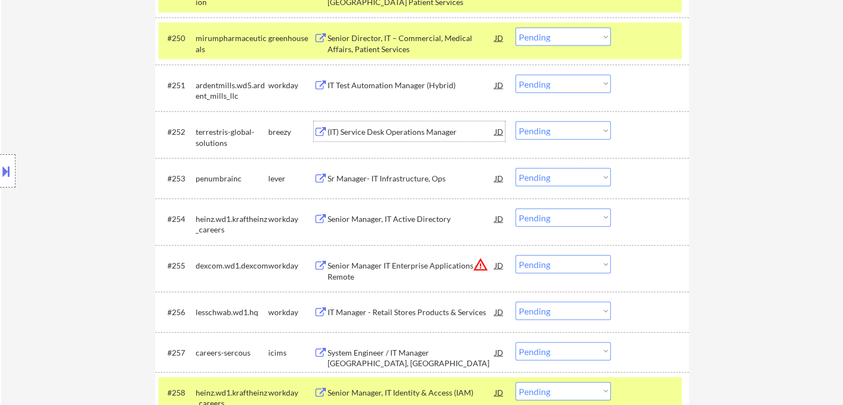
click at [438, 171] on div "Sr Manager- IT Infrastructure, Ops" at bounding box center [411, 178] width 167 height 20
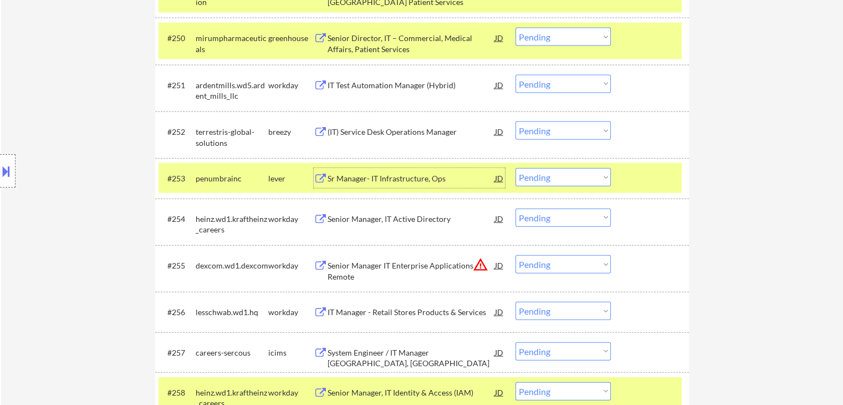
click at [559, 131] on select "Choose an option... Pending Applied Excluded (Questions) Excluded (Expired) Exc…" at bounding box center [562, 130] width 95 height 18
click at [515, 121] on select "Choose an option... Pending Applied Excluded (Questions) Excluded (Expired) Exc…" at bounding box center [562, 130] width 95 height 18
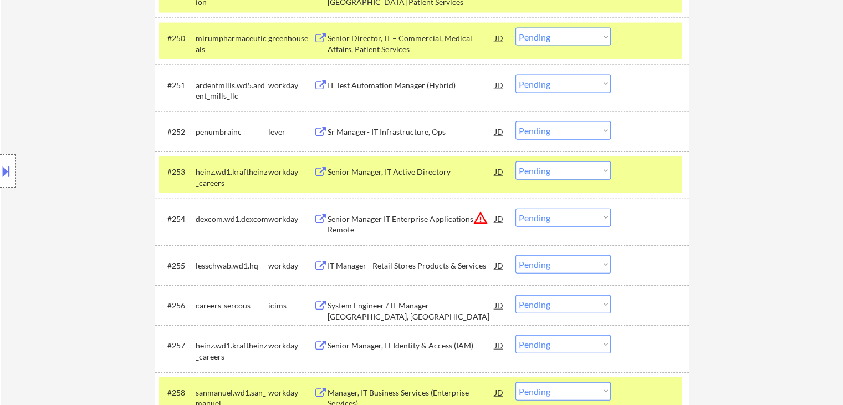
drag, startPoint x: 558, startPoint y: 129, endPoint x: 543, endPoint y: 138, distance: 17.9
click at [554, 129] on select "Choose an option... Pending Applied Excluded (Questions) Excluded (Expired) Exc…" at bounding box center [562, 130] width 95 height 18
click at [515, 121] on select "Choose an option... Pending Applied Excluded (Questions) Excluded (Expired) Exc…" at bounding box center [562, 130] width 95 height 18
select select ""pending""
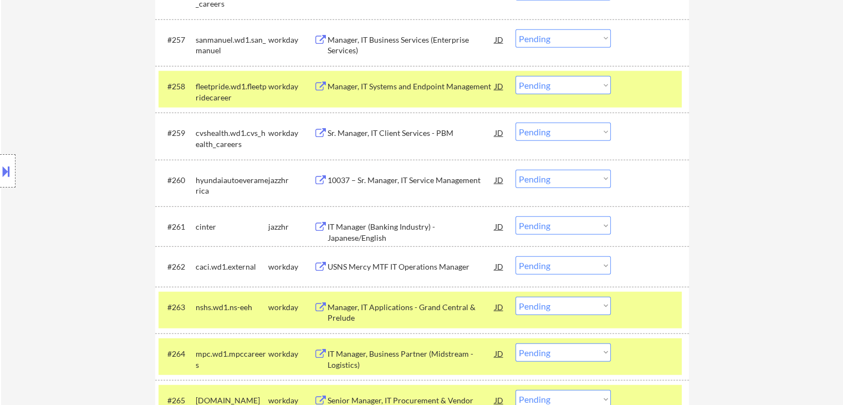
scroll to position [2826, 0]
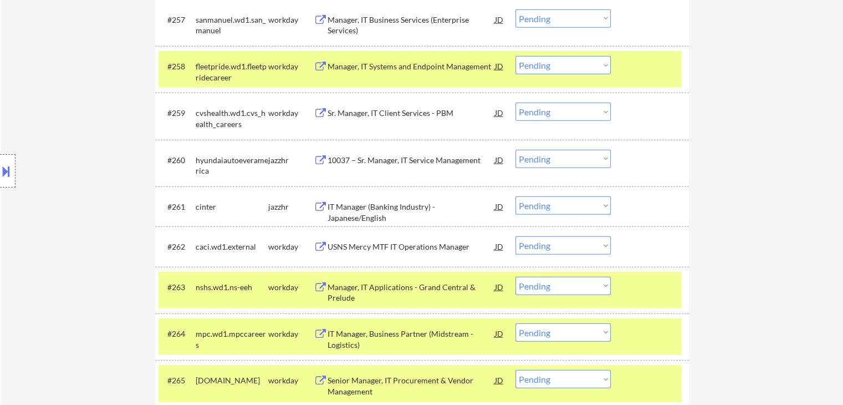
click at [432, 157] on div "10037 – Sr. Manager, IT Service Management" at bounding box center [411, 160] width 167 height 11
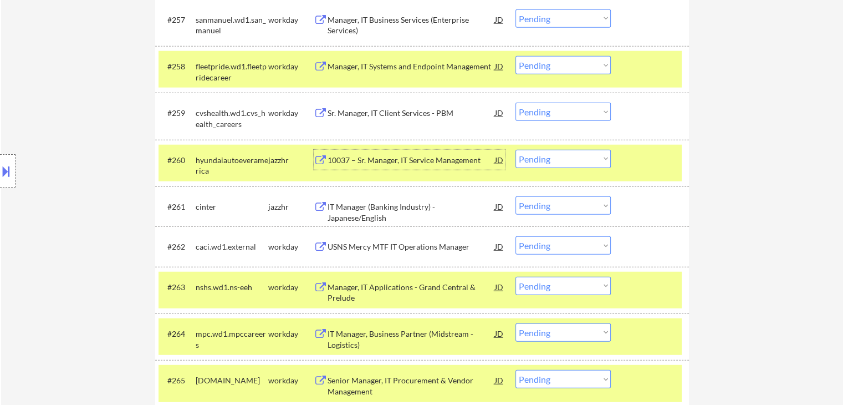
click at [427, 203] on div "IT Manager (Banking Industry) - Japanese/English" at bounding box center [411, 212] width 167 height 22
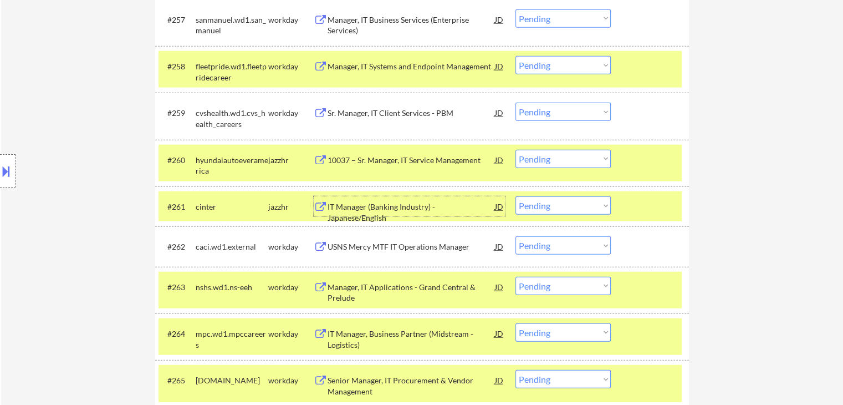
drag, startPoint x: 551, startPoint y: 155, endPoint x: 551, endPoint y: 166, distance: 11.1
click at [551, 162] on select "Choose an option... Pending Applied Excluded (Questions) Excluded (Expired) Exc…" at bounding box center [562, 159] width 95 height 18
click at [515, 150] on select "Choose an option... Pending Applied Excluded (Questions) Excluded (Expired) Exc…" at bounding box center [562, 159] width 95 height 18
select select ""pending""
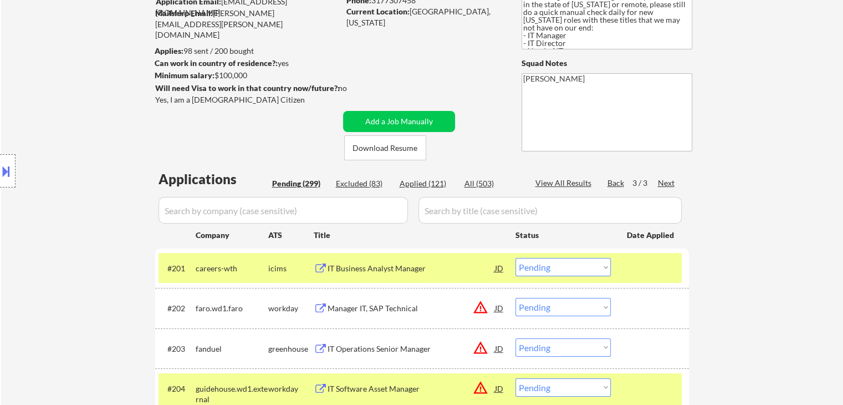
scroll to position [111, 0]
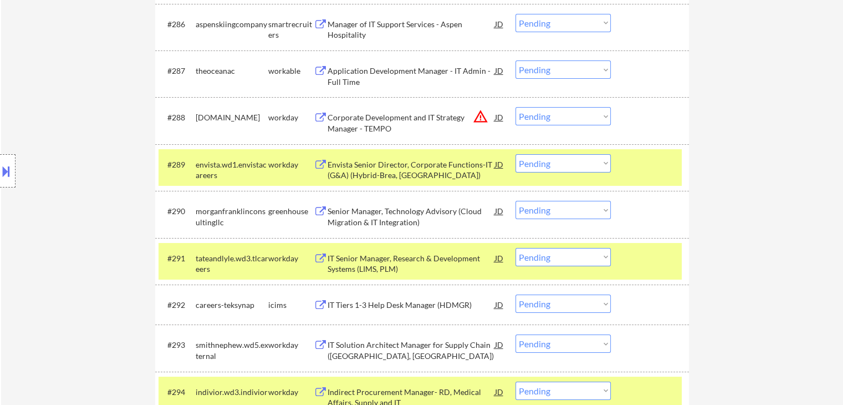
scroll to position [4156, 0]
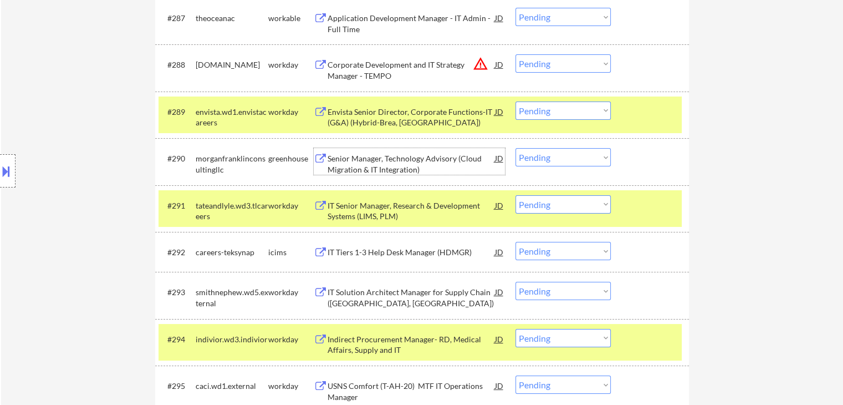
click at [416, 158] on div "Senior Manager, Technology Advisory (Cloud Migration & IT Integration)" at bounding box center [411, 164] width 167 height 22
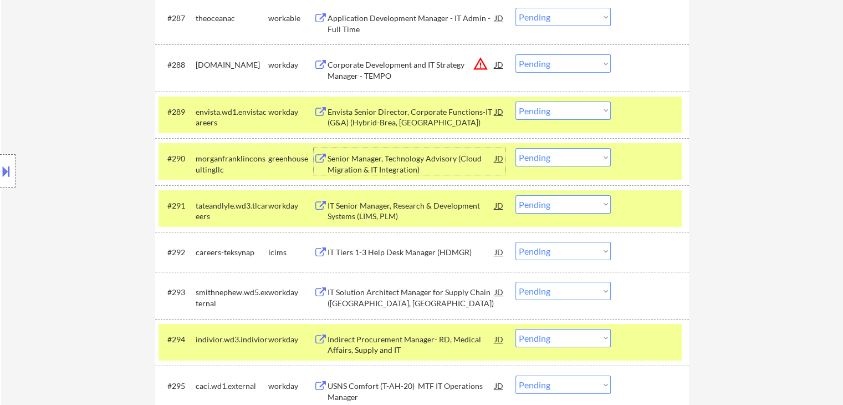
click at [408, 21] on div "Application Development Manager - IT Admin - Full Time" at bounding box center [411, 24] width 167 height 22
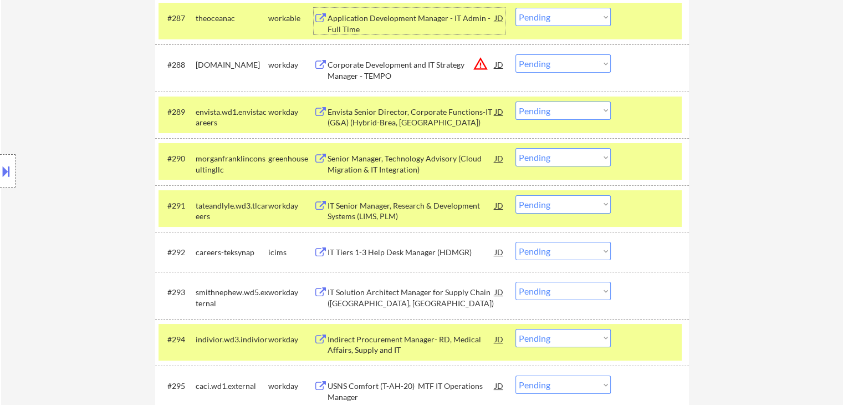
click at [550, 13] on select "Choose an option... Pending Applied Excluded (Questions) Excluded (Expired) Exc…" at bounding box center [562, 17] width 95 height 18
click at [515, 8] on select "Choose an option... Pending Applied Excluded (Questions) Excluded (Expired) Exc…" at bounding box center [562, 17] width 95 height 18
select select ""pending""
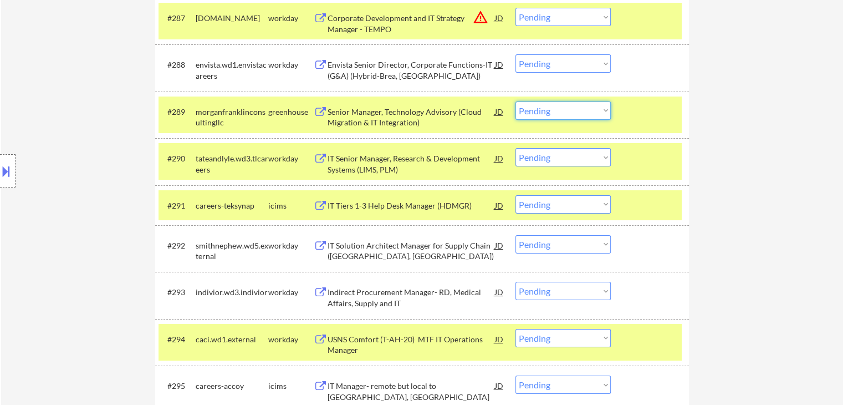
drag, startPoint x: 559, startPoint y: 107, endPoint x: 557, endPoint y: 114, distance: 6.9
click at [559, 107] on select "Choose an option... Pending Applied Excluded (Questions) Excluded (Expired) Exc…" at bounding box center [562, 110] width 95 height 18
click at [515, 101] on select "Choose an option... Pending Applied Excluded (Questions) Excluded (Expired) Exc…" at bounding box center [562, 110] width 95 height 18
select select ""pending""
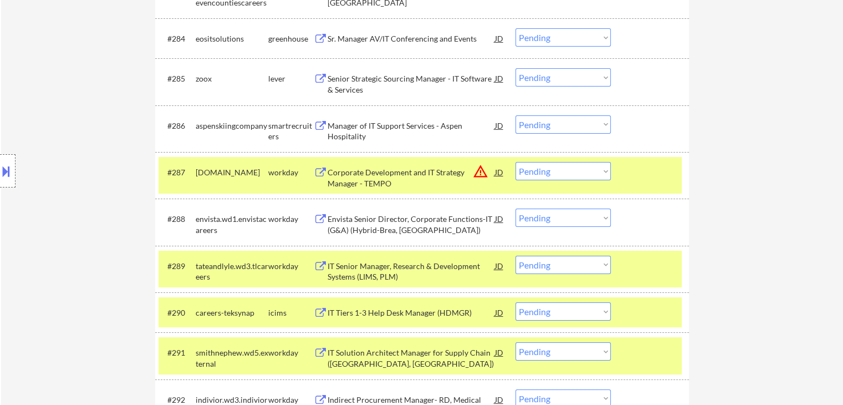
scroll to position [3990, 0]
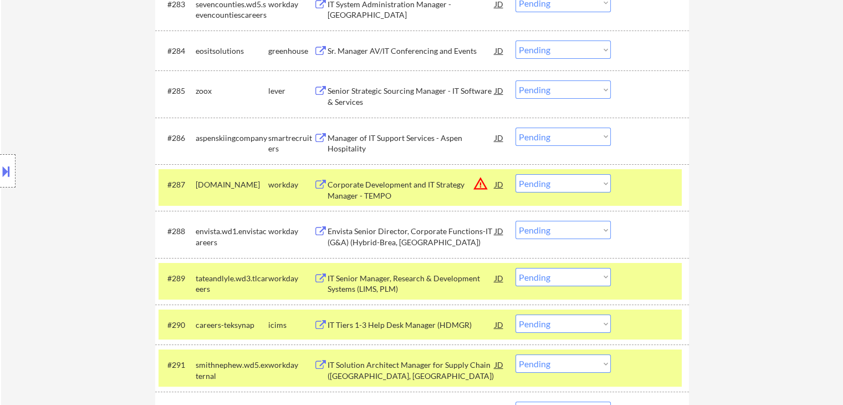
click at [428, 89] on div "Senior Strategic Sourcing Manager - IT Software & Services" at bounding box center [411, 96] width 167 height 22
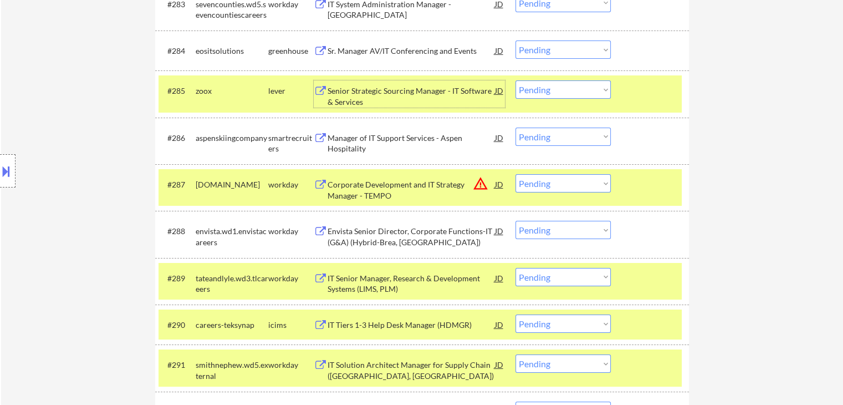
click at [432, 139] on div "Manager of IT Support Services - Aspen Hospitality" at bounding box center [411, 143] width 167 height 22
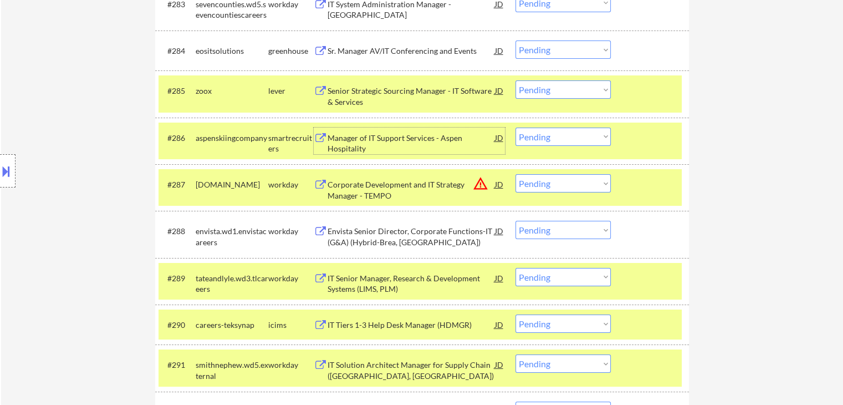
drag, startPoint x: 556, startPoint y: 95, endPoint x: 550, endPoint y: 98, distance: 7.2
click at [556, 95] on select "Choose an option... Pending Applied Excluded (Questions) Excluded (Expired) Exc…" at bounding box center [562, 89] width 95 height 18
click at [515, 81] on select "Choose an option... Pending Applied Excluded (Questions) Excluded (Expired) Exc…" at bounding box center [562, 89] width 95 height 18
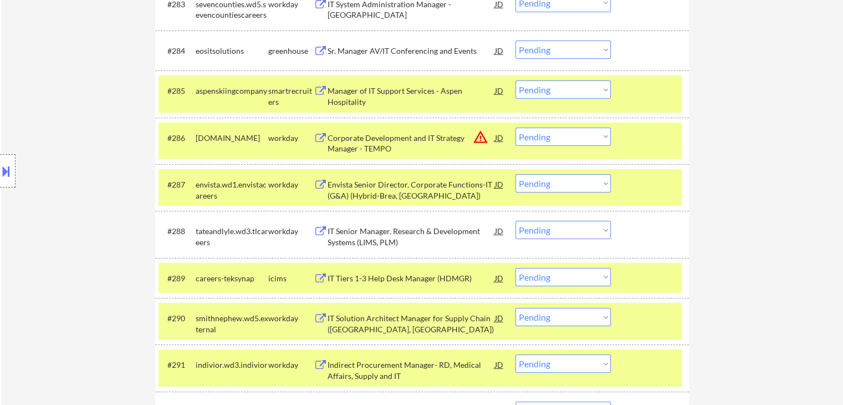
click at [549, 93] on select "Choose an option... Pending Applied Excluded (Questions) Excluded (Expired) Exc…" at bounding box center [562, 89] width 95 height 18
click at [515, 81] on select "Choose an option... Pending Applied Excluded (Questions) Excluded (Expired) Exc…" at bounding box center [562, 89] width 95 height 18
select select ""pending""
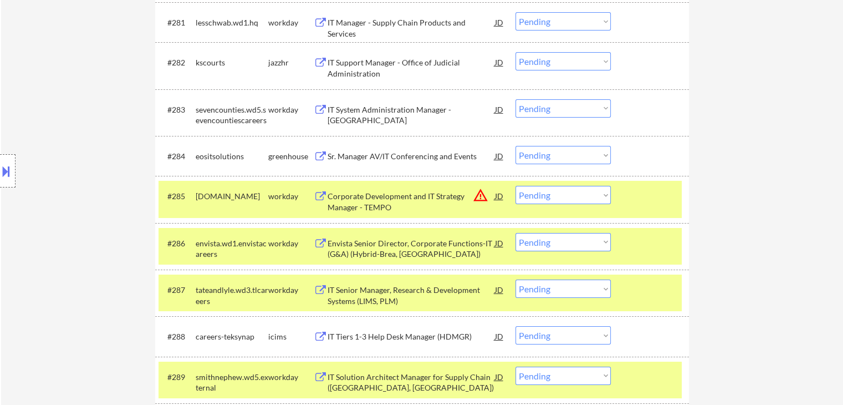
scroll to position [3879, 0]
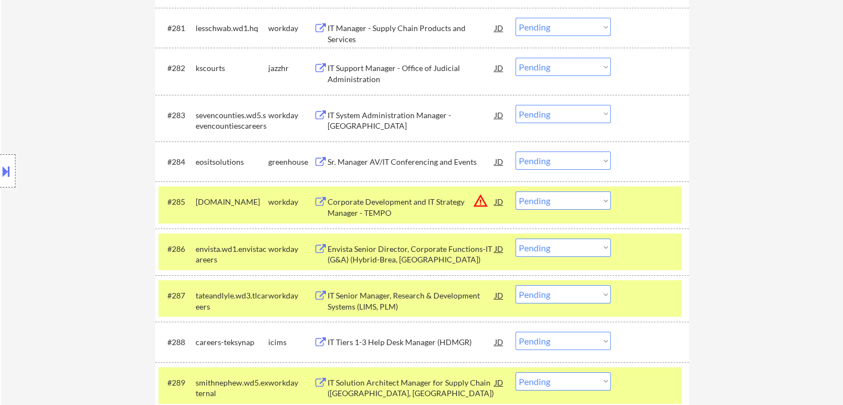
click at [412, 65] on div "IT Support Manager - Office of Judicial Administration" at bounding box center [411, 74] width 167 height 22
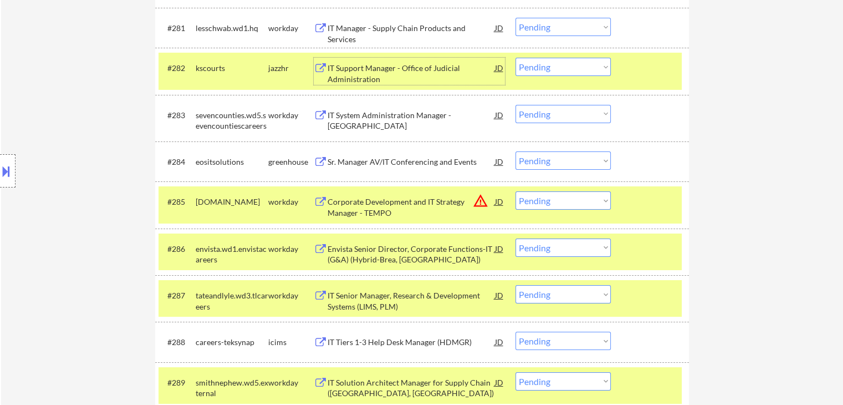
click at [431, 163] on div "Sr. Manager AV/IT Conferencing and Events" at bounding box center [411, 161] width 167 height 11
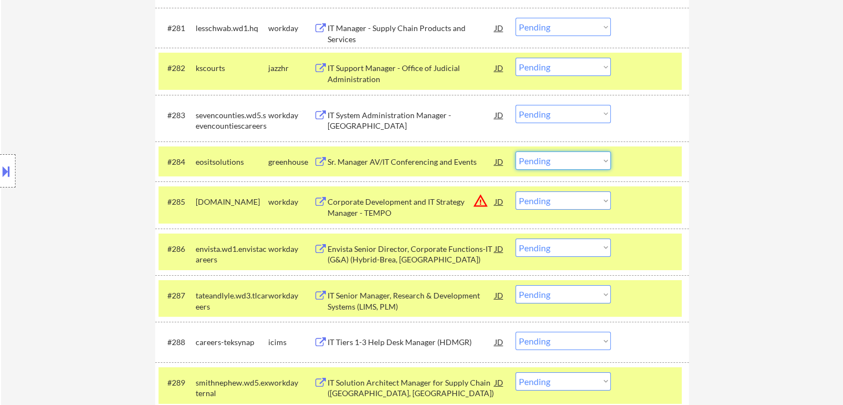
click at [561, 161] on select "Choose an option... Pending Applied Excluded (Questions) Excluded (Expired) Exc…" at bounding box center [562, 160] width 95 height 18
click at [515, 151] on select "Choose an option... Pending Applied Excluded (Questions) Excluded (Expired) Exc…" at bounding box center [562, 160] width 95 height 18
select select ""pending""
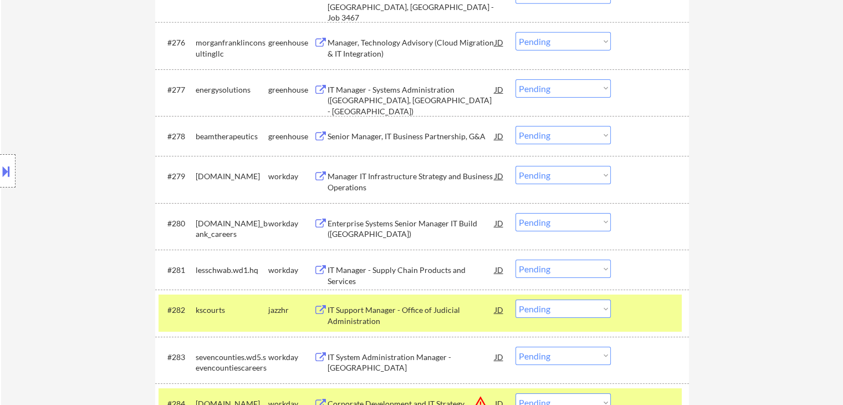
scroll to position [3602, 0]
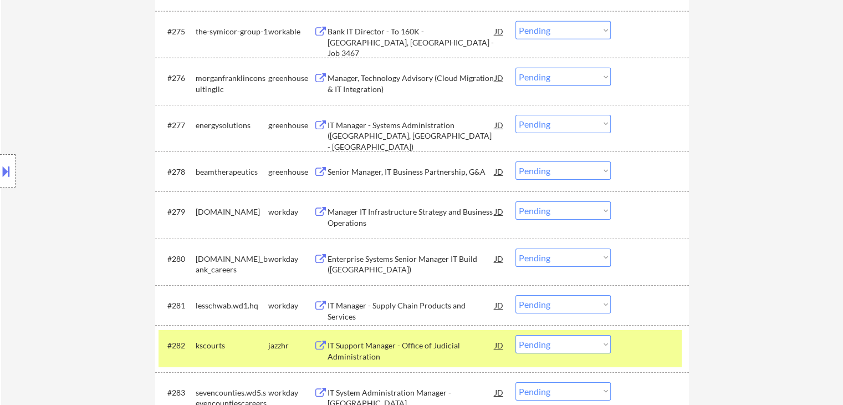
click at [437, 133] on div "IT Manager - Systems Administration ([GEOGRAPHIC_DATA], [GEOGRAPHIC_DATA] - [GE…" at bounding box center [411, 136] width 167 height 33
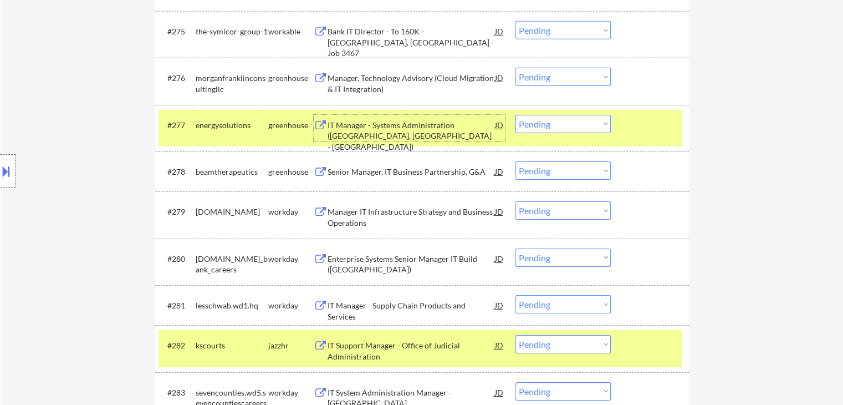
click at [437, 165] on div "Senior Manager, IT Business Partnership, G&A" at bounding box center [411, 171] width 167 height 20
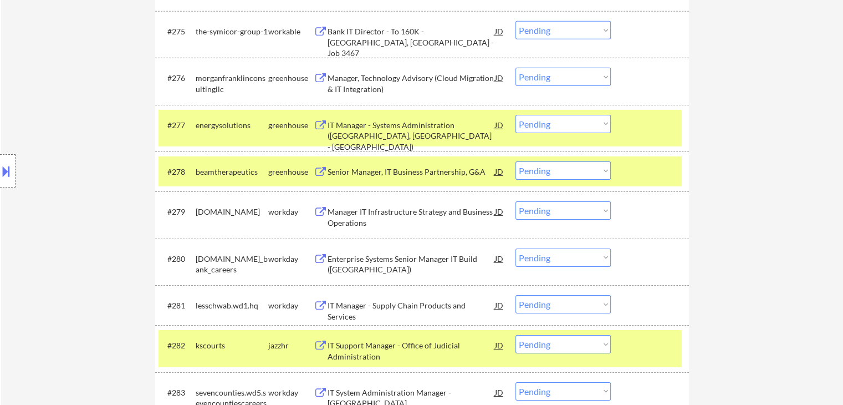
drag, startPoint x: 568, startPoint y: 154, endPoint x: 554, endPoint y: 160, distance: 15.1
click at [567, 155] on div "#278 beamtherapeutics greenhouse Senior Manager, IT Business Partnership, G&A J…" at bounding box center [422, 171] width 534 height 40
click at [545, 169] on select "Choose an option... Pending Applied Excluded (Questions) Excluded (Expired) Exc…" at bounding box center [562, 170] width 95 height 18
click at [515, 161] on select "Choose an option... Pending Applied Excluded (Questions) Excluded (Expired) Exc…" at bounding box center [562, 170] width 95 height 18
select select ""pending""
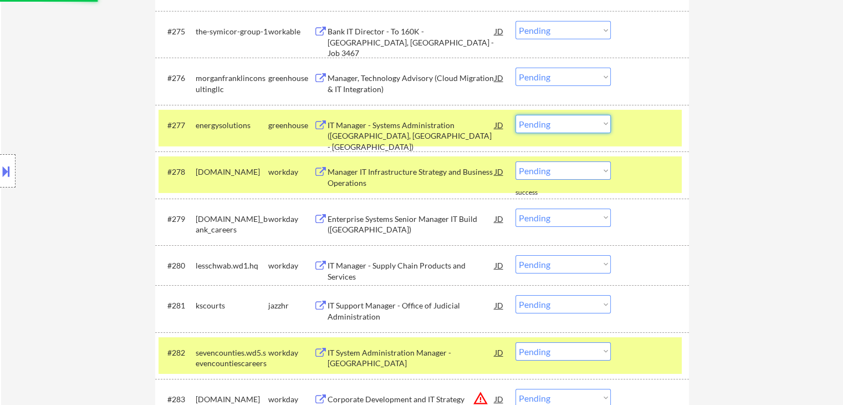
click at [561, 127] on select "Choose an option... Pending Applied Excluded (Questions) Excluded (Expired) Exc…" at bounding box center [562, 124] width 95 height 18
click at [515, 115] on select "Choose an option... Pending Applied Excluded (Questions) Excluded (Expired) Exc…" at bounding box center [562, 124] width 95 height 18
select select ""pending""
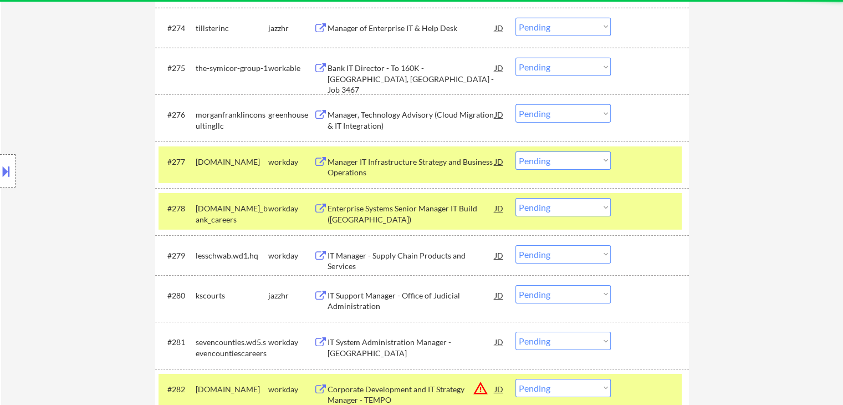
scroll to position [3547, 0]
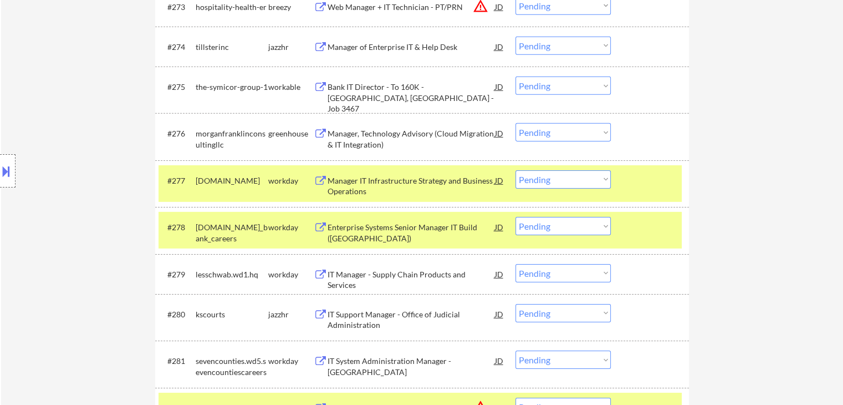
click at [424, 94] on div "Bank IT Director - To 160K - [GEOGRAPHIC_DATA], [GEOGRAPHIC_DATA] - Job 3467" at bounding box center [411, 97] width 167 height 33
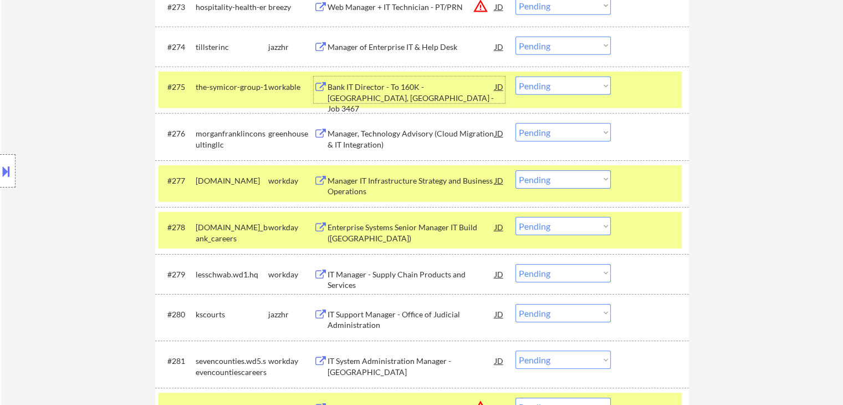
click at [426, 137] on div "Manager, Technology Advisory (Cloud Migration & IT Integration)" at bounding box center [411, 139] width 167 height 22
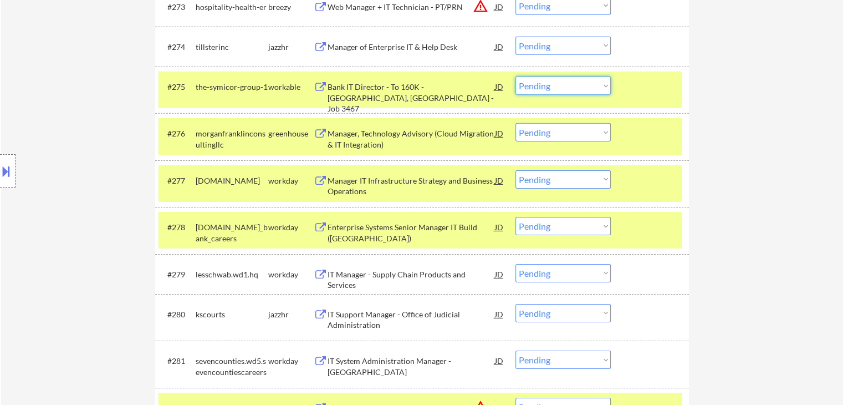
drag, startPoint x: 554, startPoint y: 83, endPoint x: 549, endPoint y: 91, distance: 9.7
click at [554, 85] on select "Choose an option... Pending Applied Excluded (Questions) Excluded (Expired) Exc…" at bounding box center [562, 85] width 95 height 18
click at [515, 76] on select "Choose an option... Pending Applied Excluded (Questions) Excluded (Expired) Exc…" at bounding box center [562, 85] width 95 height 18
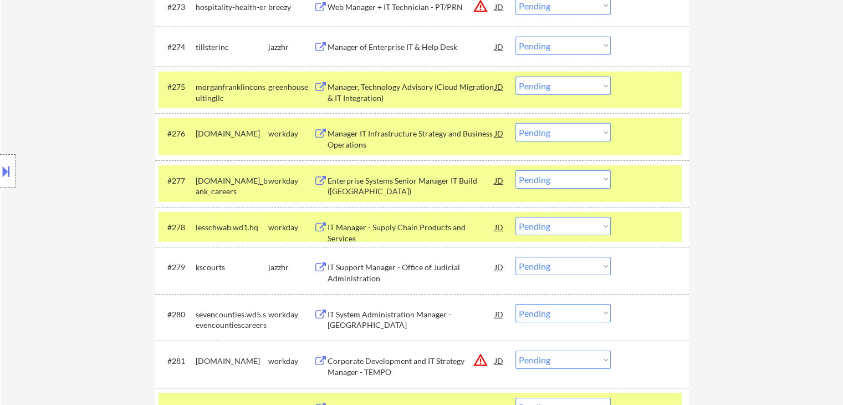
click at [421, 88] on div "Manager, Technology Advisory (Cloud Migration & IT Integration)" at bounding box center [411, 92] width 167 height 22
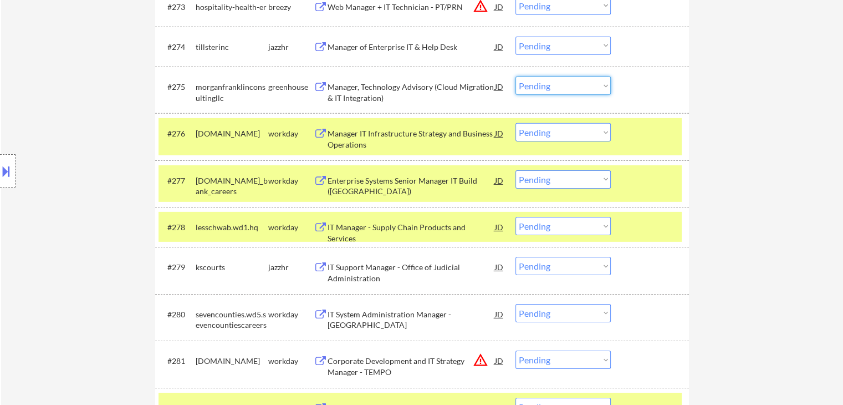
drag, startPoint x: 535, startPoint y: 85, endPoint x: 536, endPoint y: 94, distance: 8.9
click at [535, 85] on select "Choose an option... Pending Applied Excluded (Questions) Excluded (Expired) Exc…" at bounding box center [562, 85] width 95 height 18
click at [515, 76] on select "Choose an option... Pending Applied Excluded (Questions) Excluded (Expired) Exc…" at bounding box center [562, 85] width 95 height 18
select select ""pending""
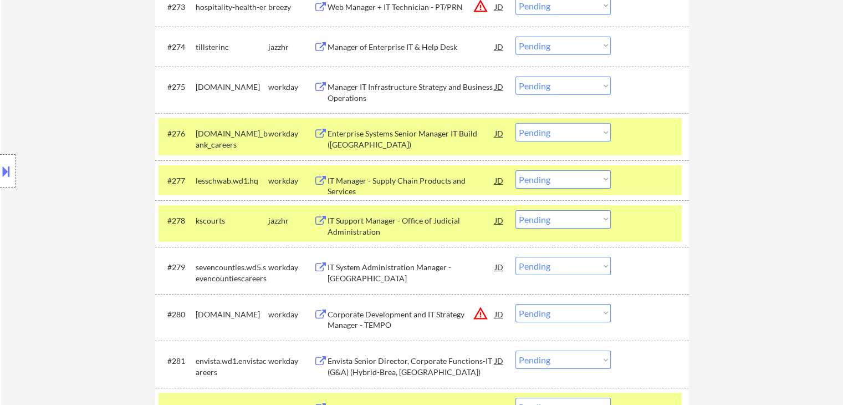
click at [408, 220] on div "IT Support Manager - Office of Judicial Administration" at bounding box center [411, 226] width 167 height 22
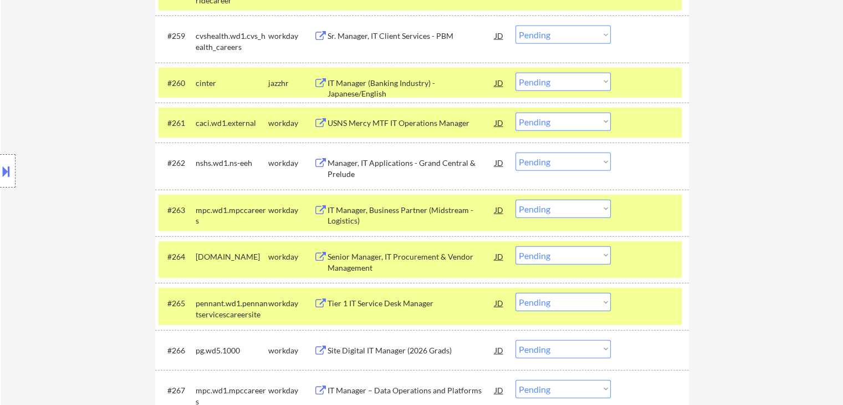
scroll to position [2828, 0]
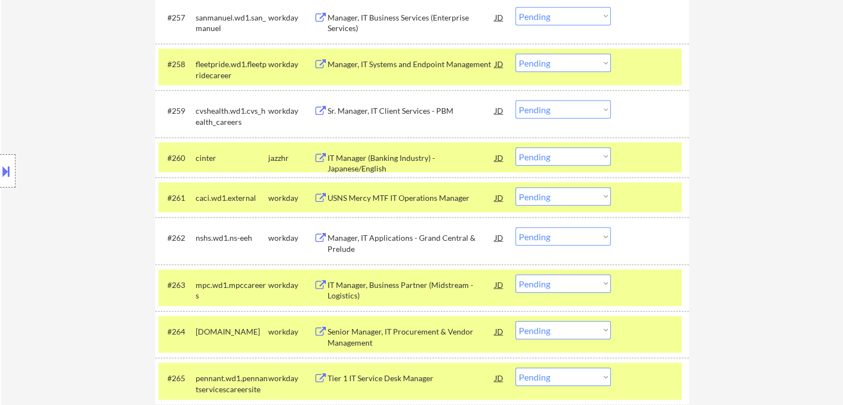
click at [432, 155] on div "IT Manager (Banking Industry) - Japanese/English" at bounding box center [411, 163] width 167 height 22
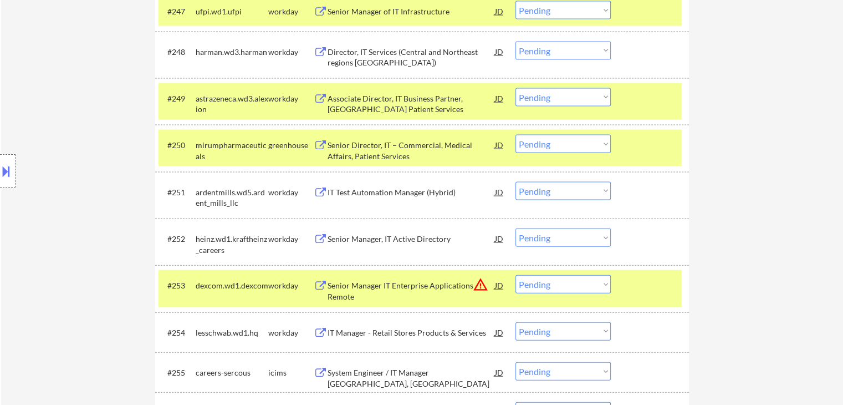
scroll to position [2385, 0]
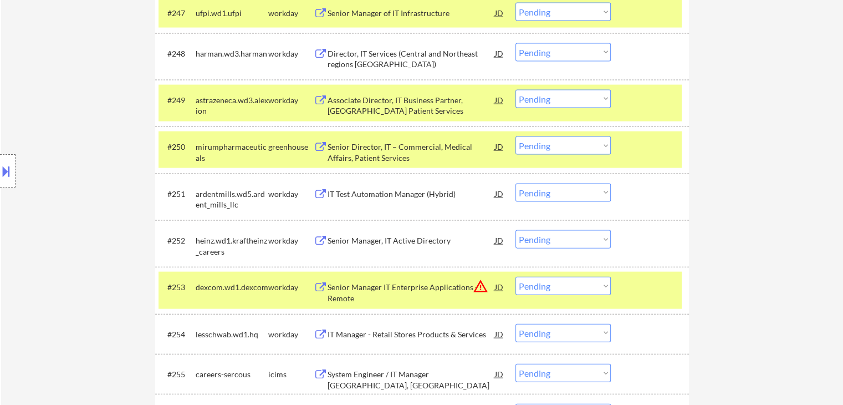
click at [391, 137] on div "Senior Director, IT – Commercial, Medical Affairs, Patient Services" at bounding box center [411, 149] width 167 height 27
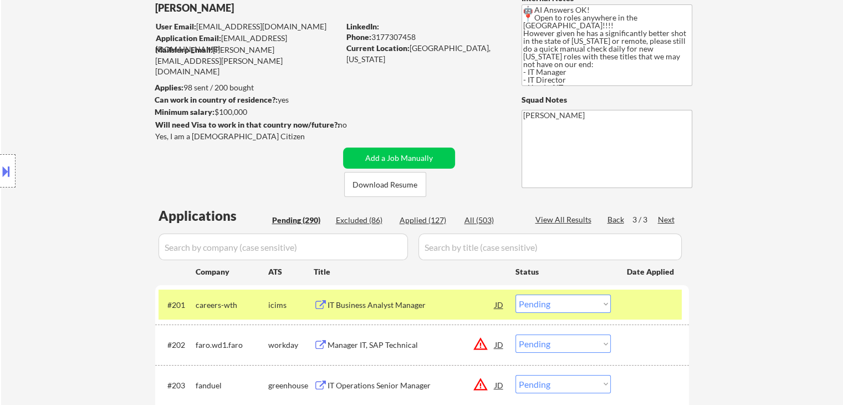
scroll to position [166, 0]
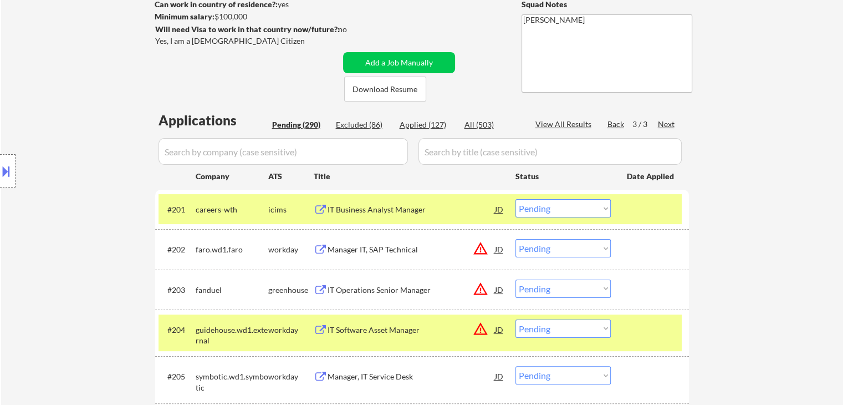
click at [668, 122] on div "Next" at bounding box center [667, 124] width 18 height 11
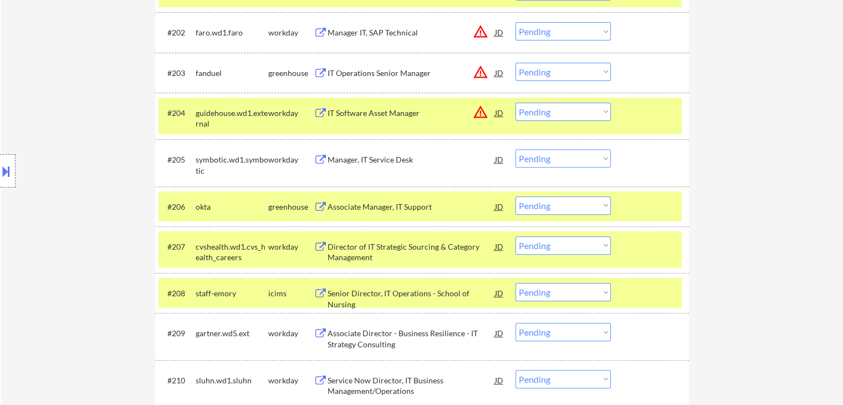
scroll to position [443, 0]
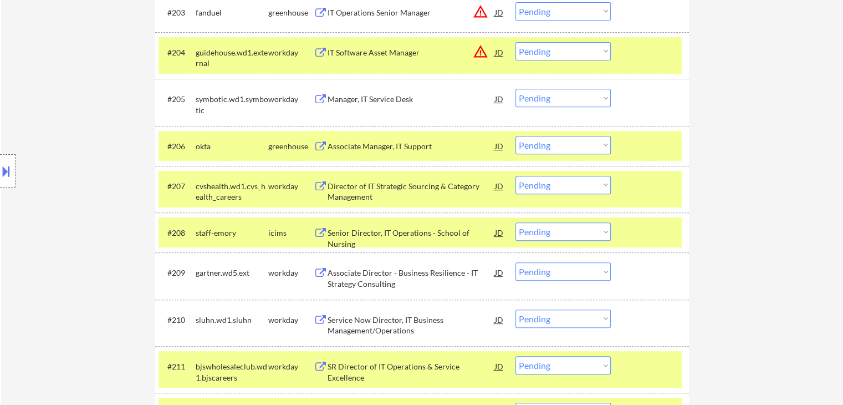
click at [412, 139] on div "Associate Manager, IT Support" at bounding box center [411, 146] width 167 height 20
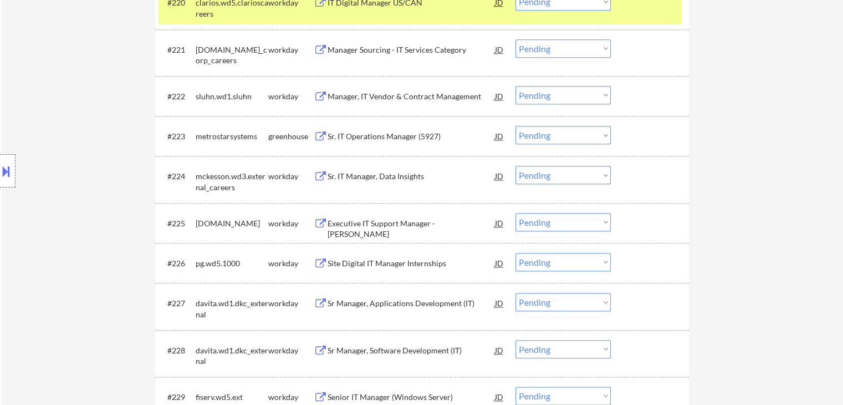
scroll to position [1219, 0]
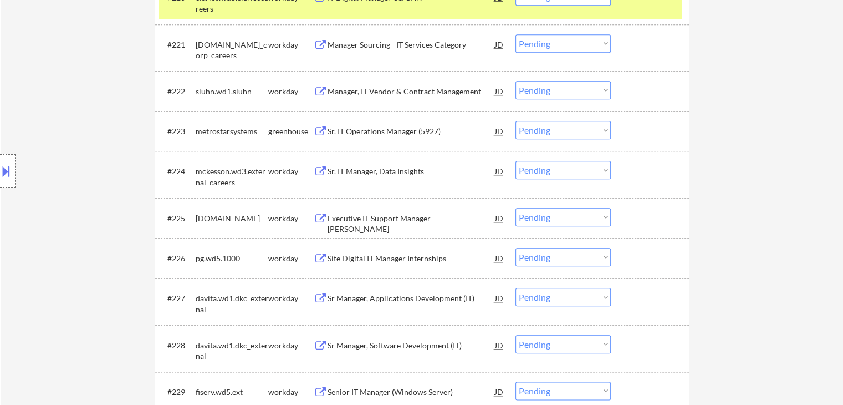
click at [433, 129] on div "Sr. IT Operations Manager (5927)" at bounding box center [411, 131] width 167 height 11
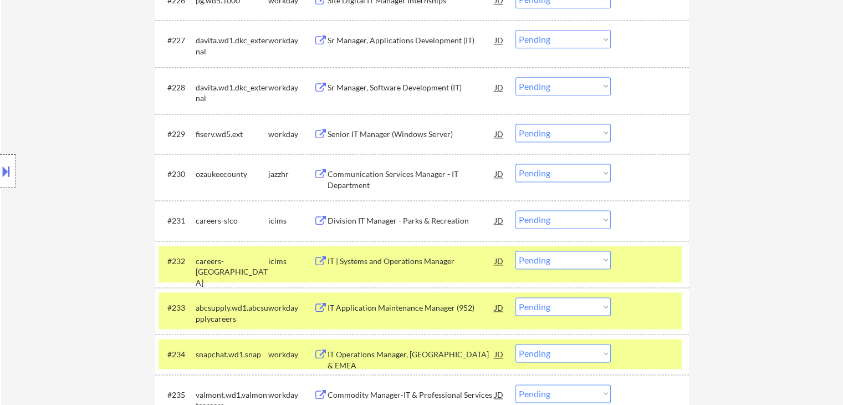
scroll to position [1496, 0]
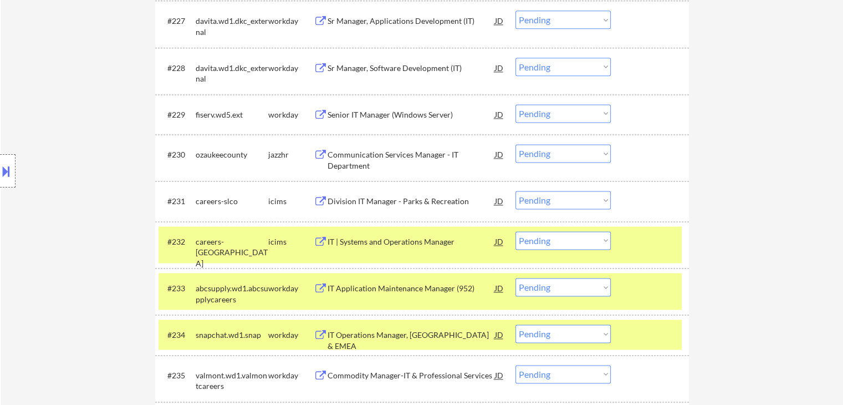
click at [417, 148] on div "Communication Services Manager - IT Department" at bounding box center [411, 157] width 167 height 27
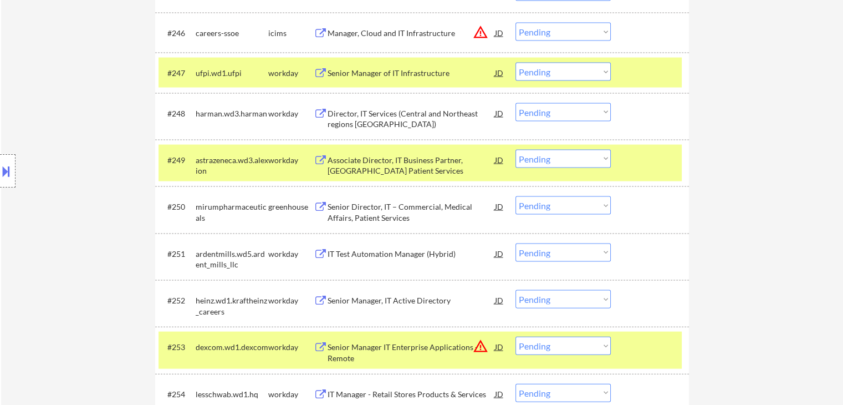
scroll to position [2383, 0]
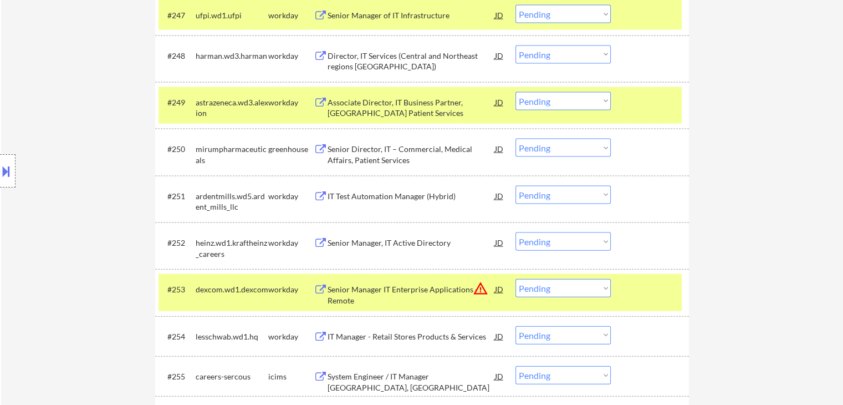
click at [429, 143] on div "Senior Director, IT – Commercial, Medical Affairs, Patient Services" at bounding box center [411, 152] width 167 height 27
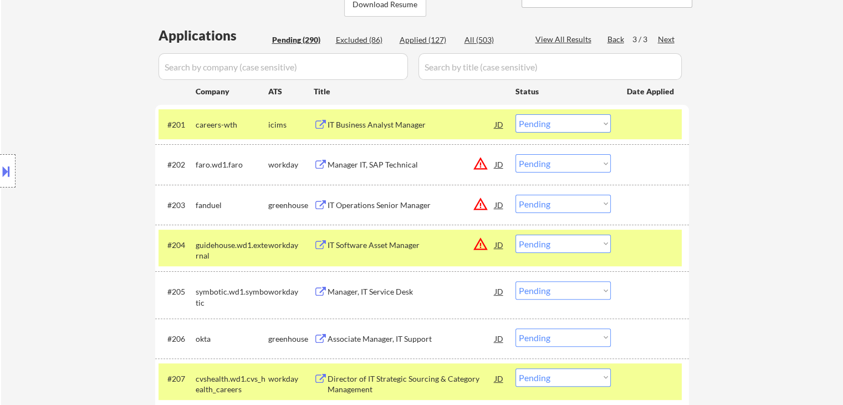
scroll to position [277, 0]
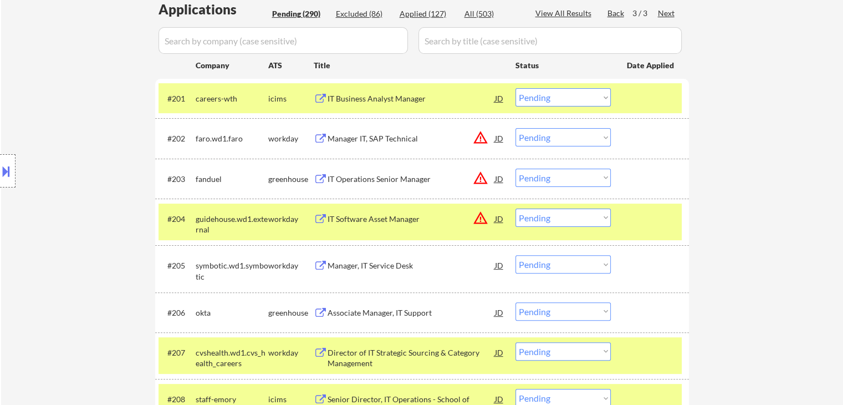
click at [408, 180] on div "IT Operations Senior Manager" at bounding box center [411, 178] width 167 height 11
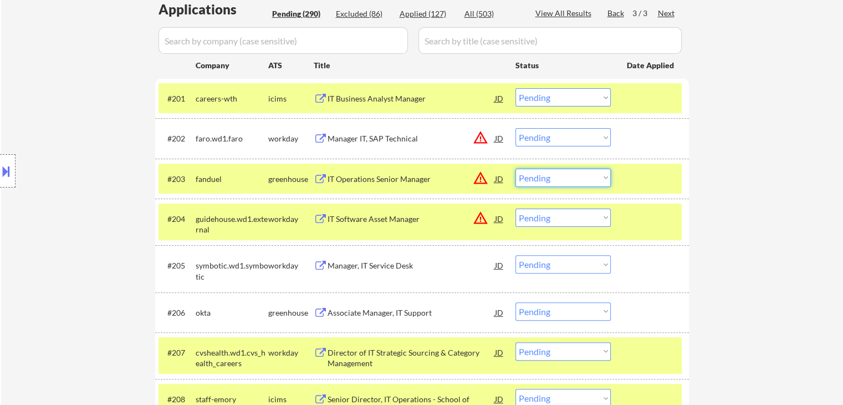
click at [550, 181] on select "Choose an option... Pending Applied Excluded (Questions) Excluded (Expired) Exc…" at bounding box center [562, 177] width 95 height 18
click at [515, 168] on select "Choose an option... Pending Applied Excluded (Questions) Excluded (Expired) Exc…" at bounding box center [562, 177] width 95 height 18
select select ""pending""
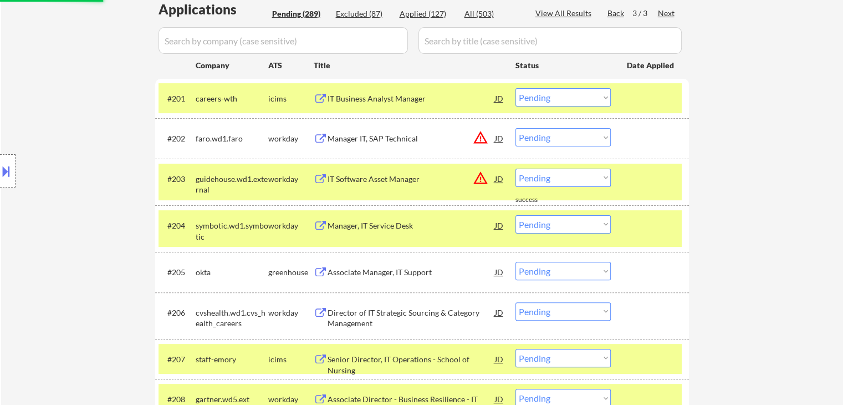
scroll to position [388, 0]
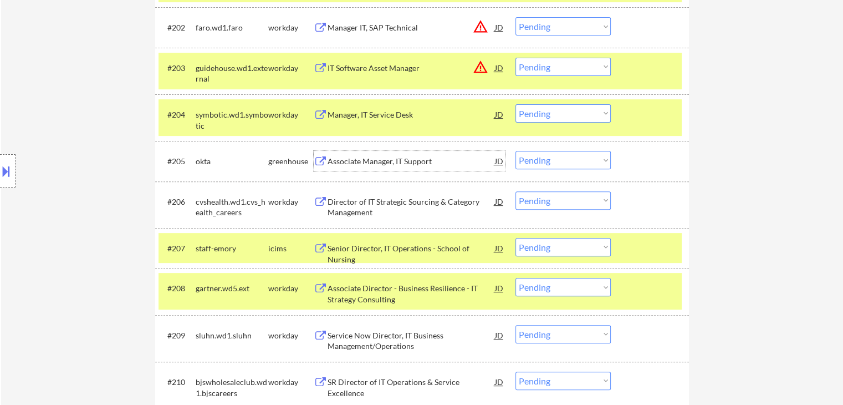
click at [408, 158] on div "Associate Manager, IT Support" at bounding box center [411, 161] width 167 height 11
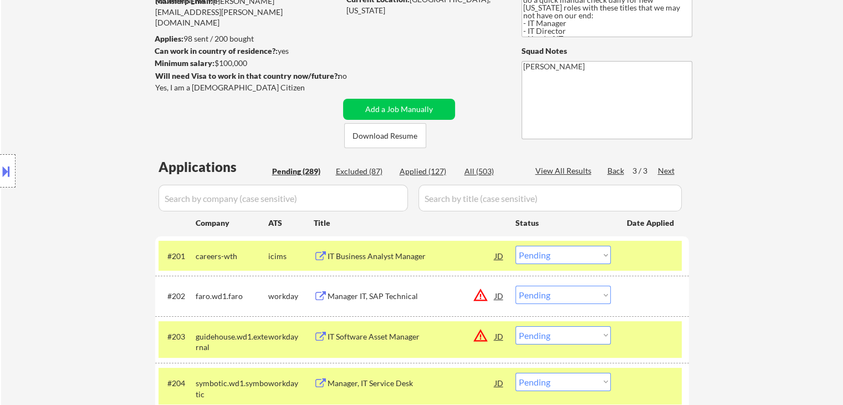
scroll to position [55, 0]
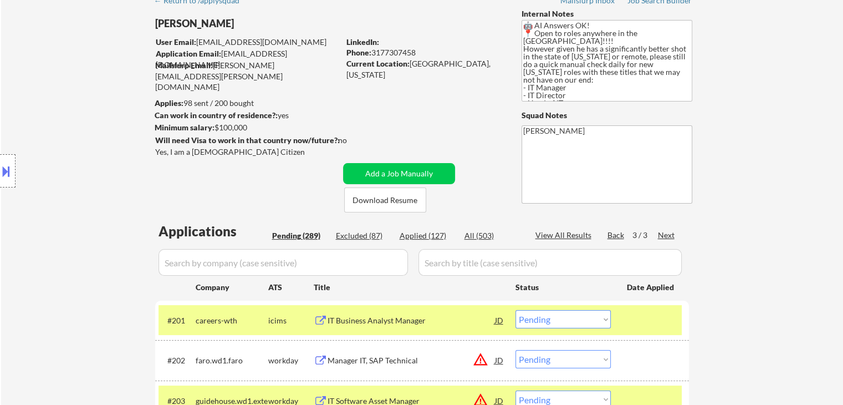
click at [614, 235] on div "Back" at bounding box center [616, 234] width 18 height 11
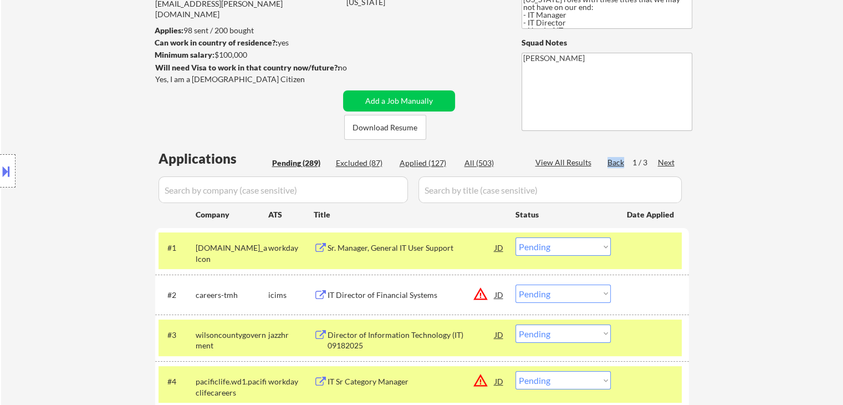
scroll to position [222, 0]
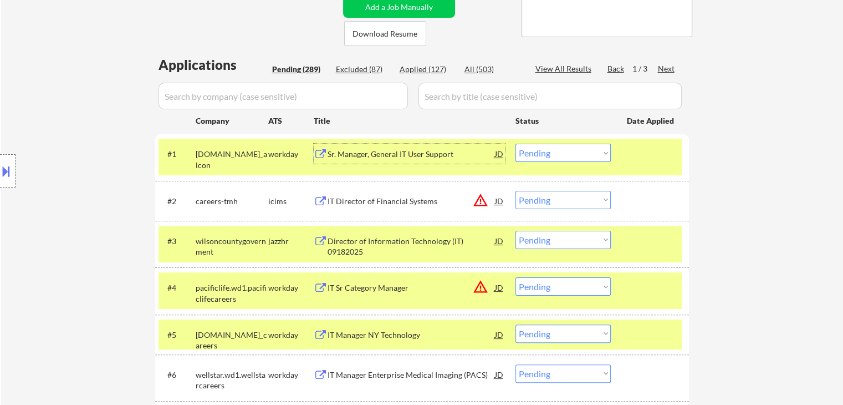
click at [398, 151] on div "Sr. Manager, General IT User Support" at bounding box center [411, 154] width 167 height 11
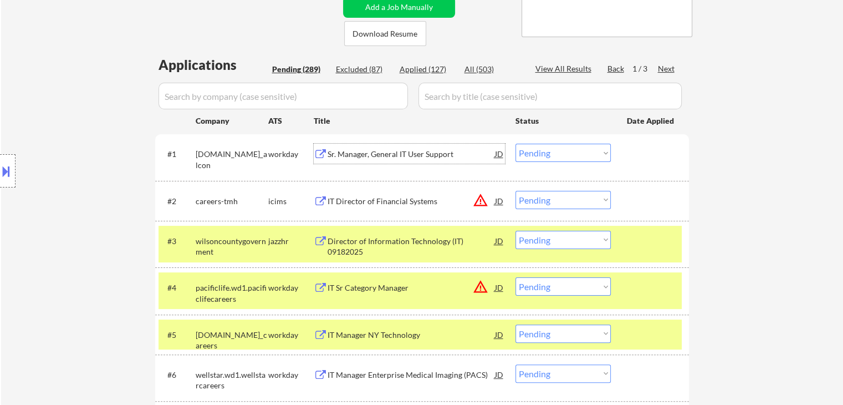
click at [545, 156] on select "Choose an option... Pending Applied Excluded (Questions) Excluded (Expired) Exc…" at bounding box center [562, 153] width 95 height 18
click at [515, 144] on select "Choose an option... Pending Applied Excluded (Questions) Excluded (Expired) Exc…" at bounding box center [562, 153] width 95 height 18
select select ""pending""
